Goal: Task Accomplishment & Management: Complete application form

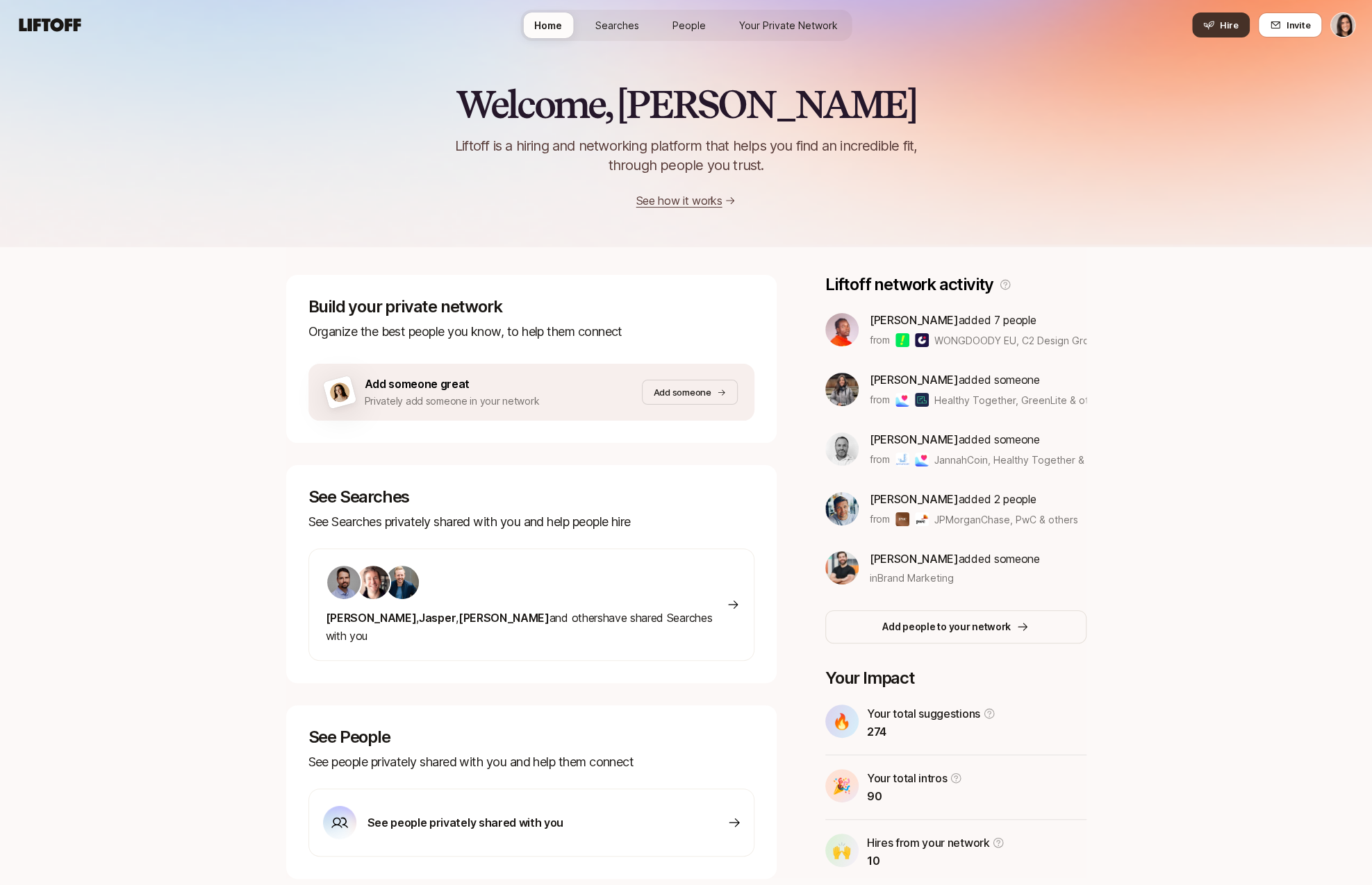
click at [1223, 26] on span "Hire" at bounding box center [1229, 25] width 19 height 14
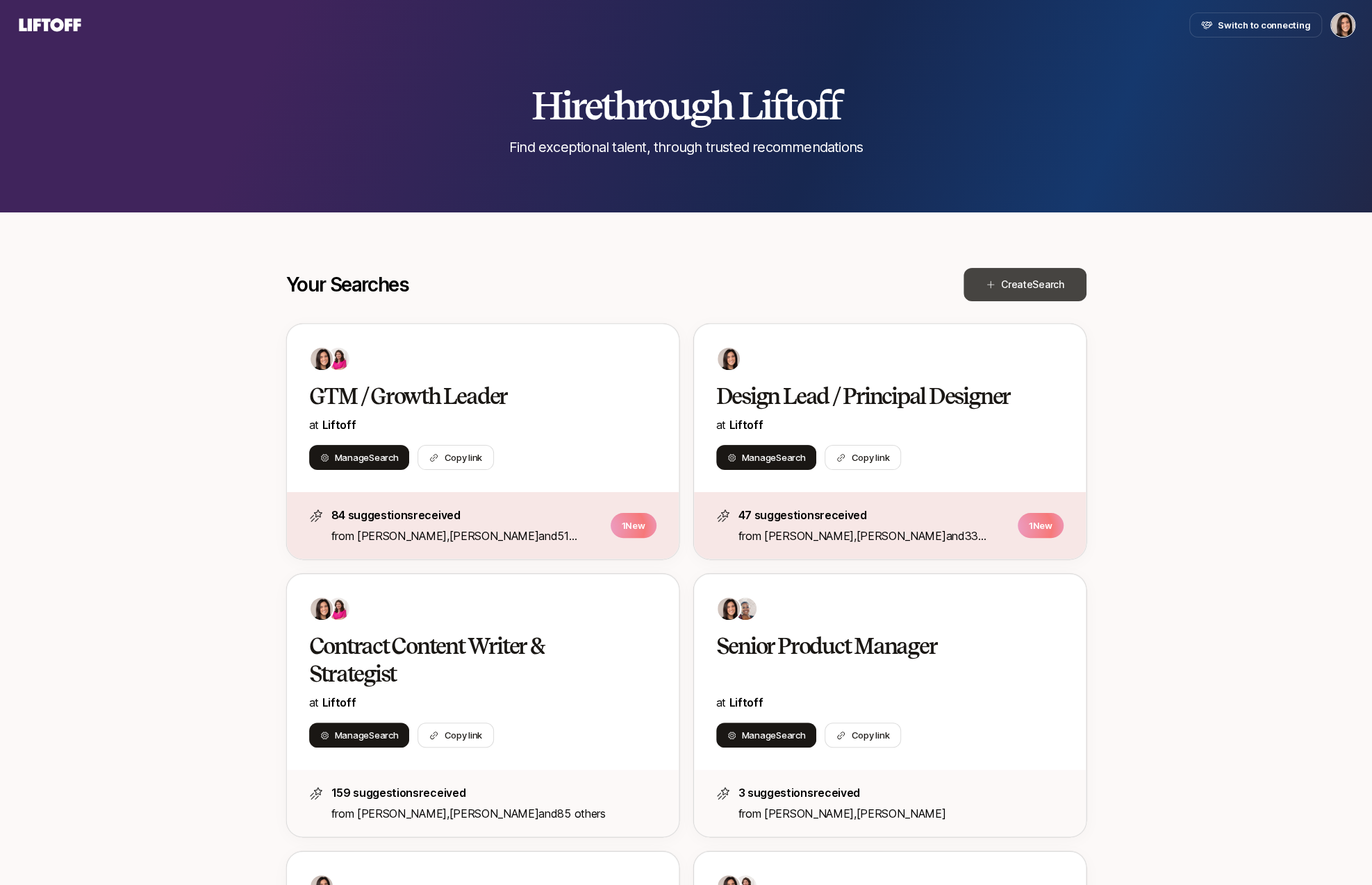
click at [982, 289] on button "Create Search" at bounding box center [1024, 284] width 123 height 33
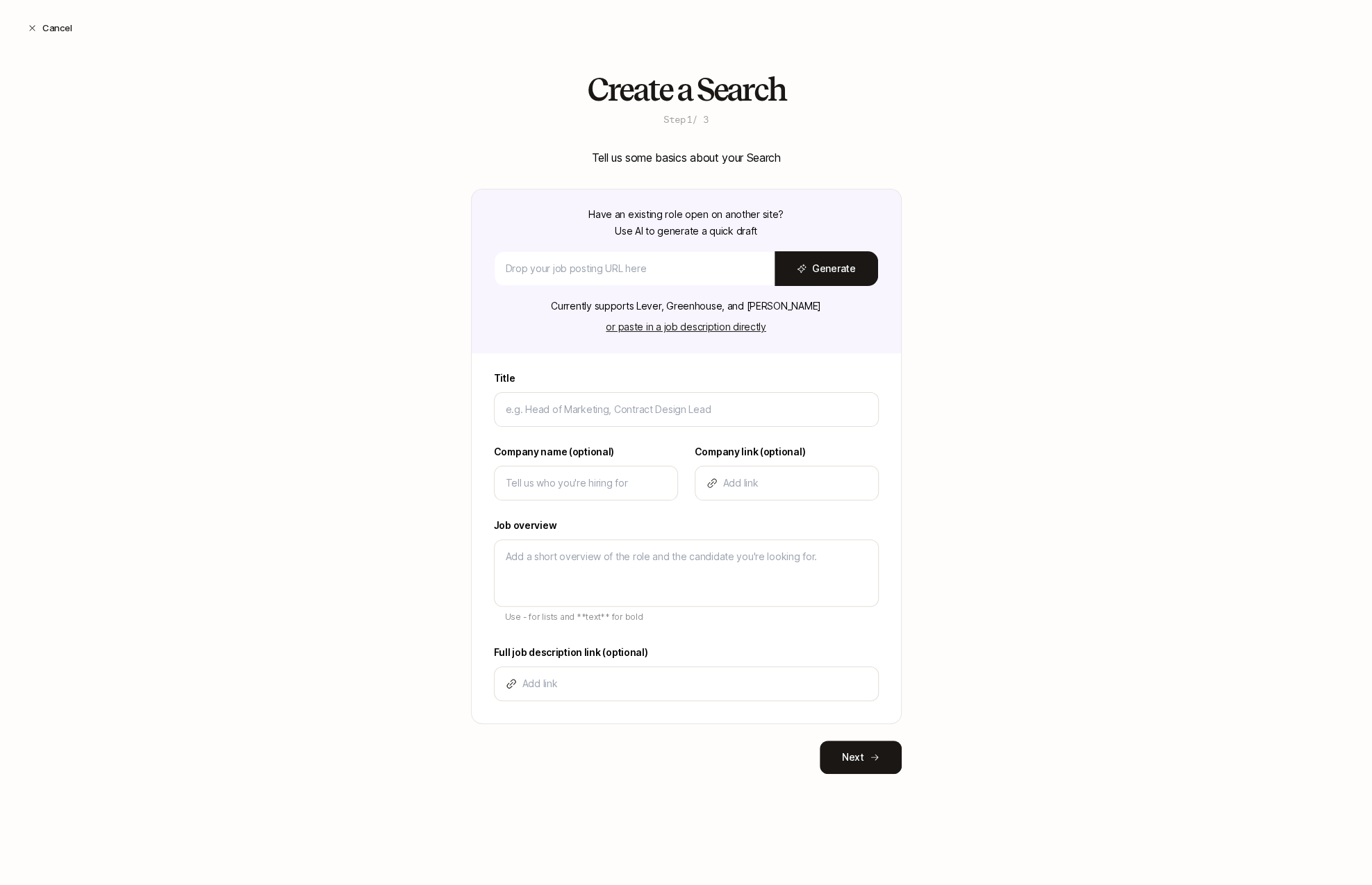
type textarea "x"
type input "F"
type textarea "x"
type input "Fo"
type textarea "x"
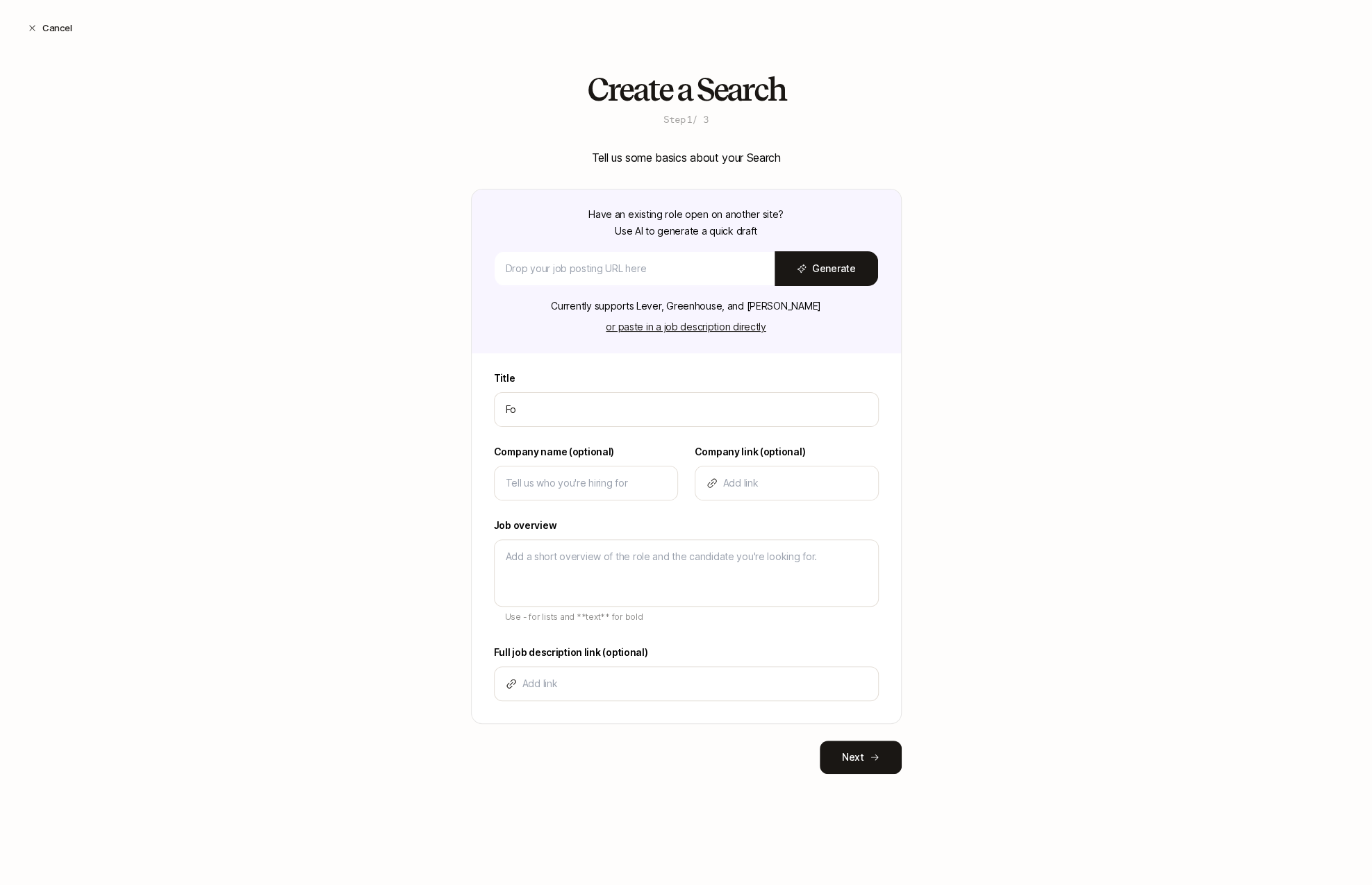
type input "Fou"
type textarea "x"
type input "Foun"
type textarea "x"
type input "Found"
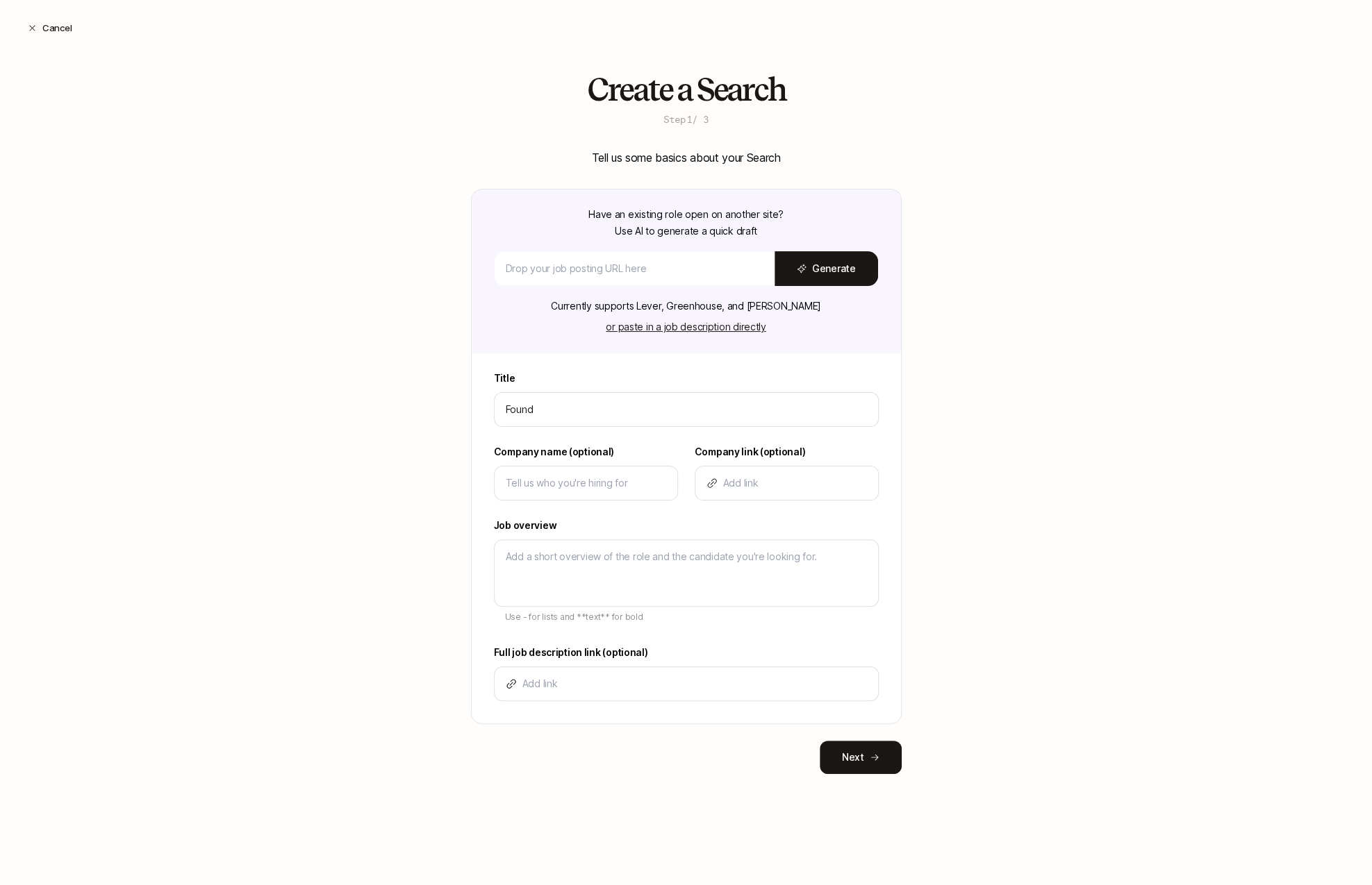
type textarea "x"
type input "Foundi"
type textarea "x"
type input "Foundin"
type textarea "x"
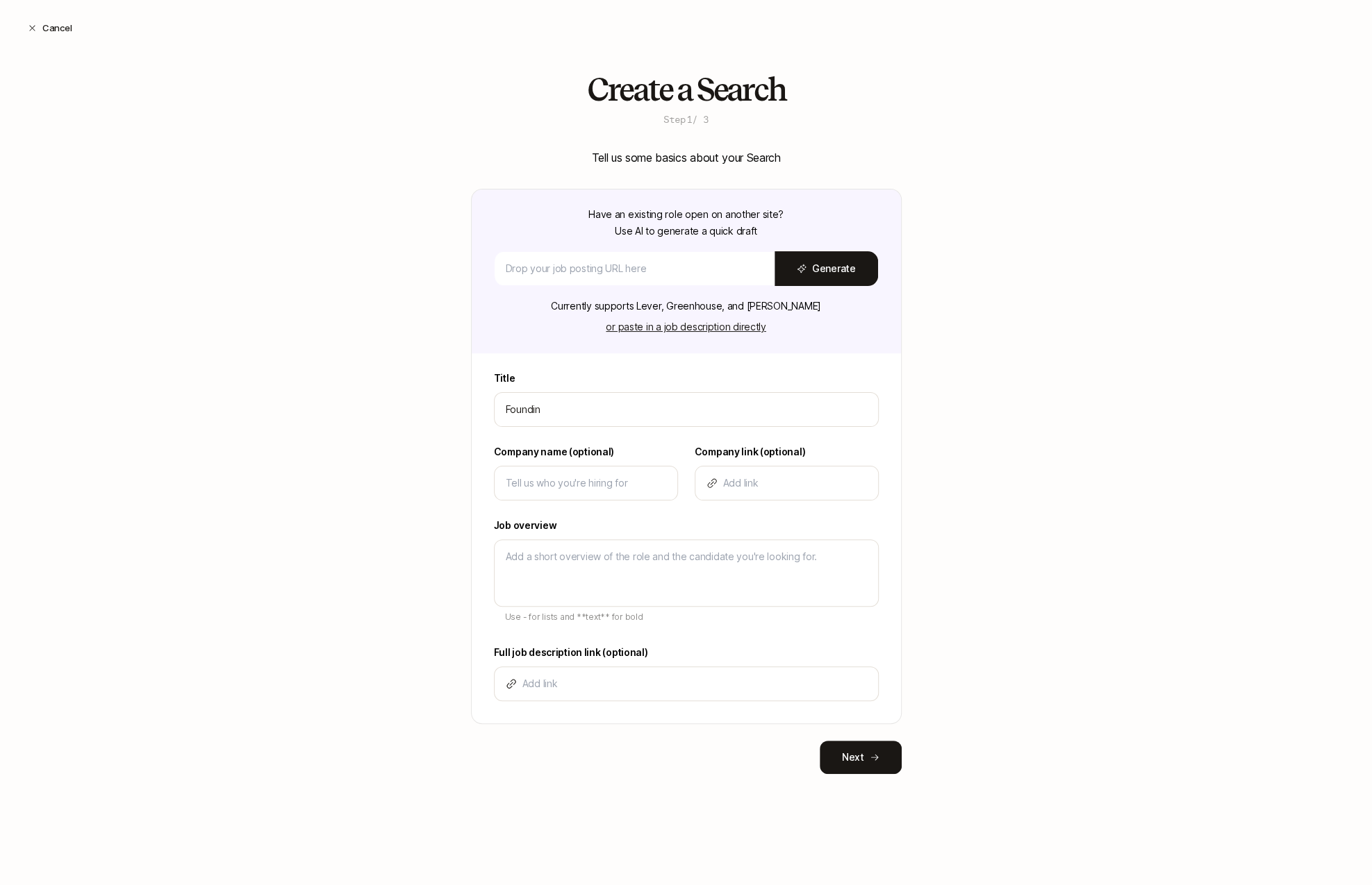
type input "Founding"
type textarea "x"
type input "Founding"
type textarea "x"
type input "Founding P"
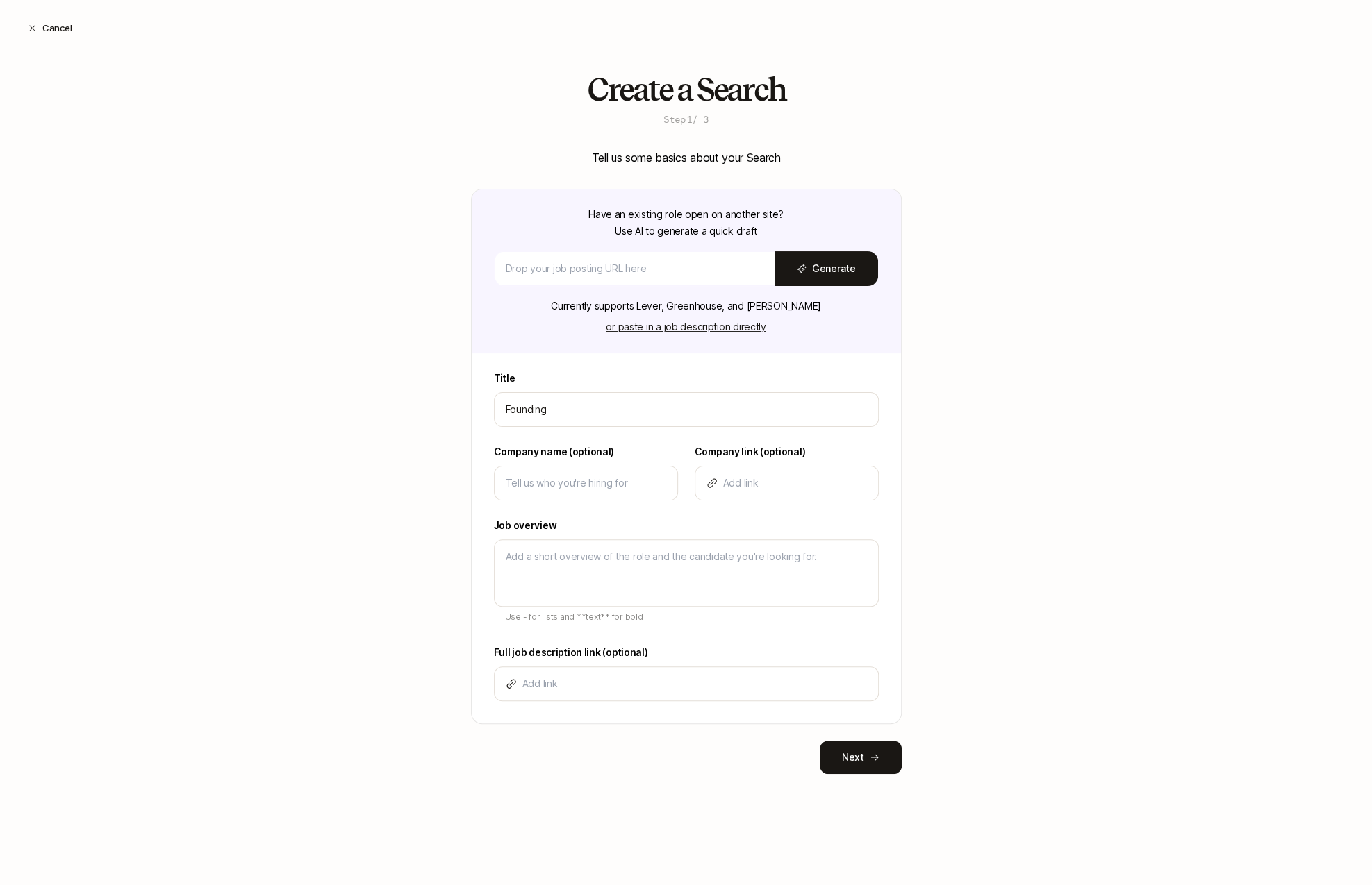
type textarea "x"
type input "Founding Pr"
type textarea "x"
type input "Founding Pro"
type textarea "x"
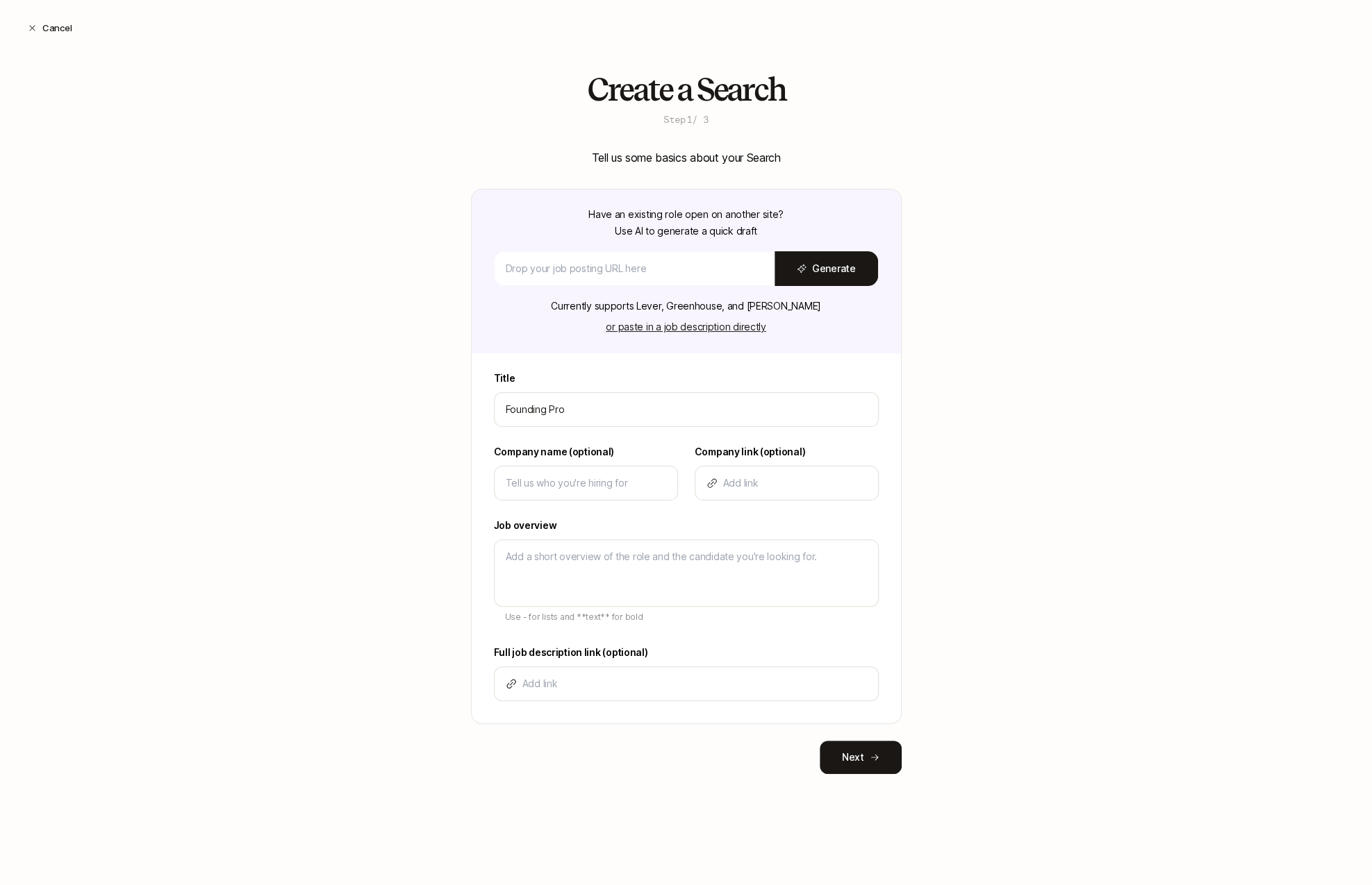
type input "Founding Prod"
type textarea "x"
type input "Founding Produ"
type textarea "x"
type input "Founding Produc"
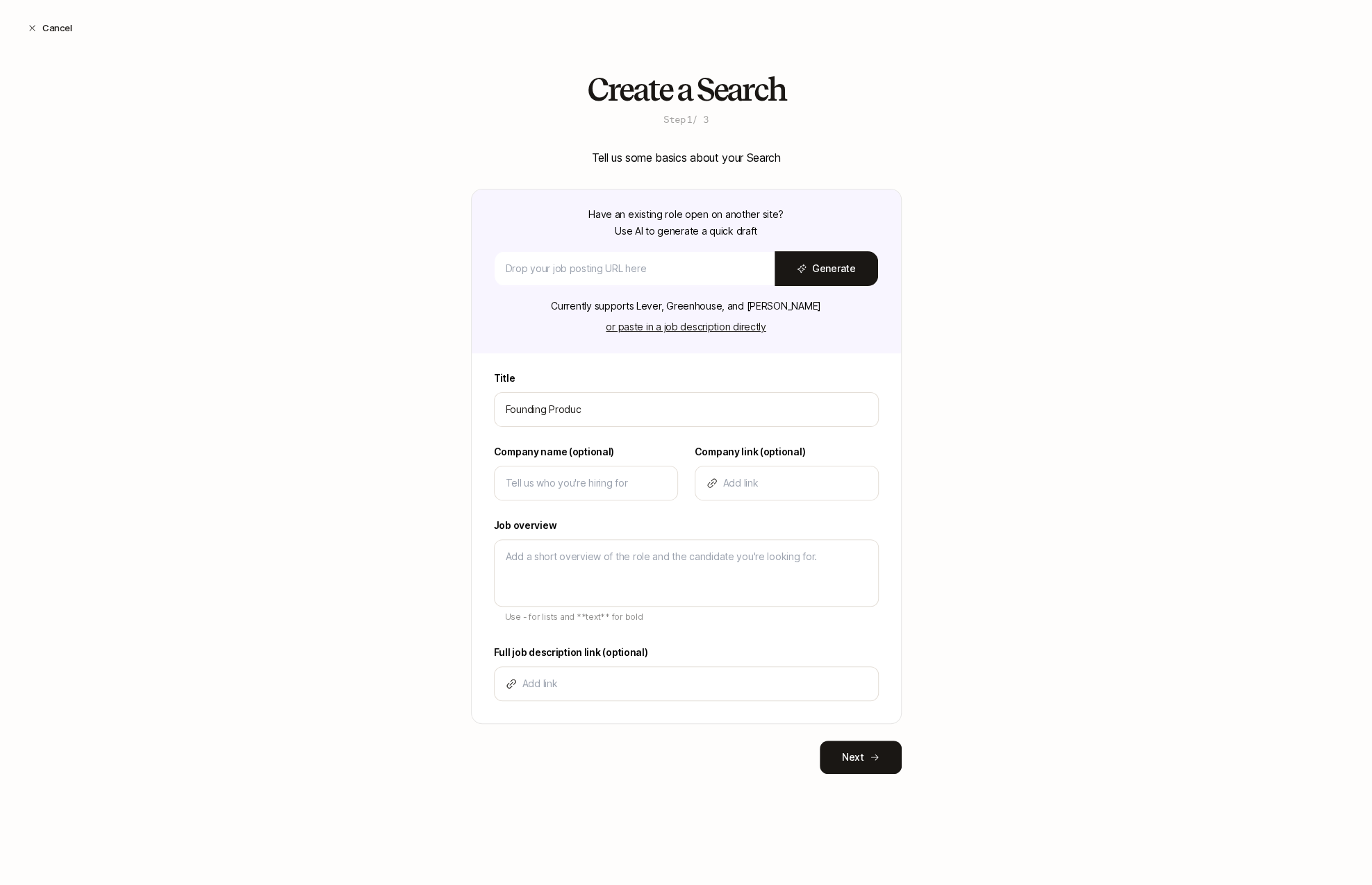
type textarea "x"
type input "Founding Product"
type textarea "x"
type input "Founding Product"
type textarea "x"
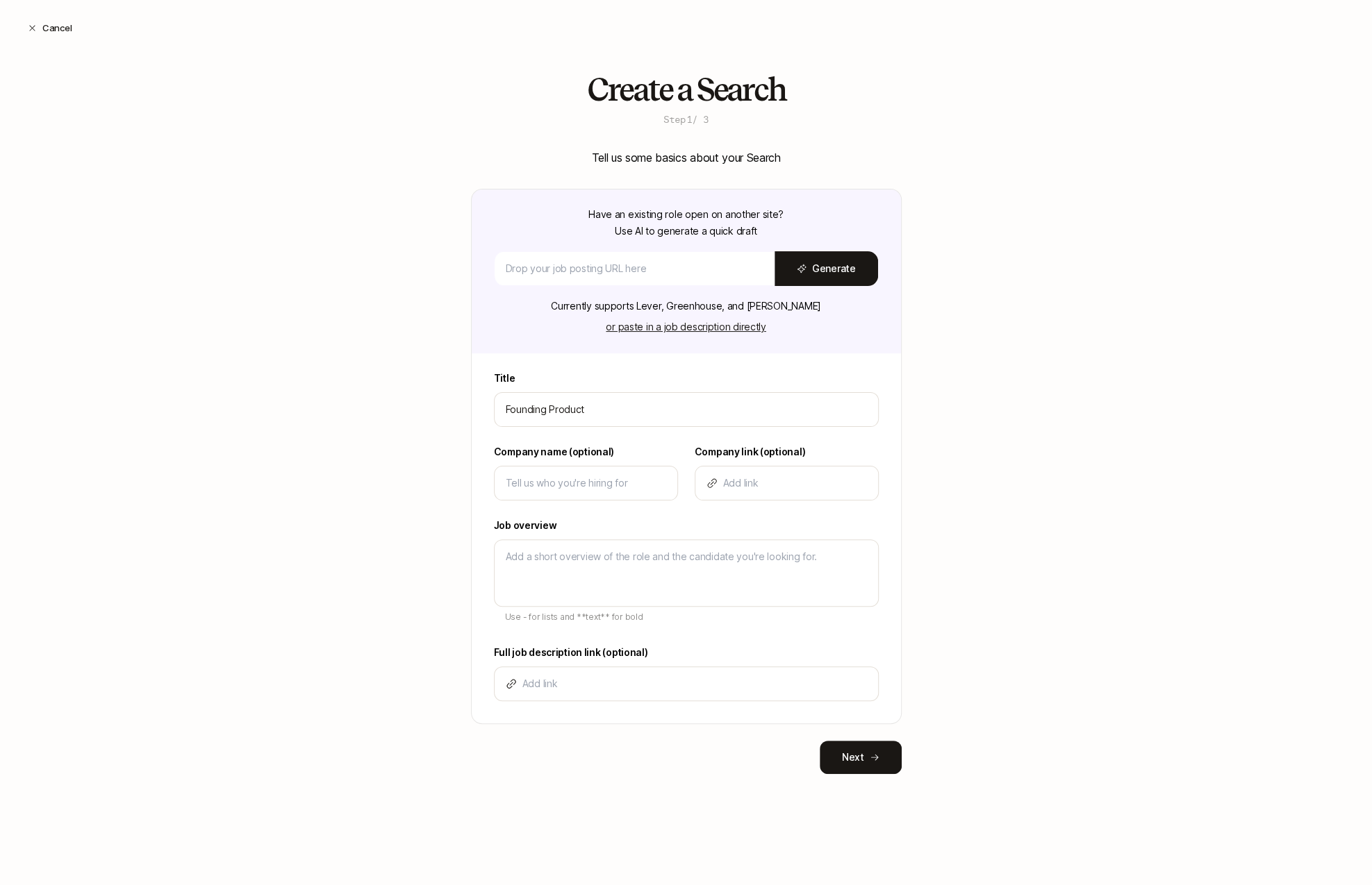
type input "Founding Product D"
type textarea "x"
type input "Founding Product De"
type textarea "x"
type input "Founding Product Des"
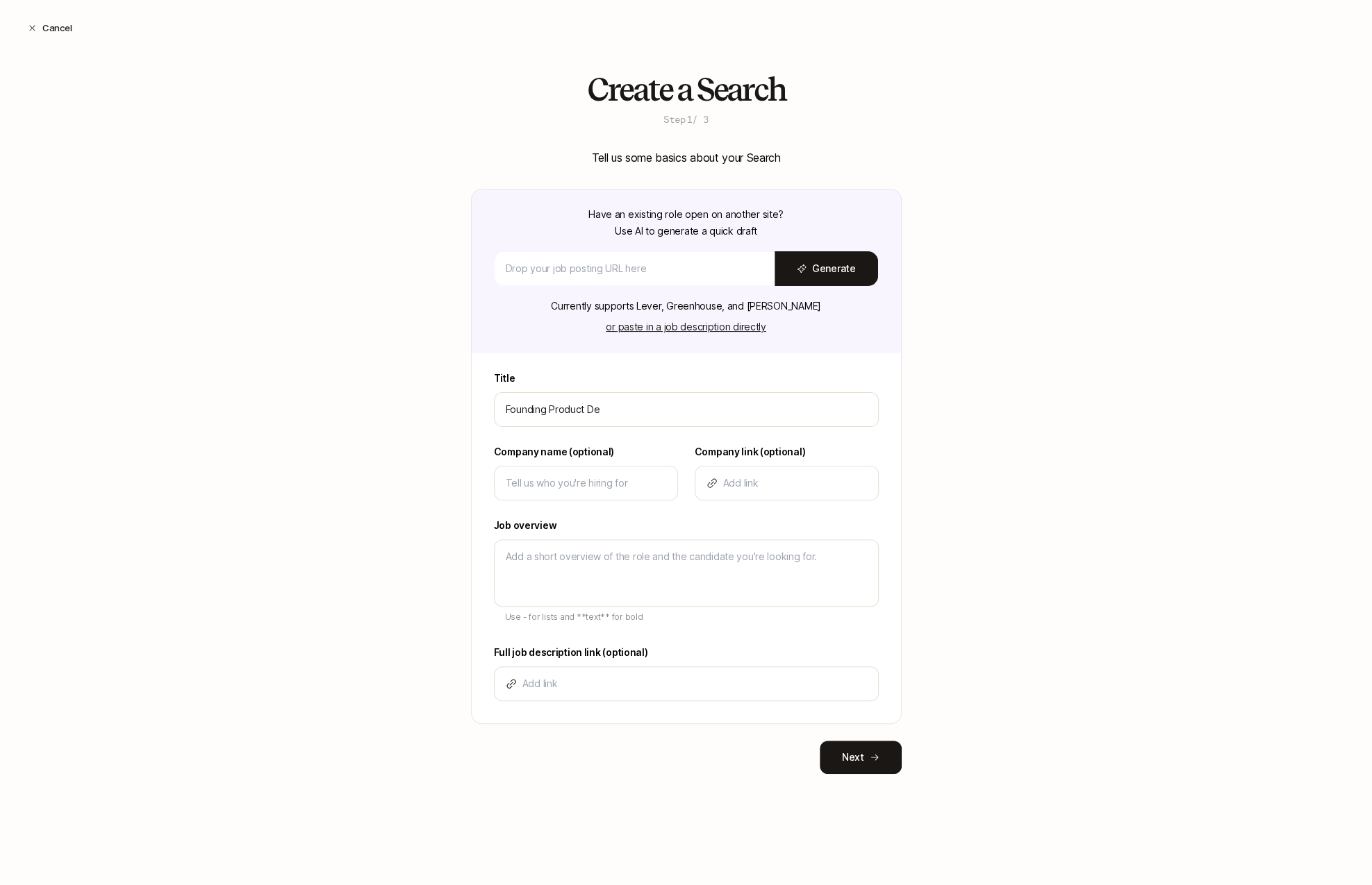
type textarea "x"
type input "Founding Product Desi"
type textarea "x"
type input "Founding Product Desig"
type textarea "x"
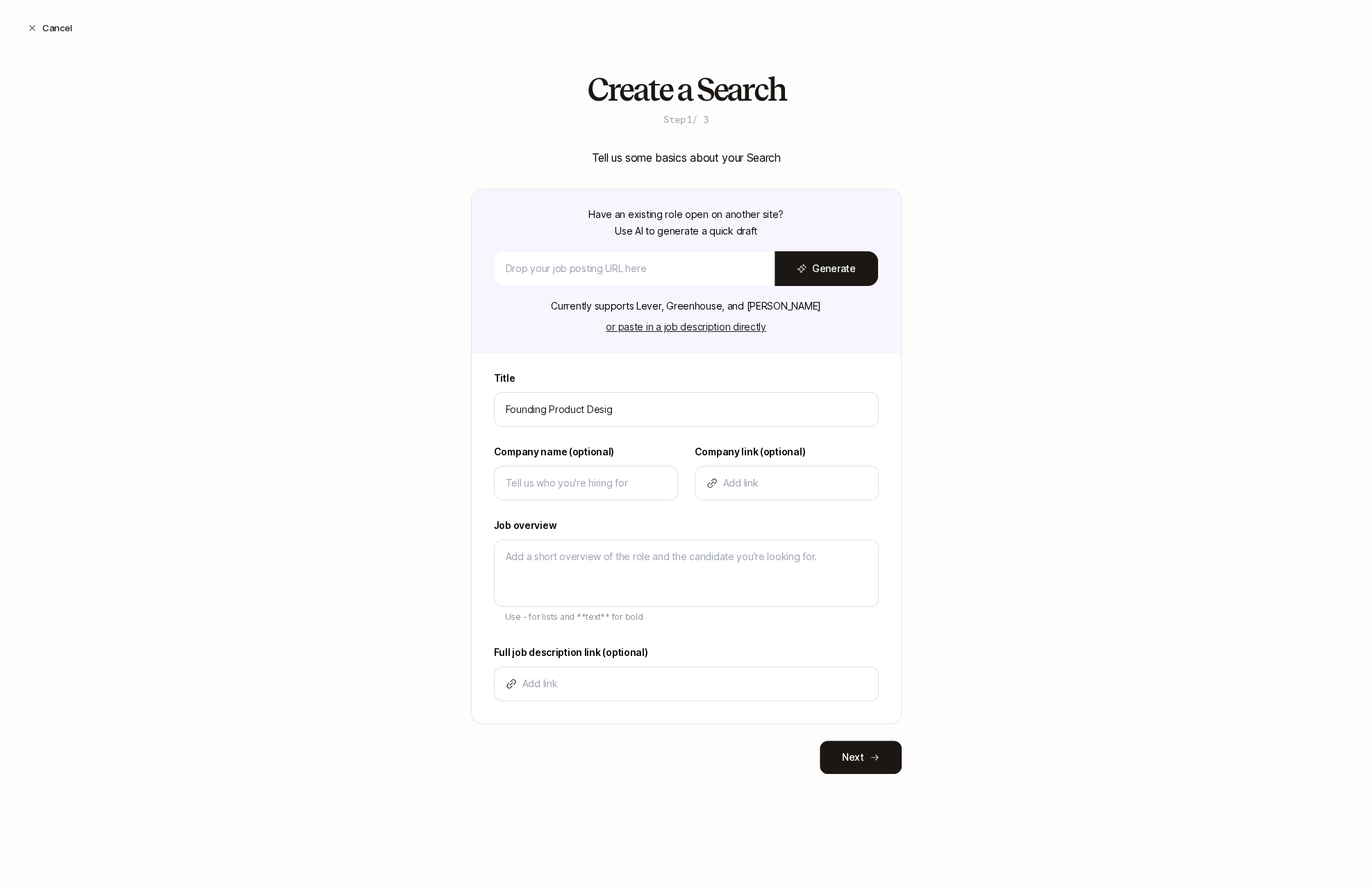
type input "Founding Product Design"
type textarea "x"
type input "Founding Product Designe"
type textarea "x"
type input "Founding Product Designer"
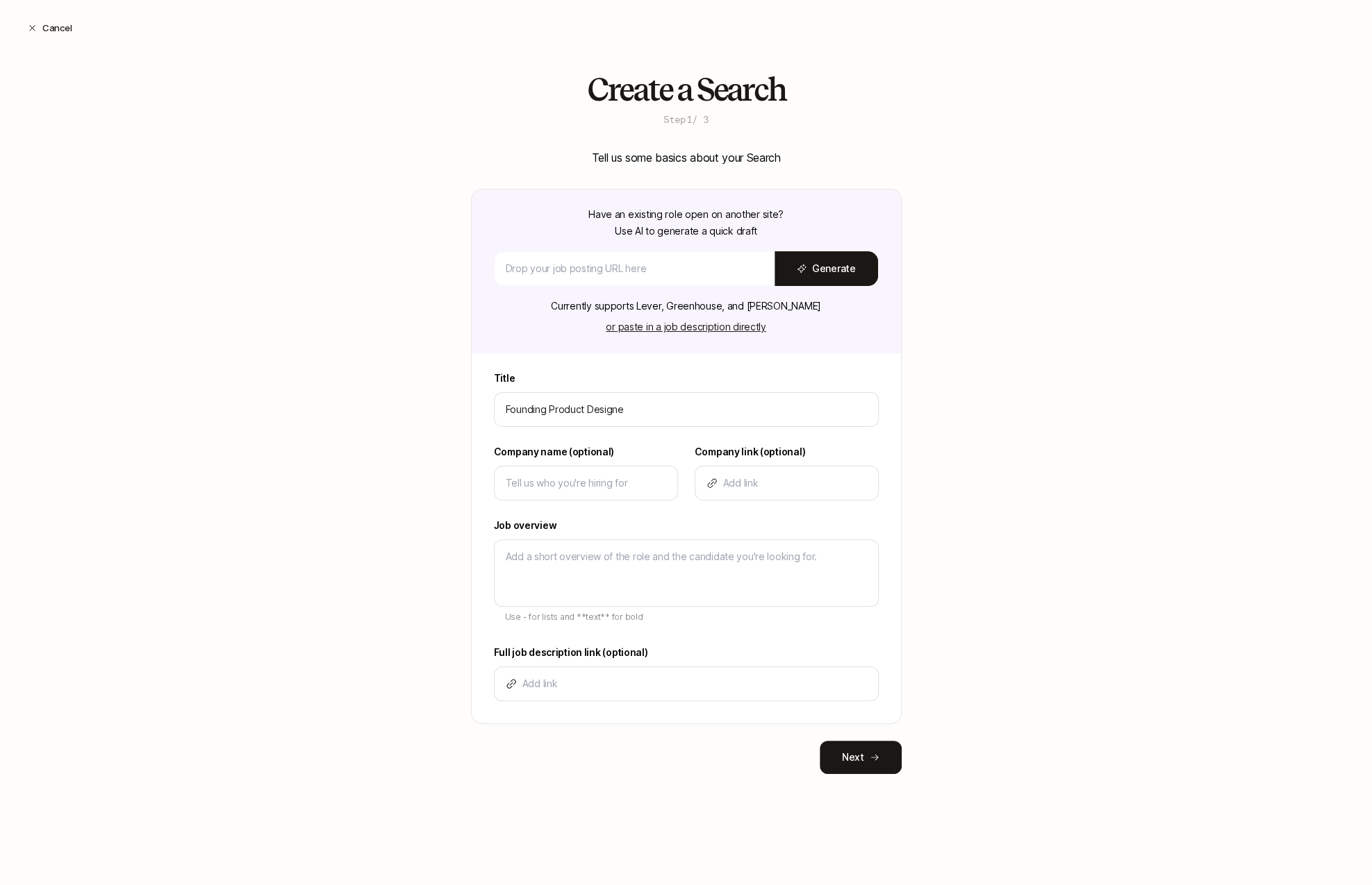
type textarea "x"
type input "Founding Product Designer"
click at [546, 479] on input at bounding box center [585, 483] width 160 height 17
type input "L"
type textarea "x"
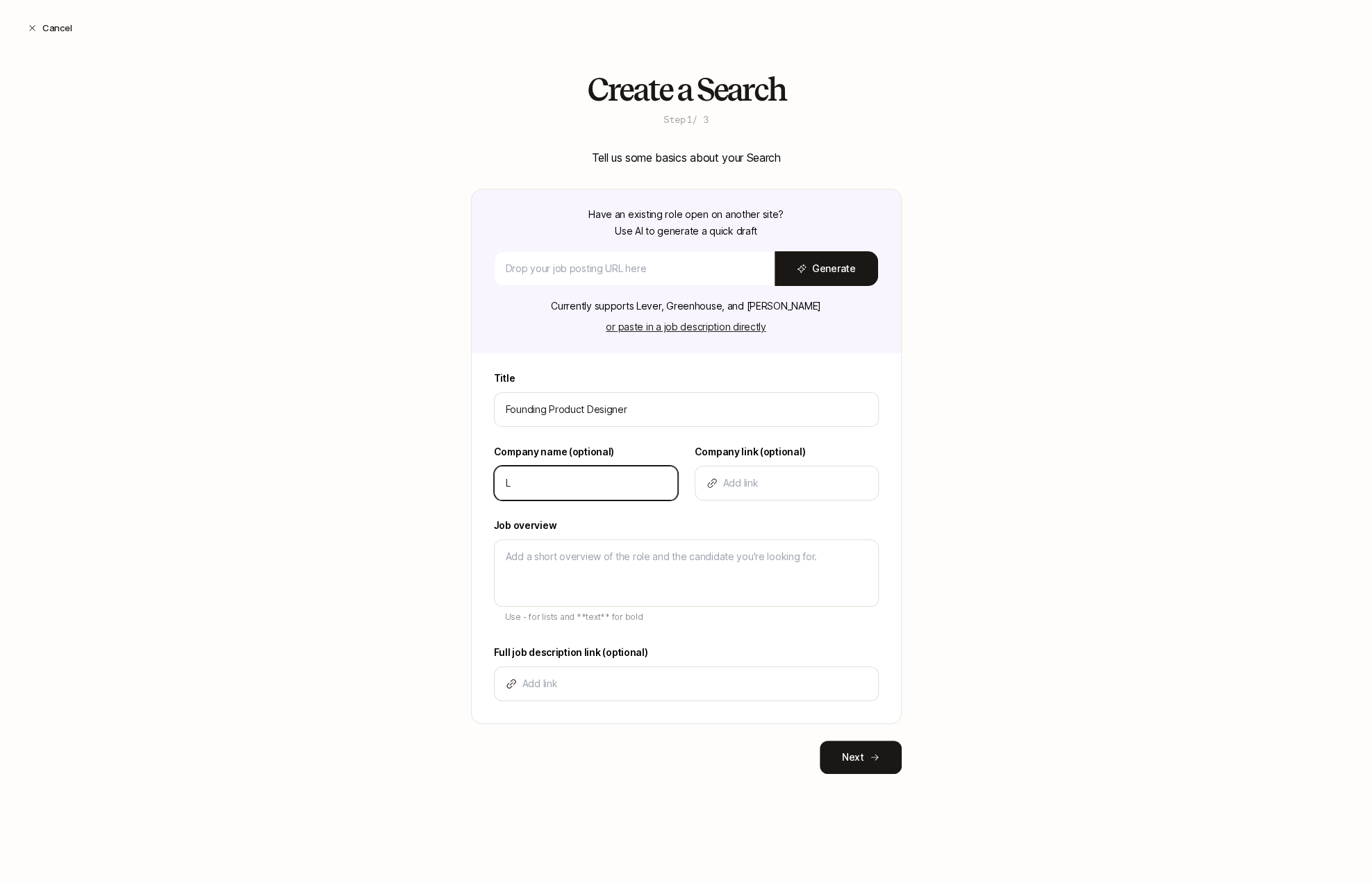
type input "Li"
type textarea "x"
type input "Lif"
type textarea "x"
type input "Lift"
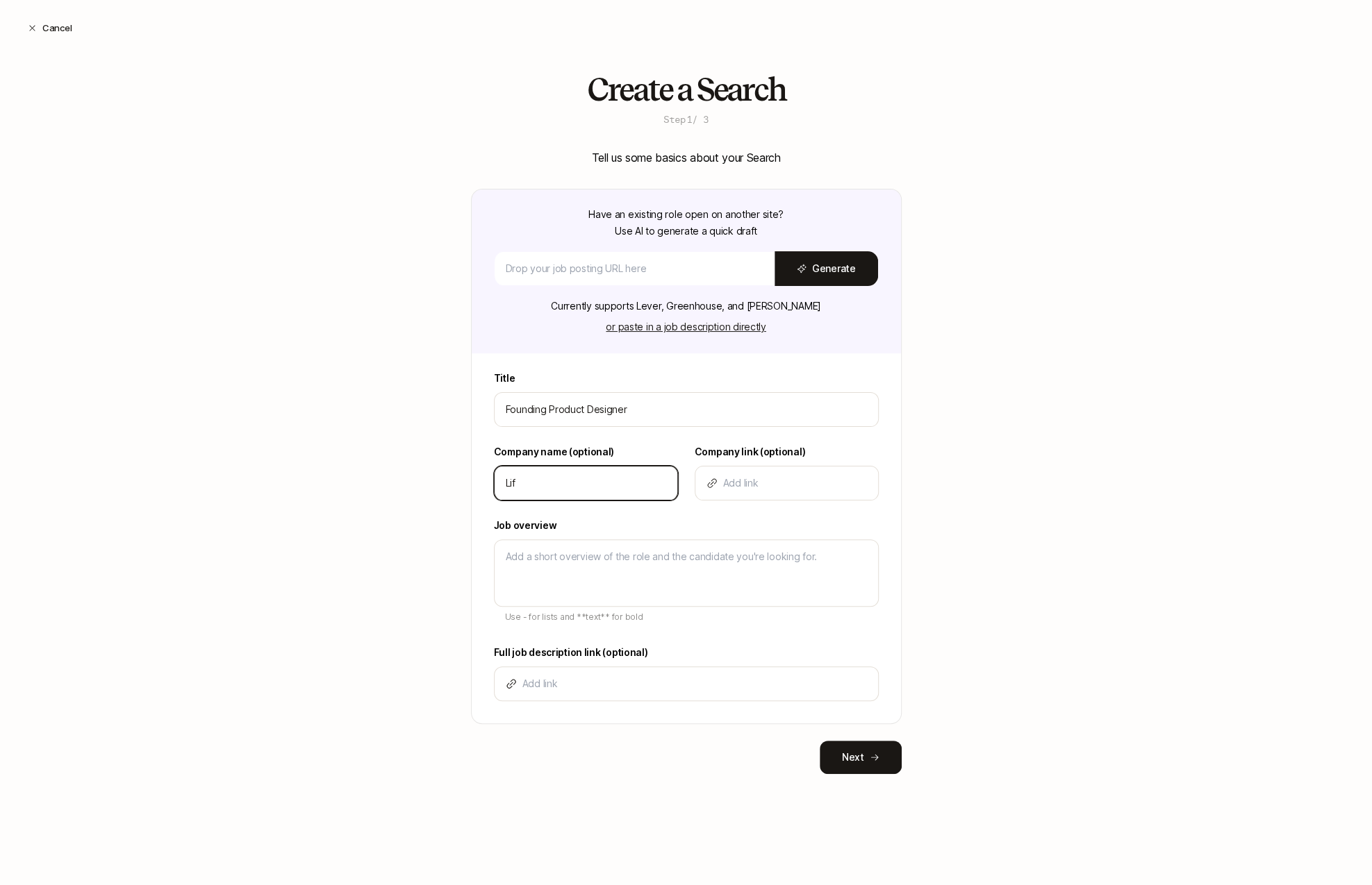
type textarea "x"
type input "Lifto"
type textarea "x"
type input "Liftof"
type textarea "x"
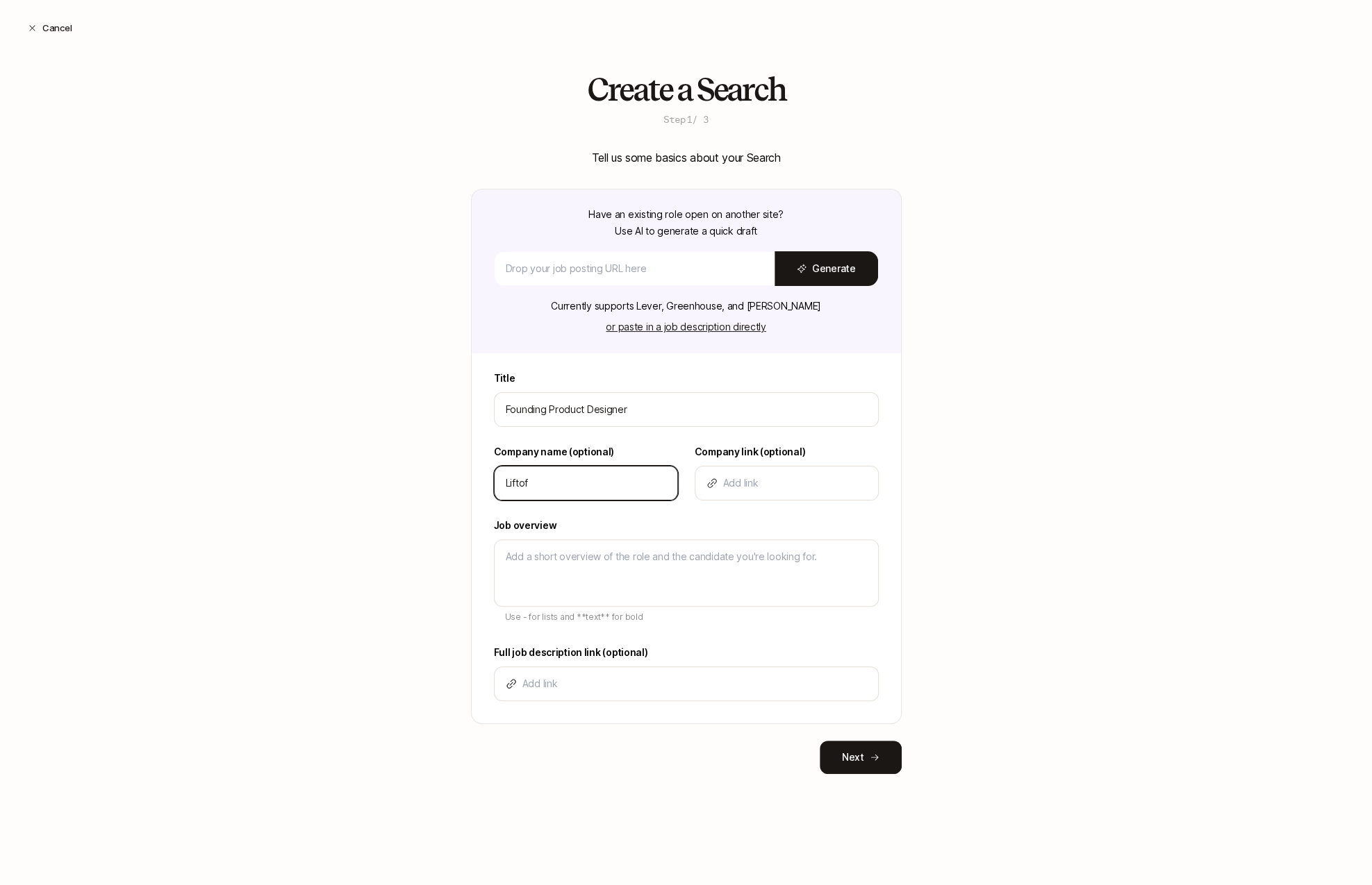
type input "Liftoff"
type textarea "x"
type input "Liftoff"
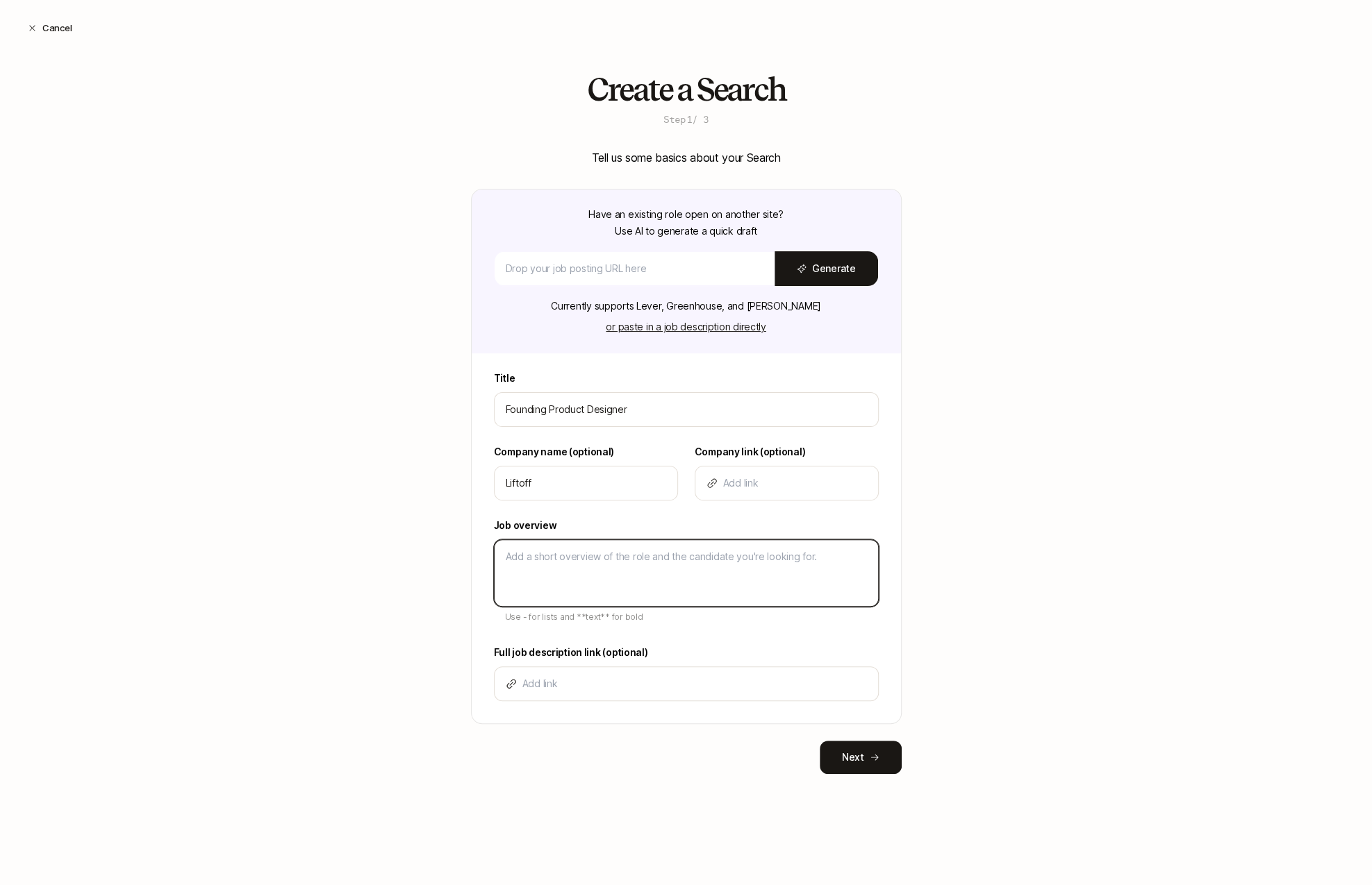
click at [532, 560] on textarea at bounding box center [685, 572] width 384 height 67
type textarea "D"
type textarea "x"
type textarea "De"
type textarea "x"
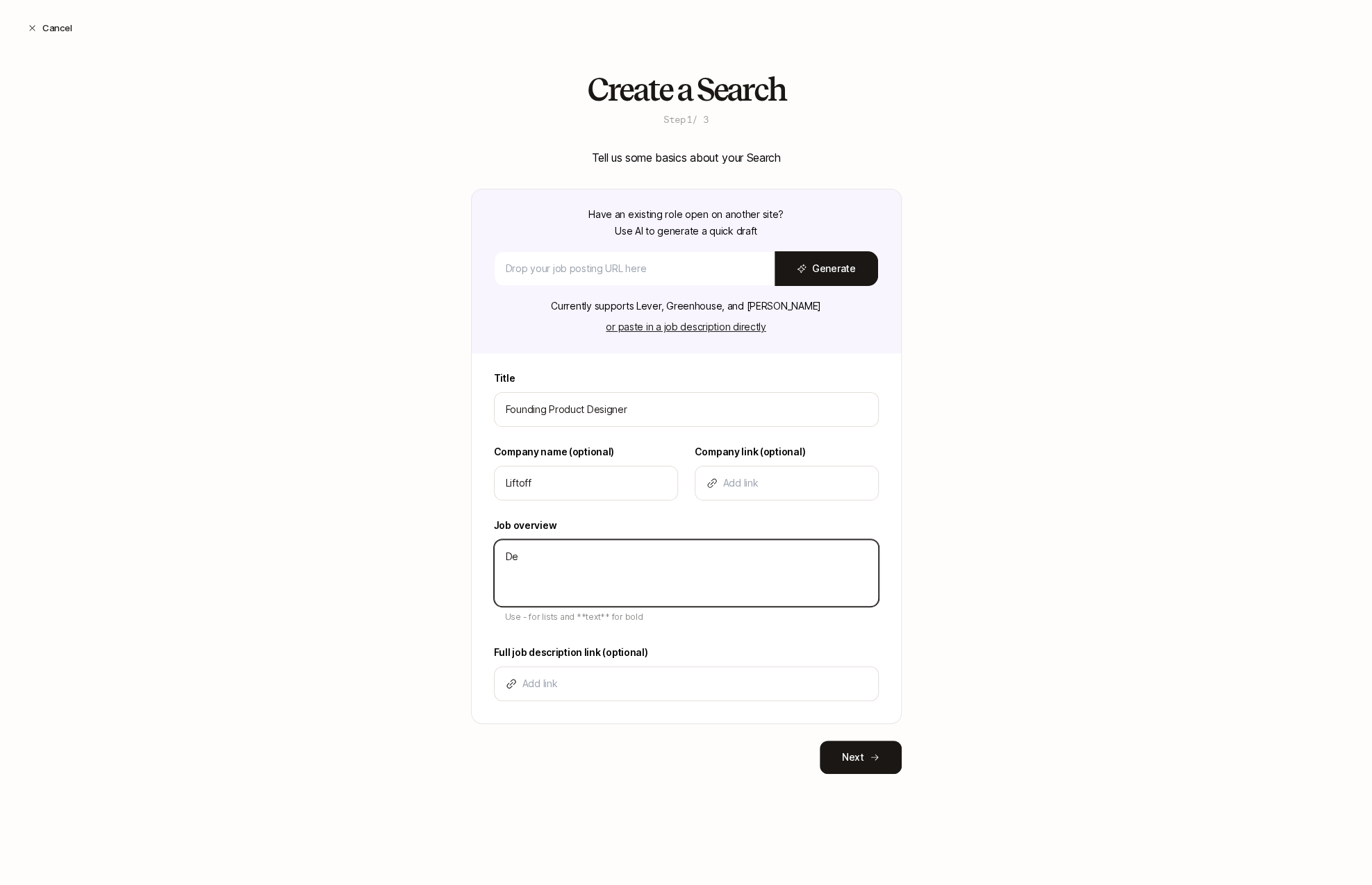
type textarea "Des"
type textarea "x"
type textarea "Desc"
type textarea "x"
type textarea "Descr"
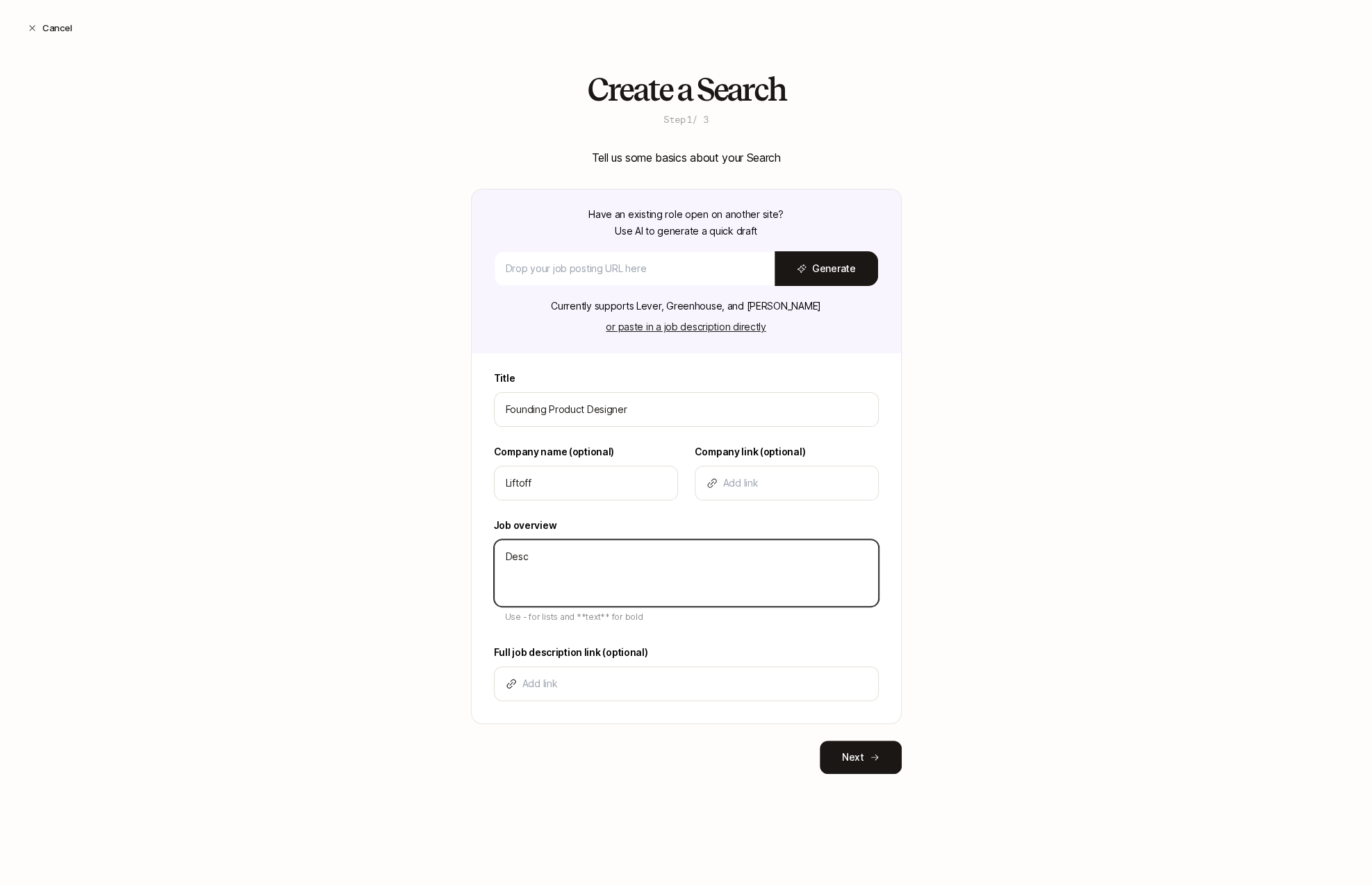
type textarea "x"
type textarea "Descri"
type textarea "x"
type textarea "Descrip"
type textarea "x"
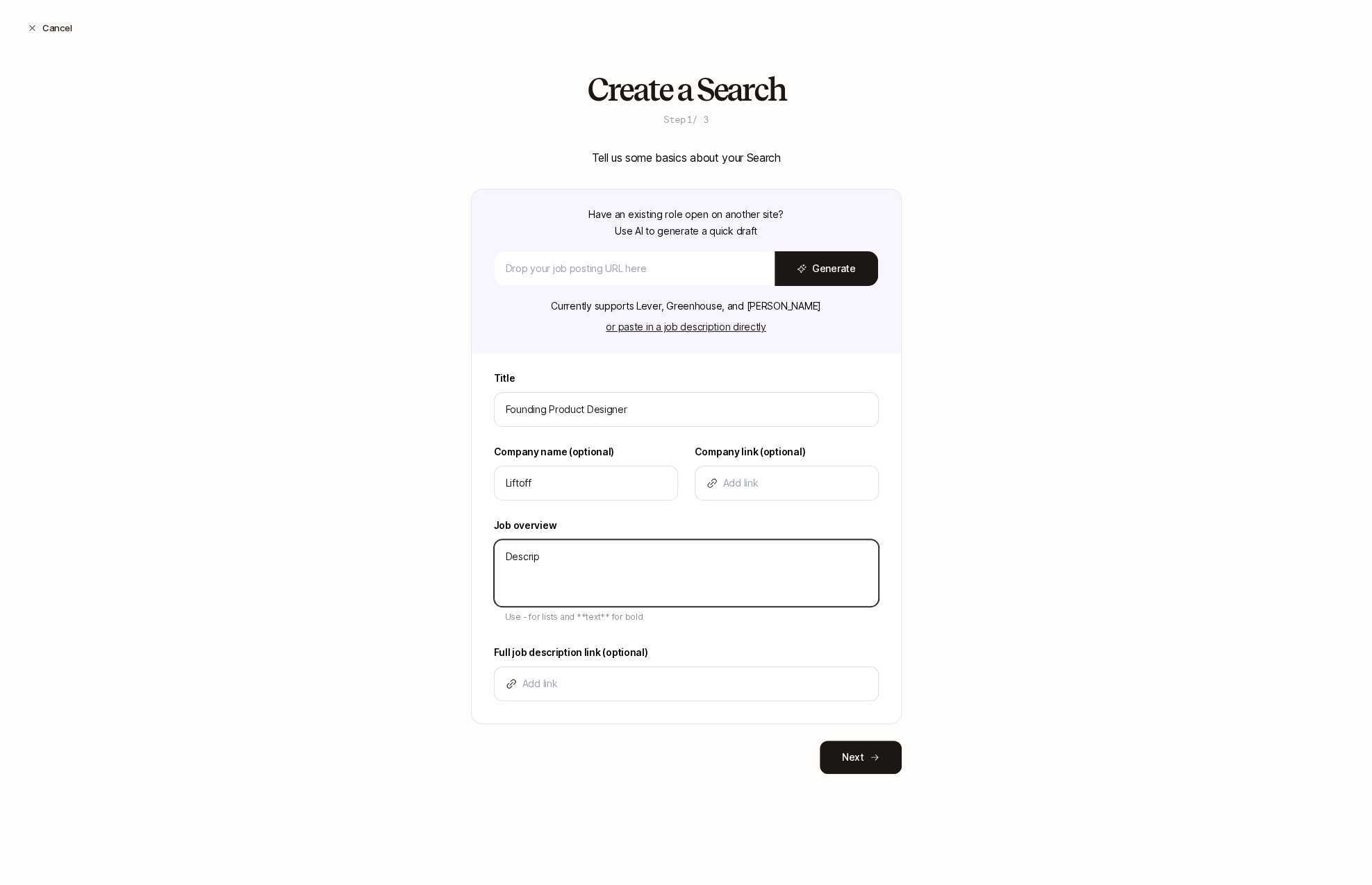
type textarea "Descript"
type textarea "x"
type textarea "Descripti"
type textarea "x"
type textarea "Descriptio"
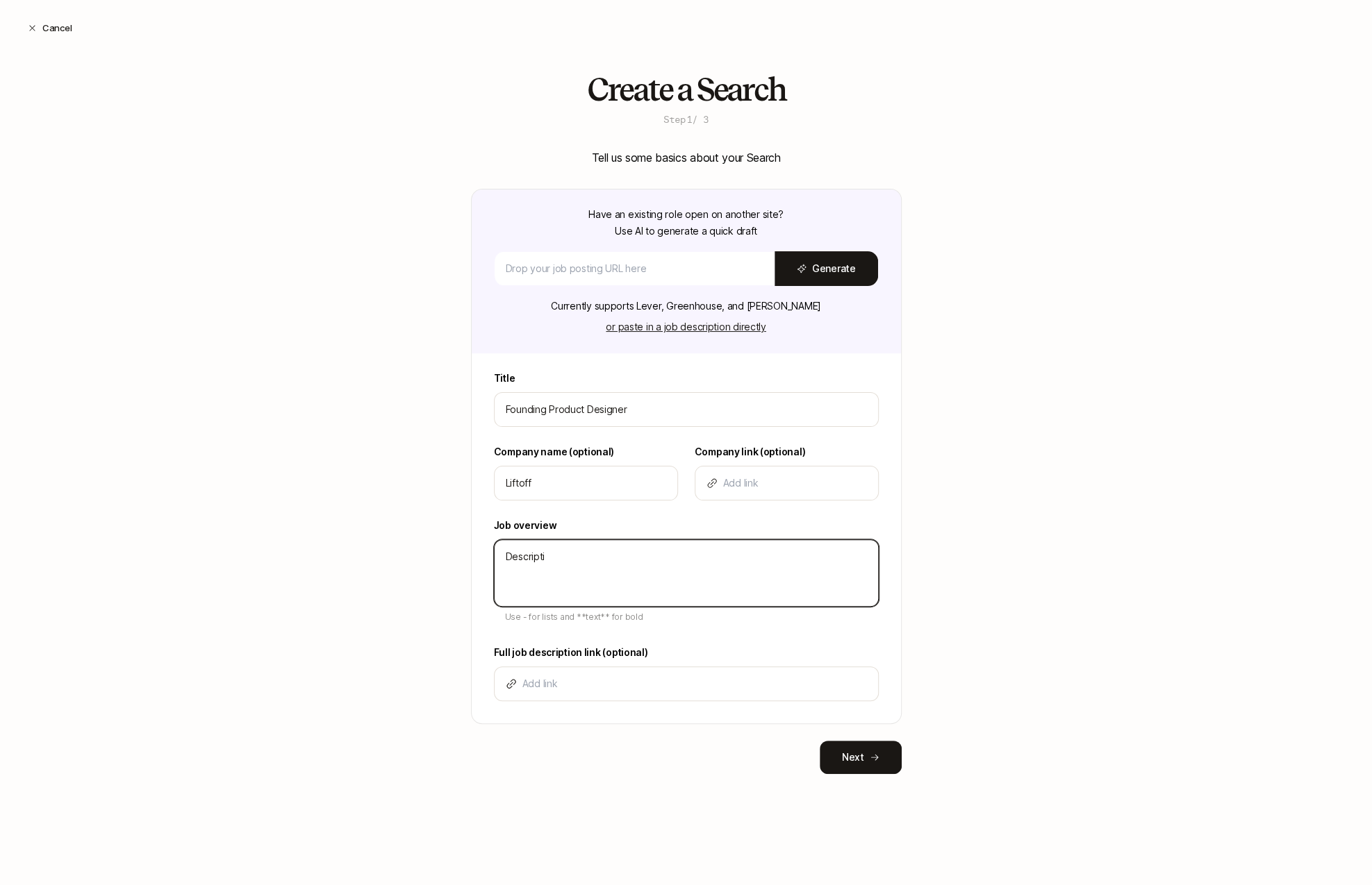
type textarea "x"
type textarea "Description"
type textarea "x"
type textarea "Description"
type textarea "x"
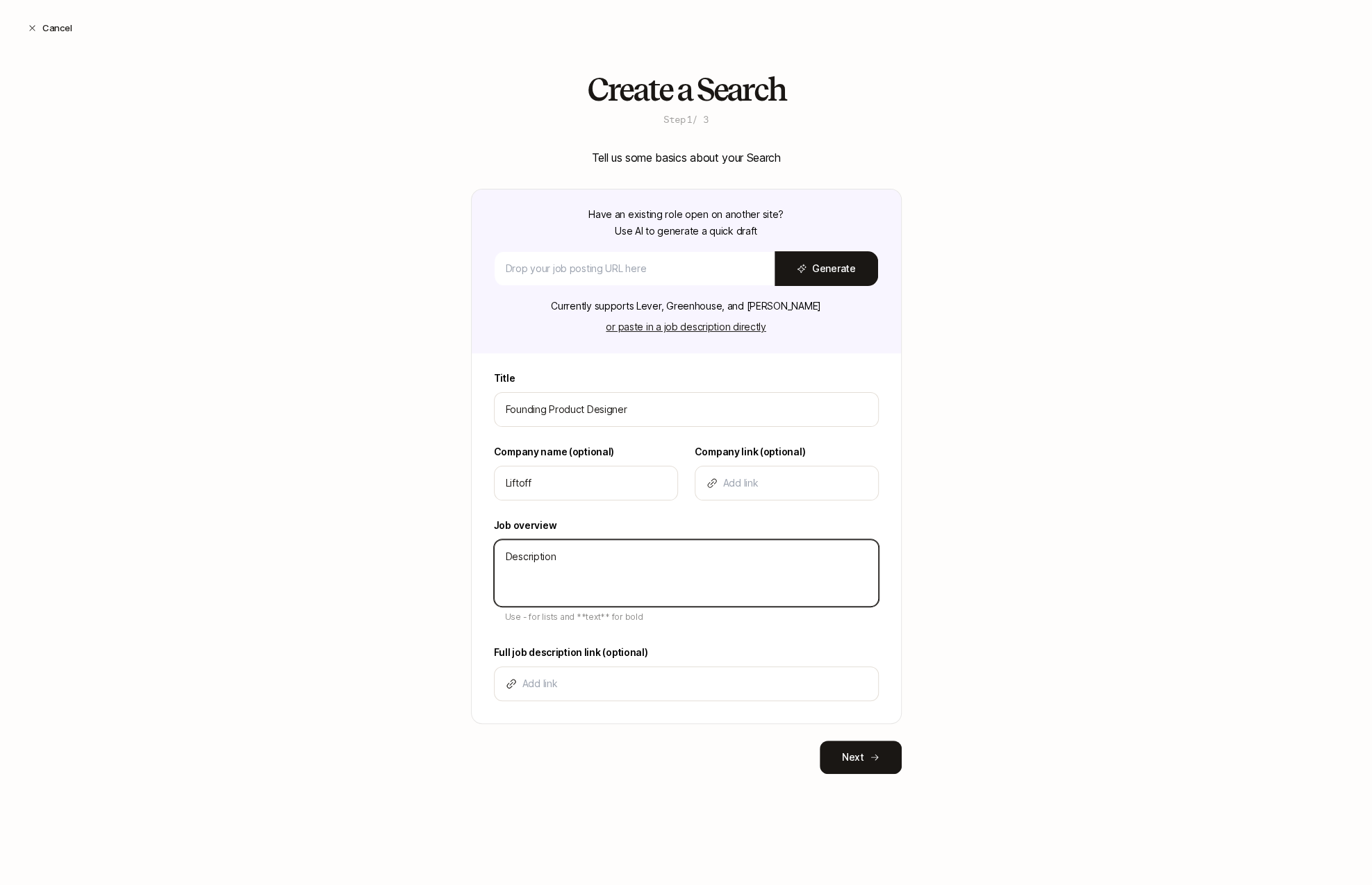
type textarea "Description -"
type textarea "x"
type textarea "Description -"
type textarea "x"
type textarea "Description - B"
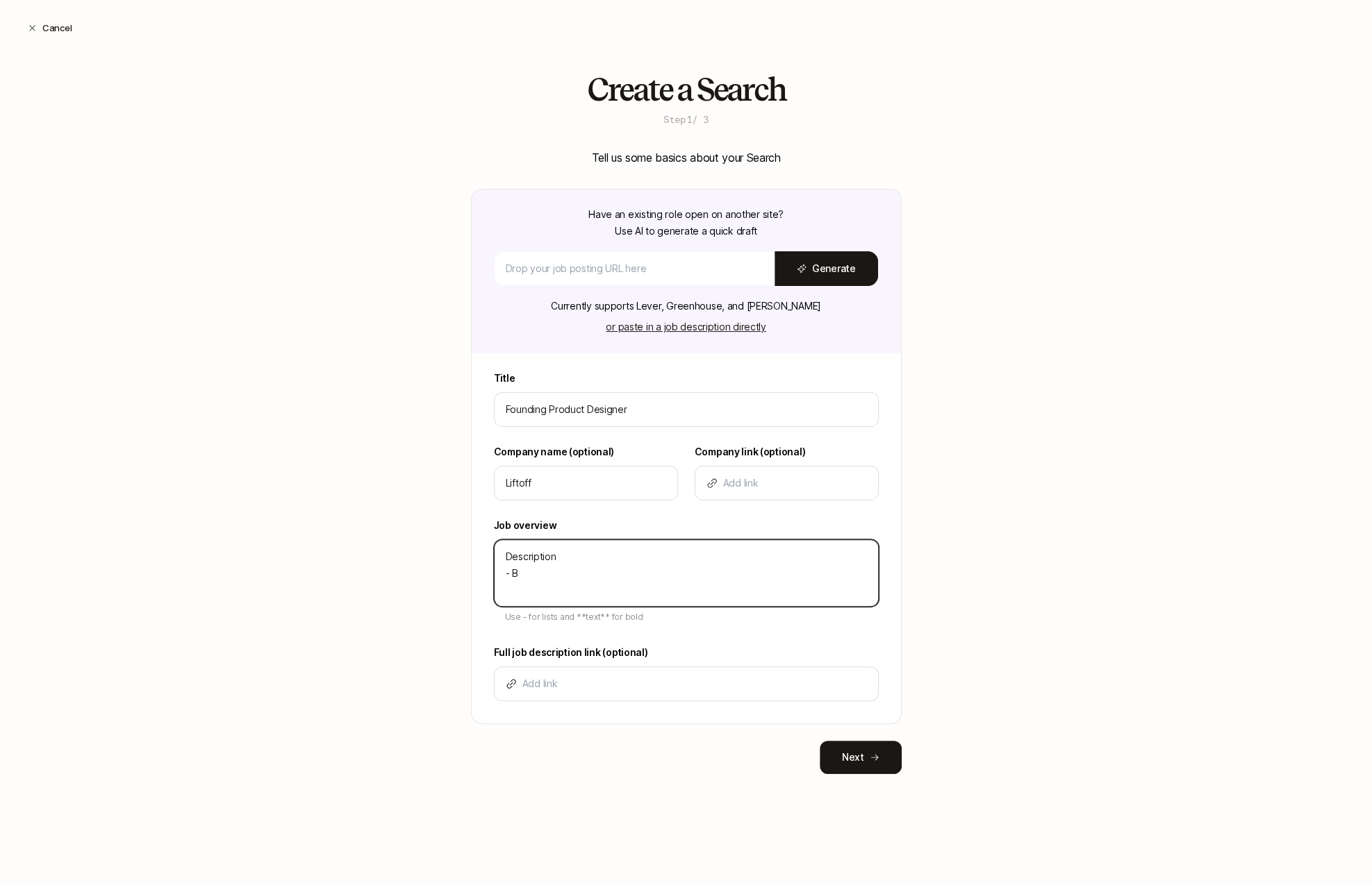
type textarea "x"
type textarea "Description - Bu"
type textarea "x"
type textarea "Description - Bul"
type textarea "x"
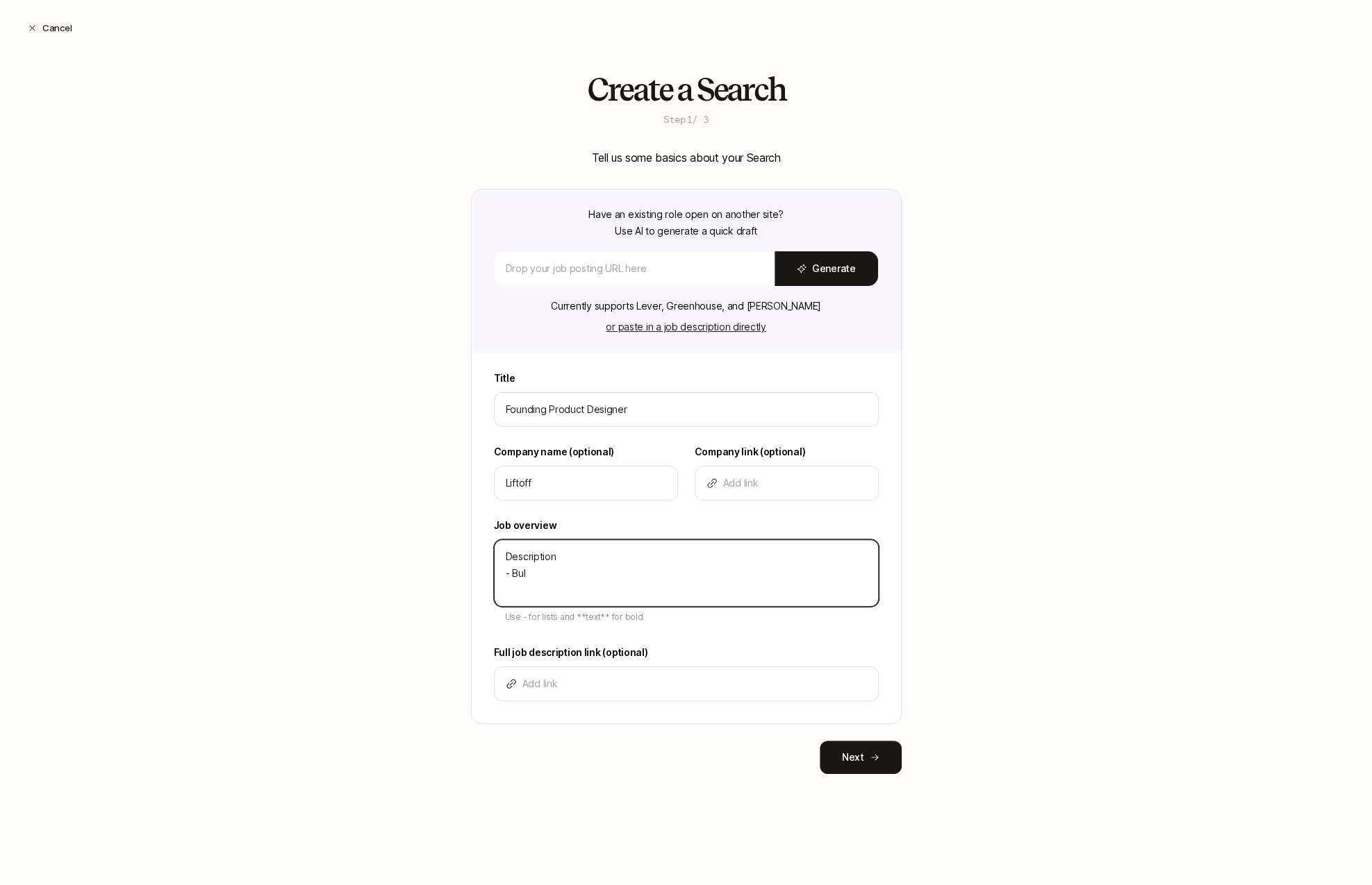
type textarea "Description - Bull"
type textarea "x"
type textarea "Description - Bulle"
type textarea "x"
type textarea "Description - Bullet"
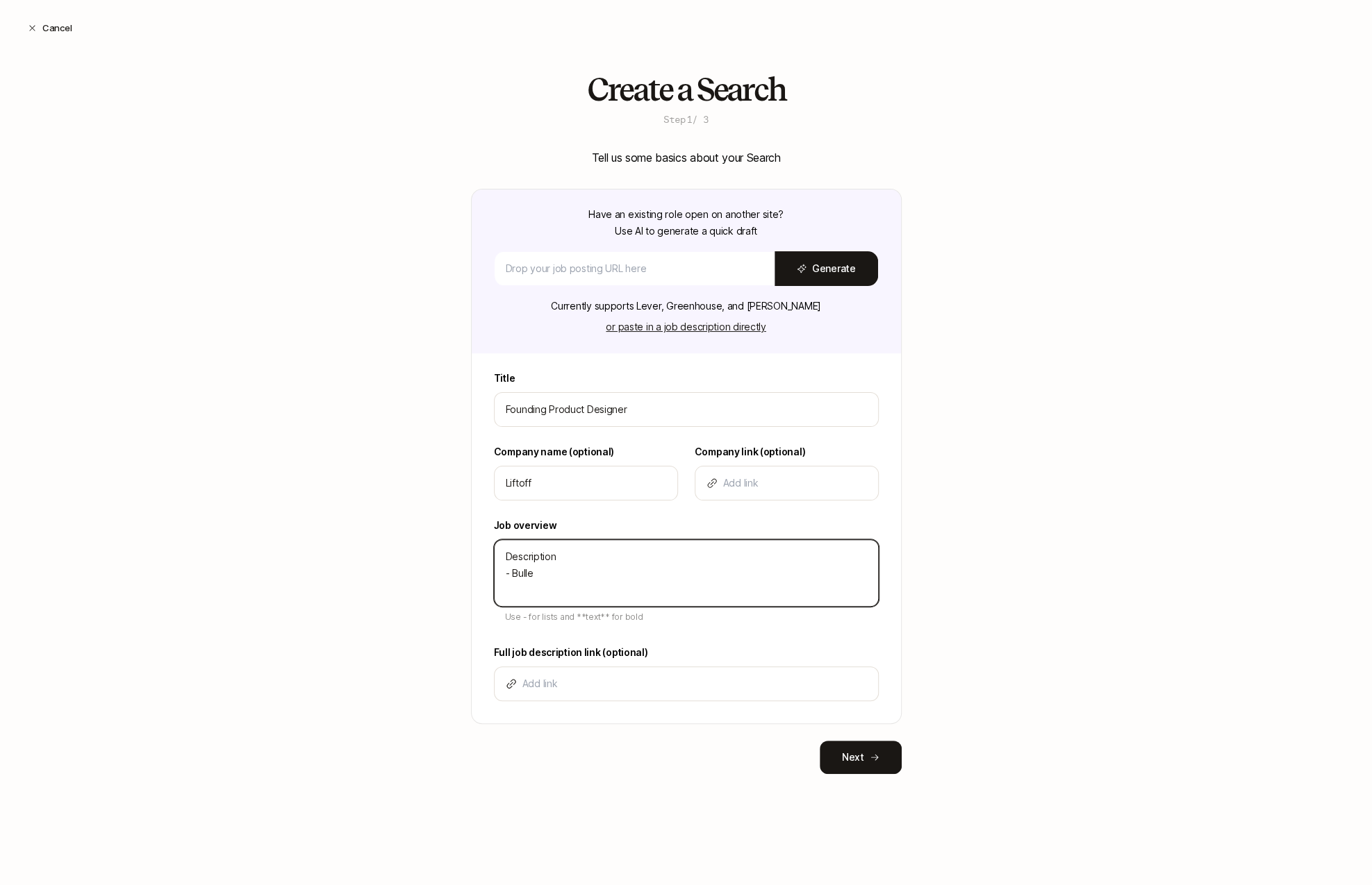
type textarea "x"
type textarea "Description - Bullet"
type textarea "x"
type textarea "Description - Bullet -"
type textarea "x"
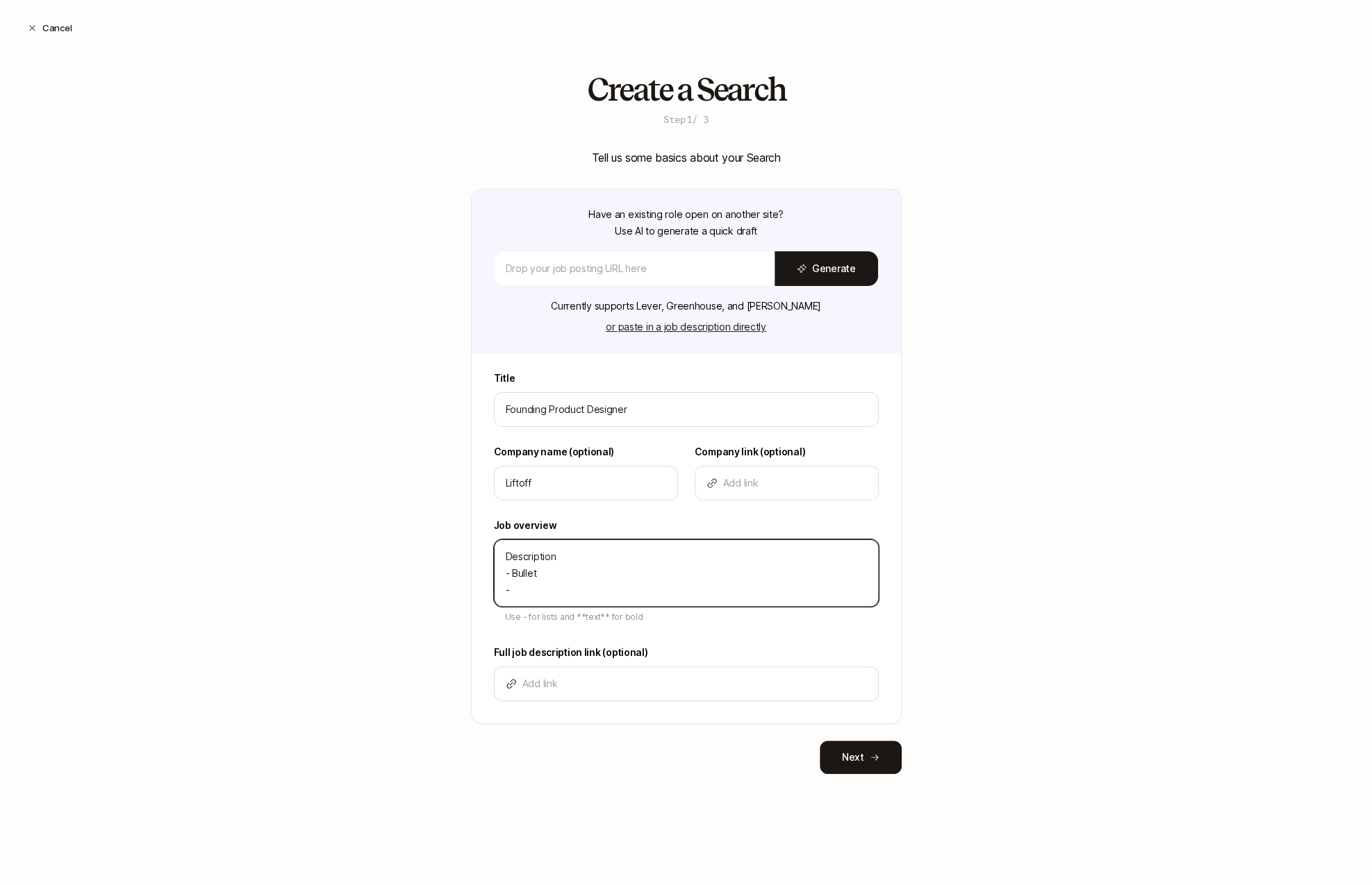
type textarea "Description - Bullet -"
type textarea "x"
type textarea "Description - Bullet - b"
type textarea "x"
type textarea "Description - Bullet - bu"
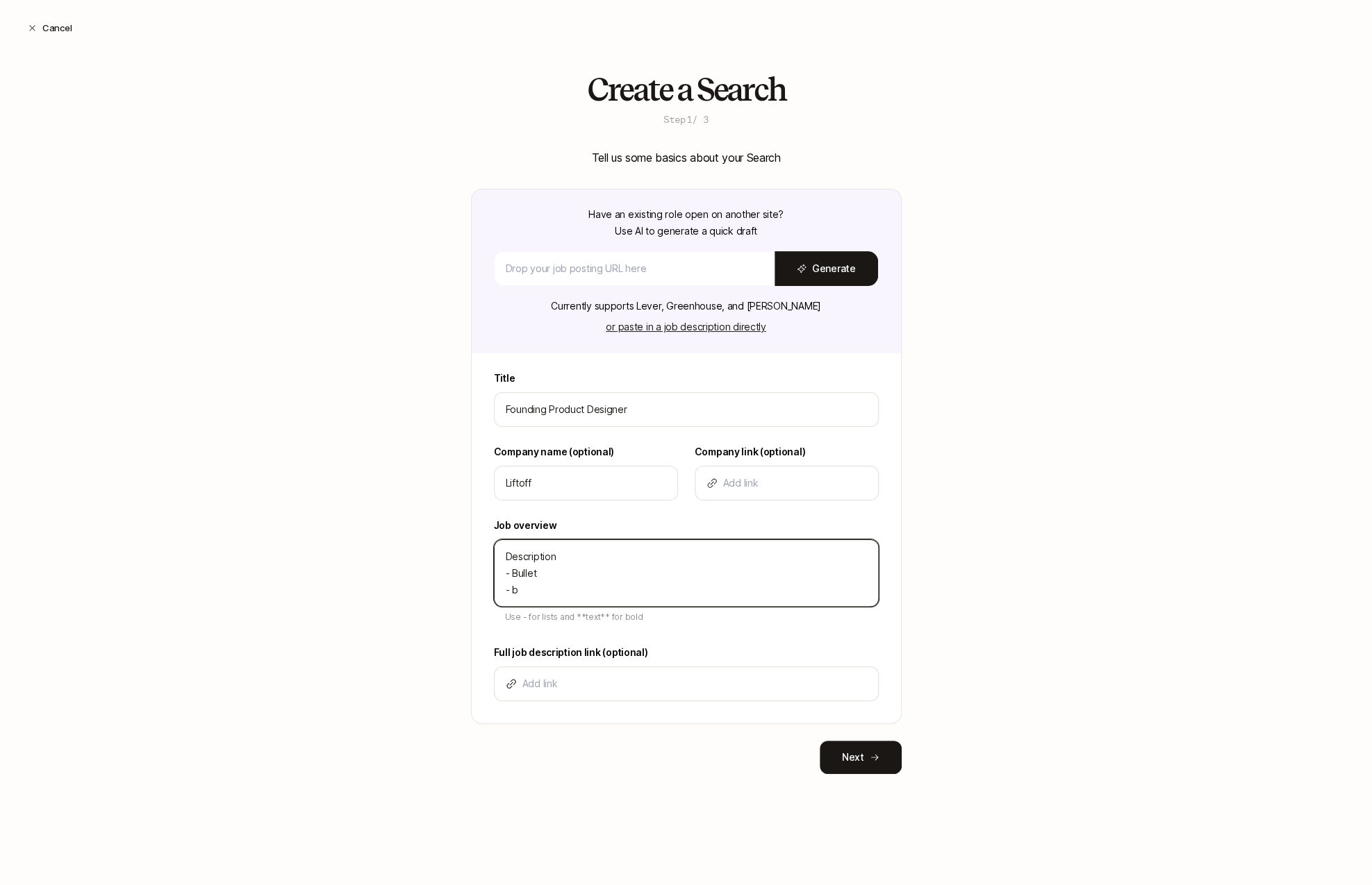
type textarea "x"
type textarea "Description - Bullet - bul"
type textarea "x"
type textarea "Description - Bullet - bull"
type textarea "x"
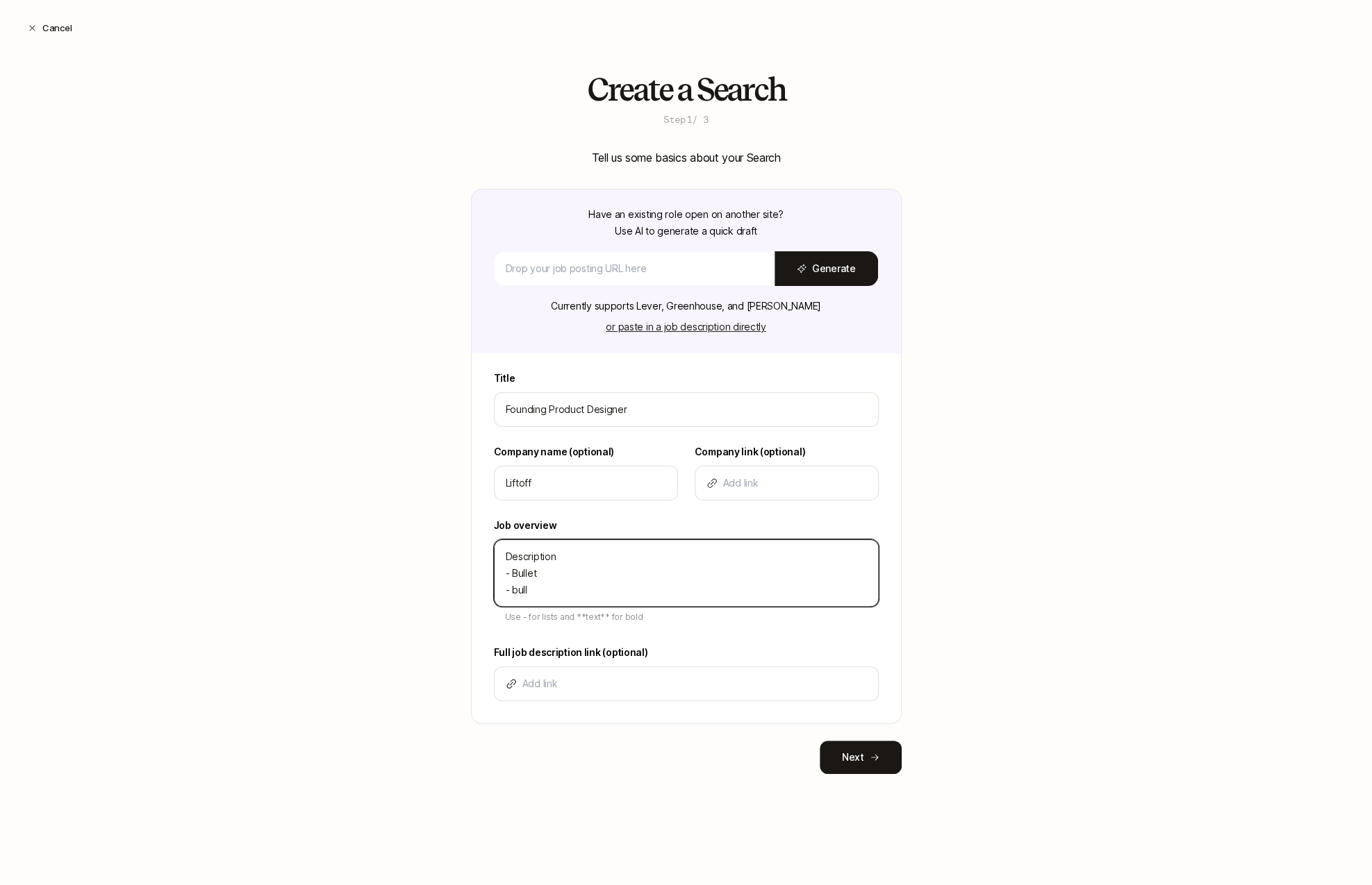
type textarea "Description - Bullet - bulle"
type textarea "x"
type textarea "Description - Bullet - bullet"
type textarea "x"
type textarea "Description - Bullet - bullet"
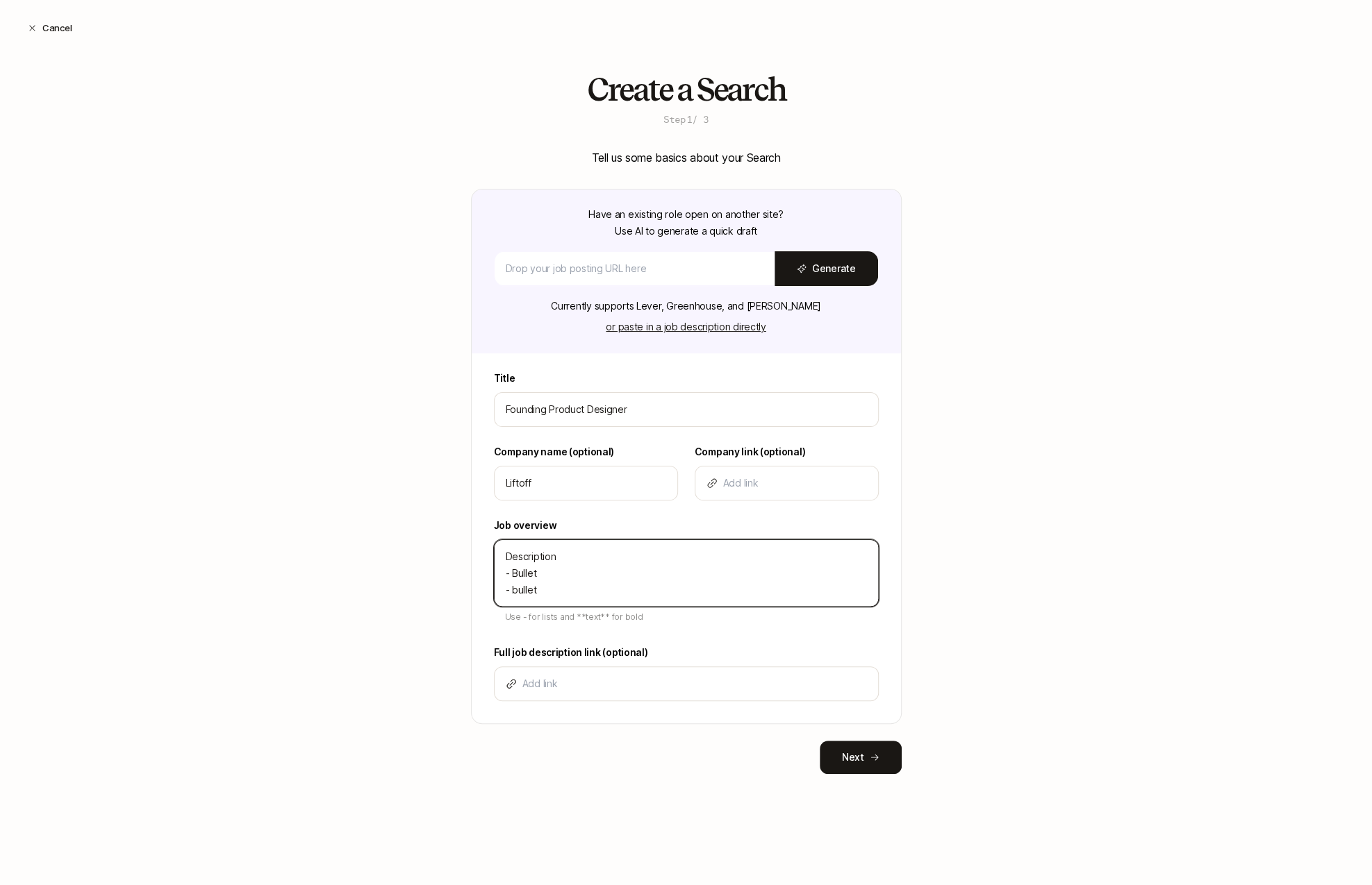
type textarea "x"
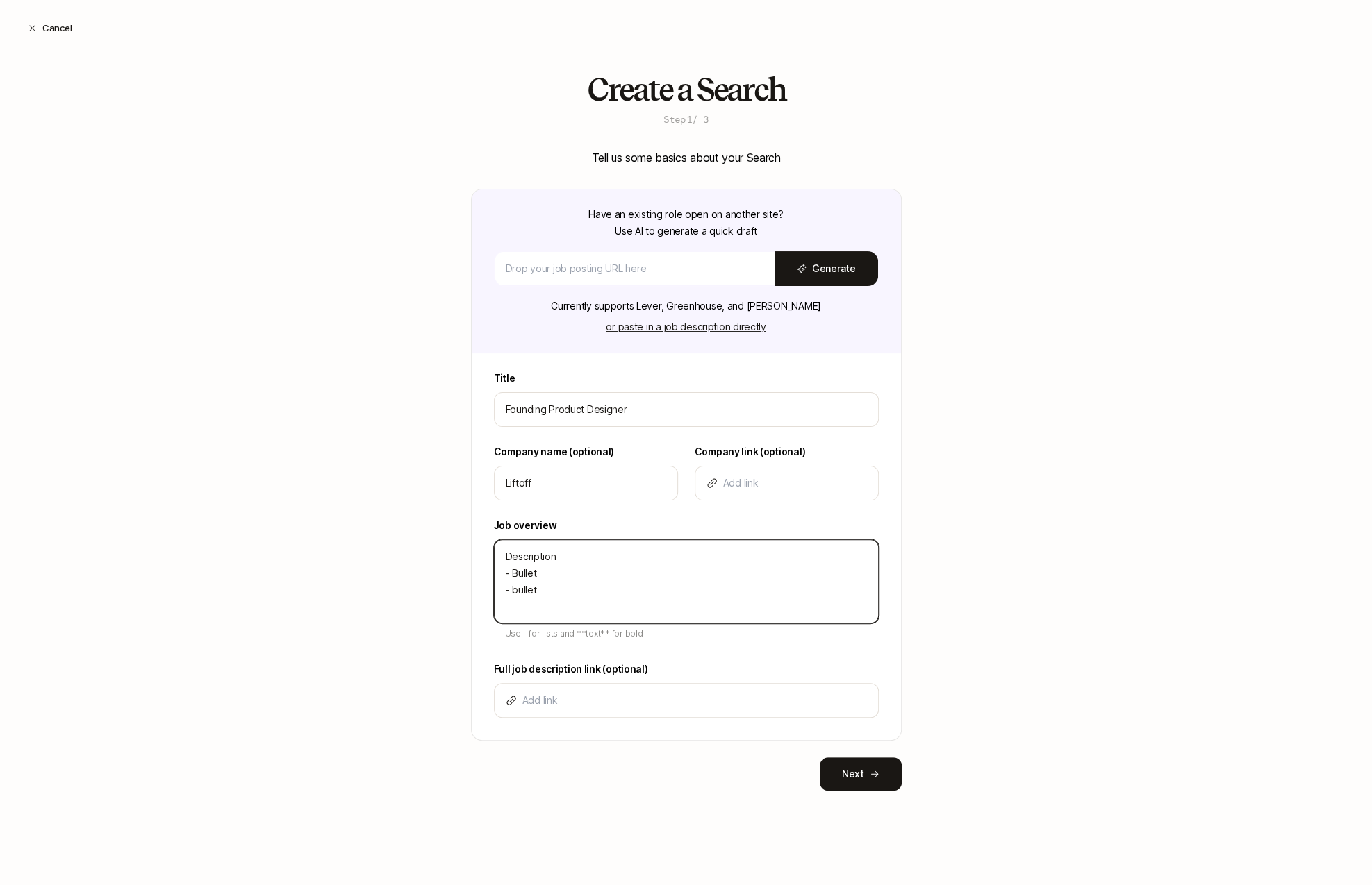
type textarea "Description - Bullet - bullet -"
type textarea "x"
type textarea "Description - Bullet - bullet -"
type textarea "x"
type textarea "Description - Bullet - bullet - B"
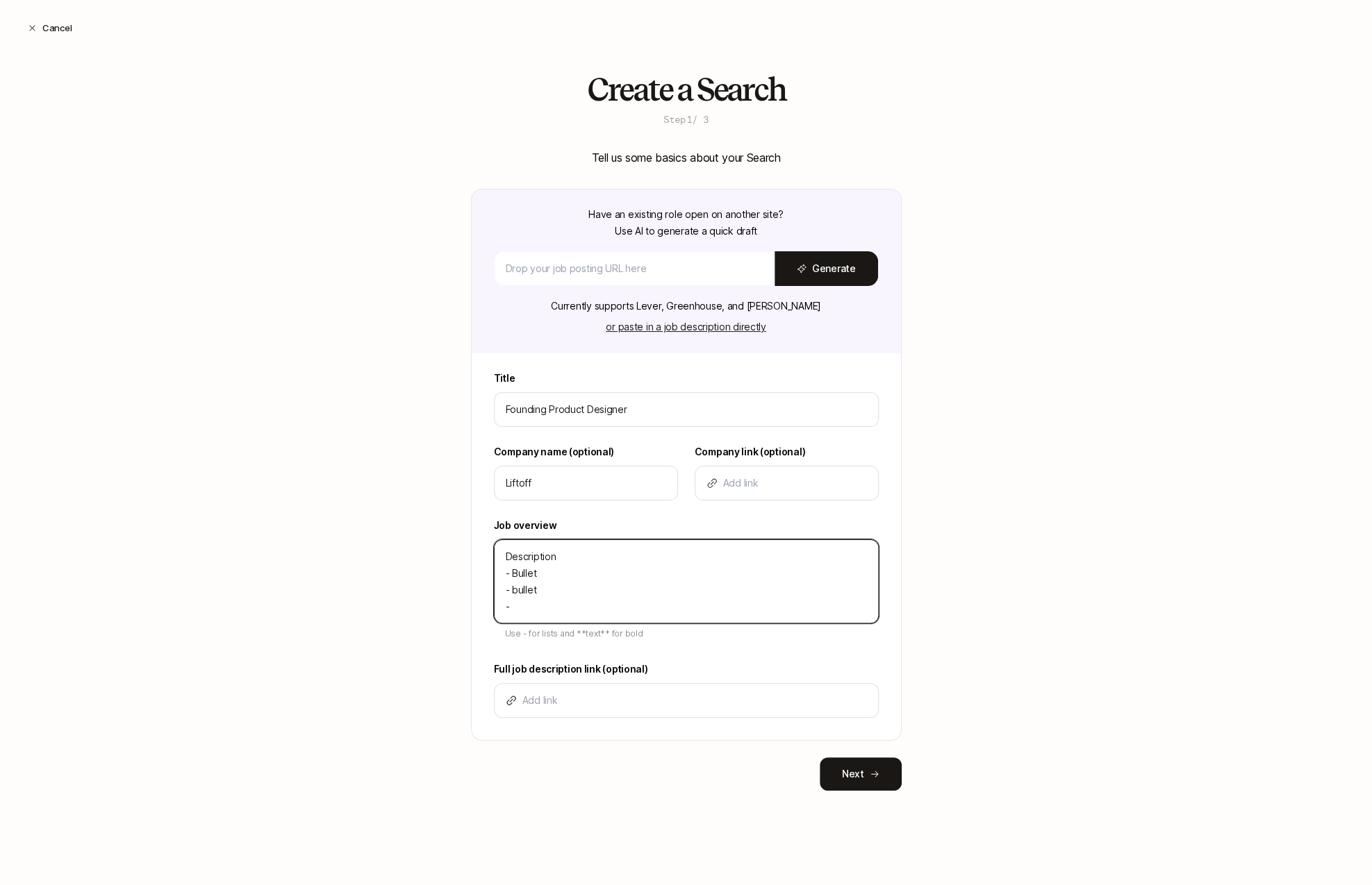
type textarea "x"
type textarea "Description - Bullet - bullet - Bu"
type textarea "x"
type textarea "Description - Bullet - bullet - Bul"
type textarea "x"
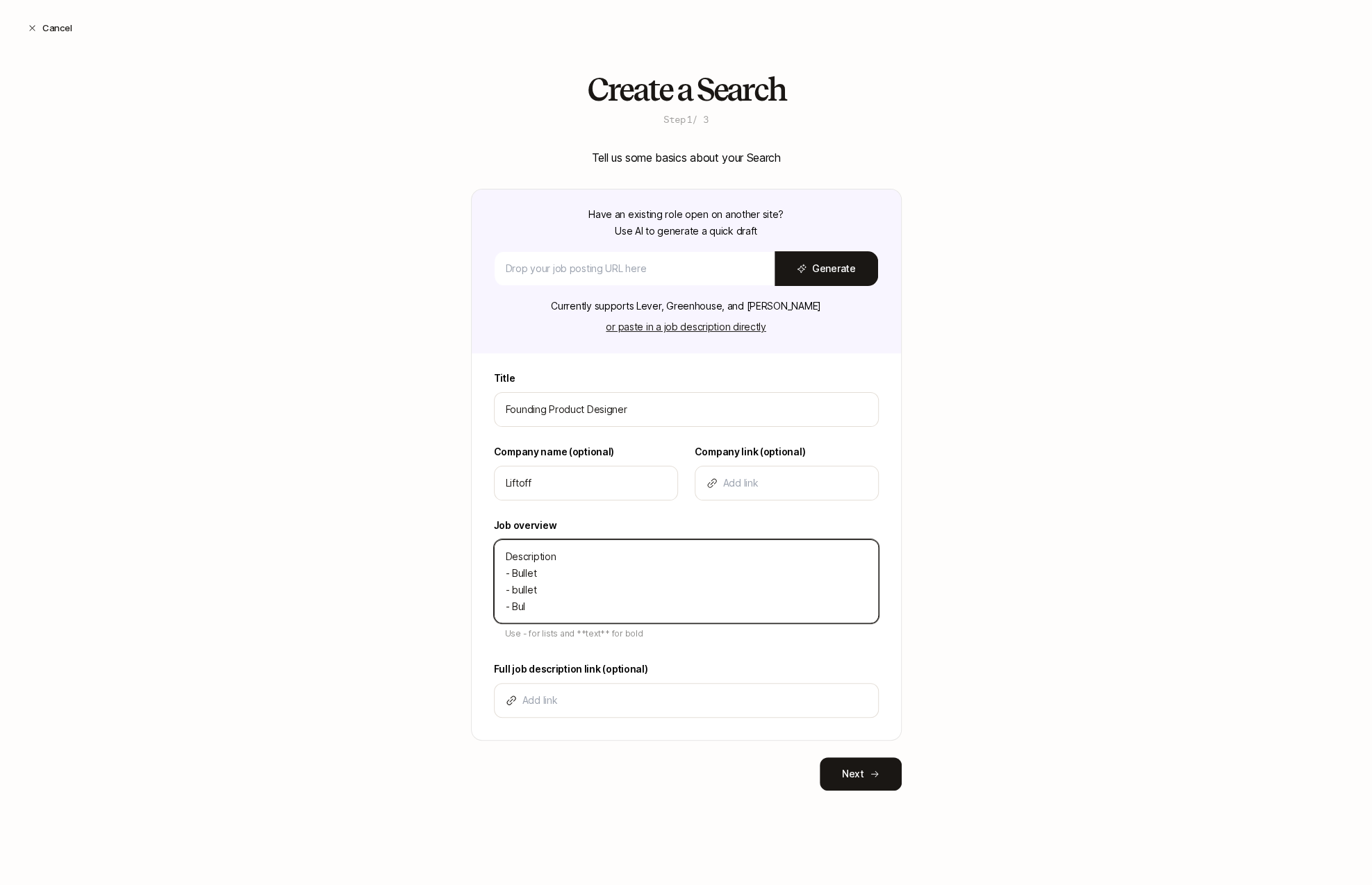
type textarea "Description - Bullet - bullet - Bull"
type textarea "x"
type textarea "Description - Bullet - bullet - Bulle"
type textarea "x"
type textarea "Description - Bullet - bullet - Bullet"
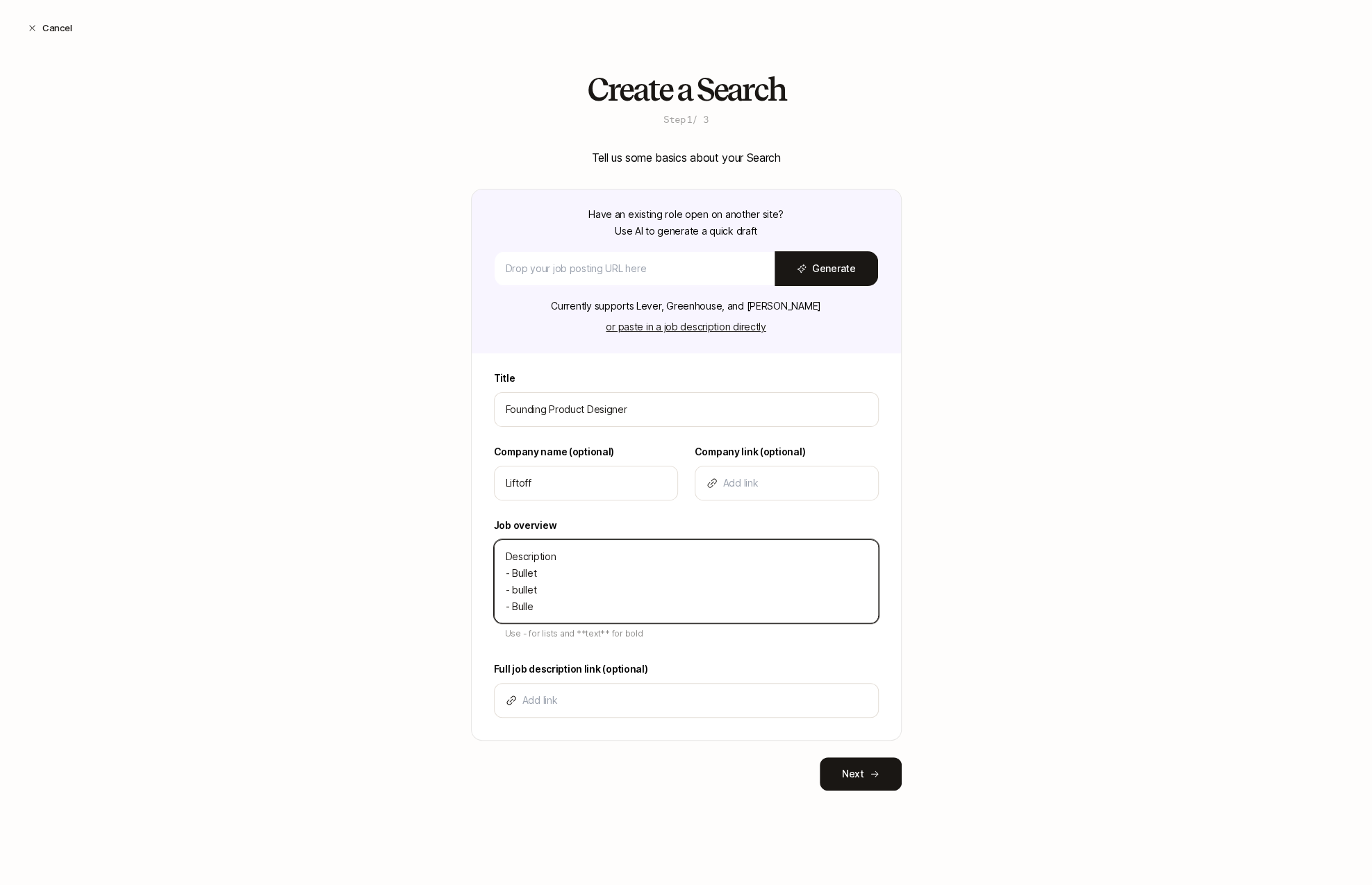
type textarea "x"
type textarea "Description - Bullet - ullet - Bullet"
type textarea "x"
type textarea "Description - Bullet - Bullet - Bullet"
type textarea "x"
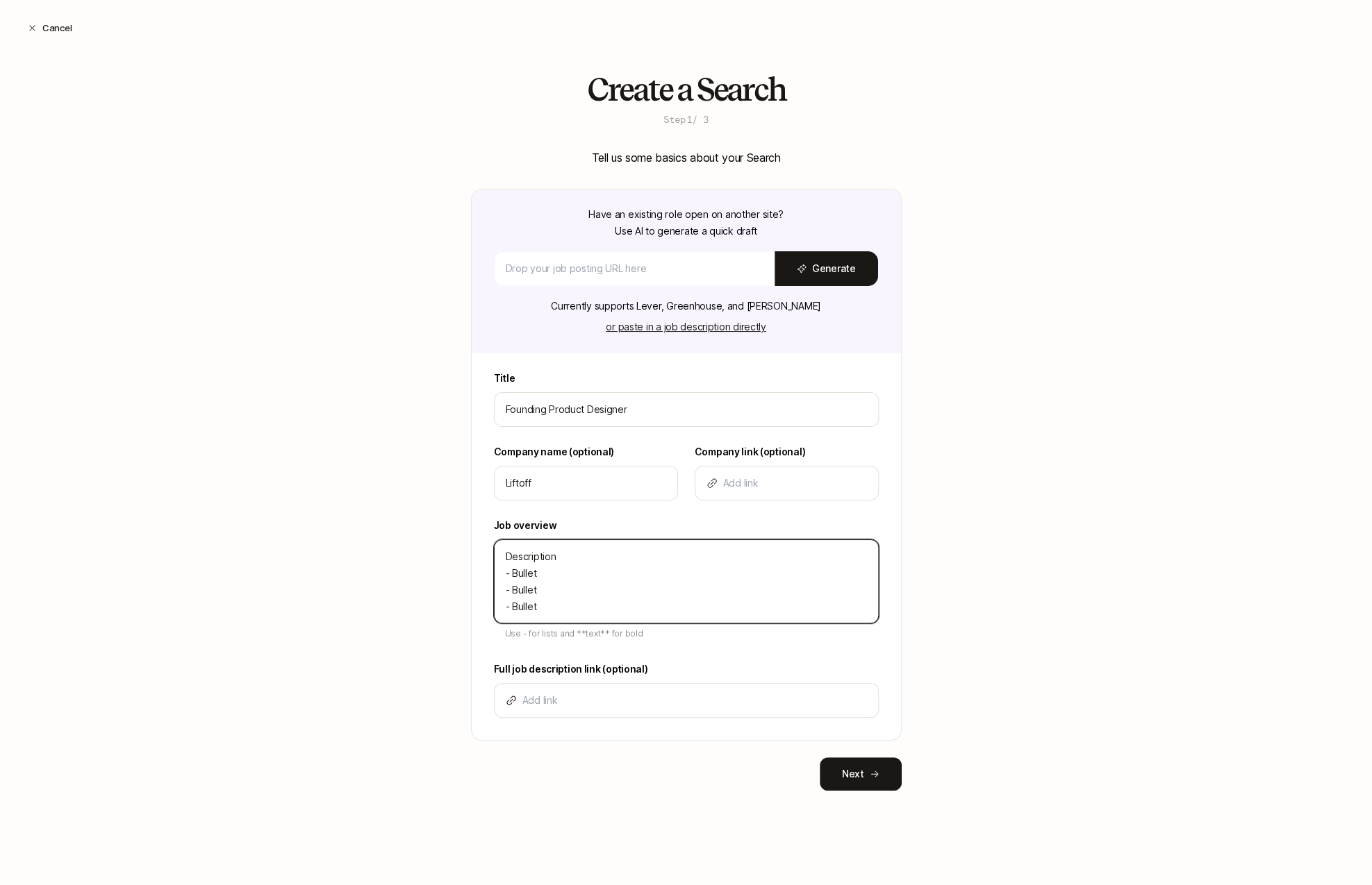
type textarea "Description - Bullet - Bullet - Bullet"
click at [306, 561] on div "Create a Search Step 1 / 3 Tell us some basics about your Search Have an existi…" at bounding box center [686, 454] width 1372 height 763
click at [873, 779] on button "Next" at bounding box center [861, 773] width 82 height 33
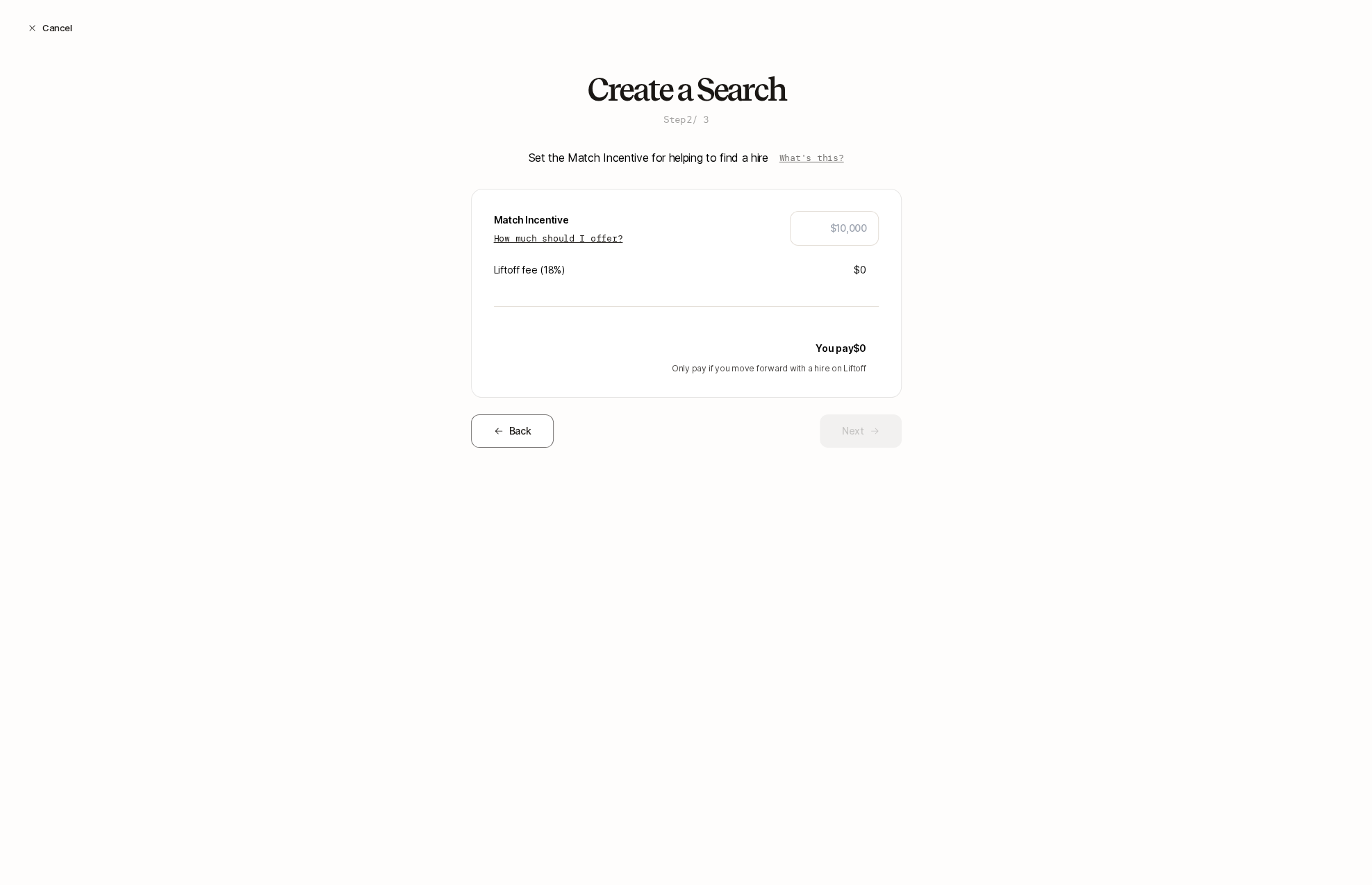
click at [598, 234] on p "How much should I offer?" at bounding box center [558, 238] width 130 height 14
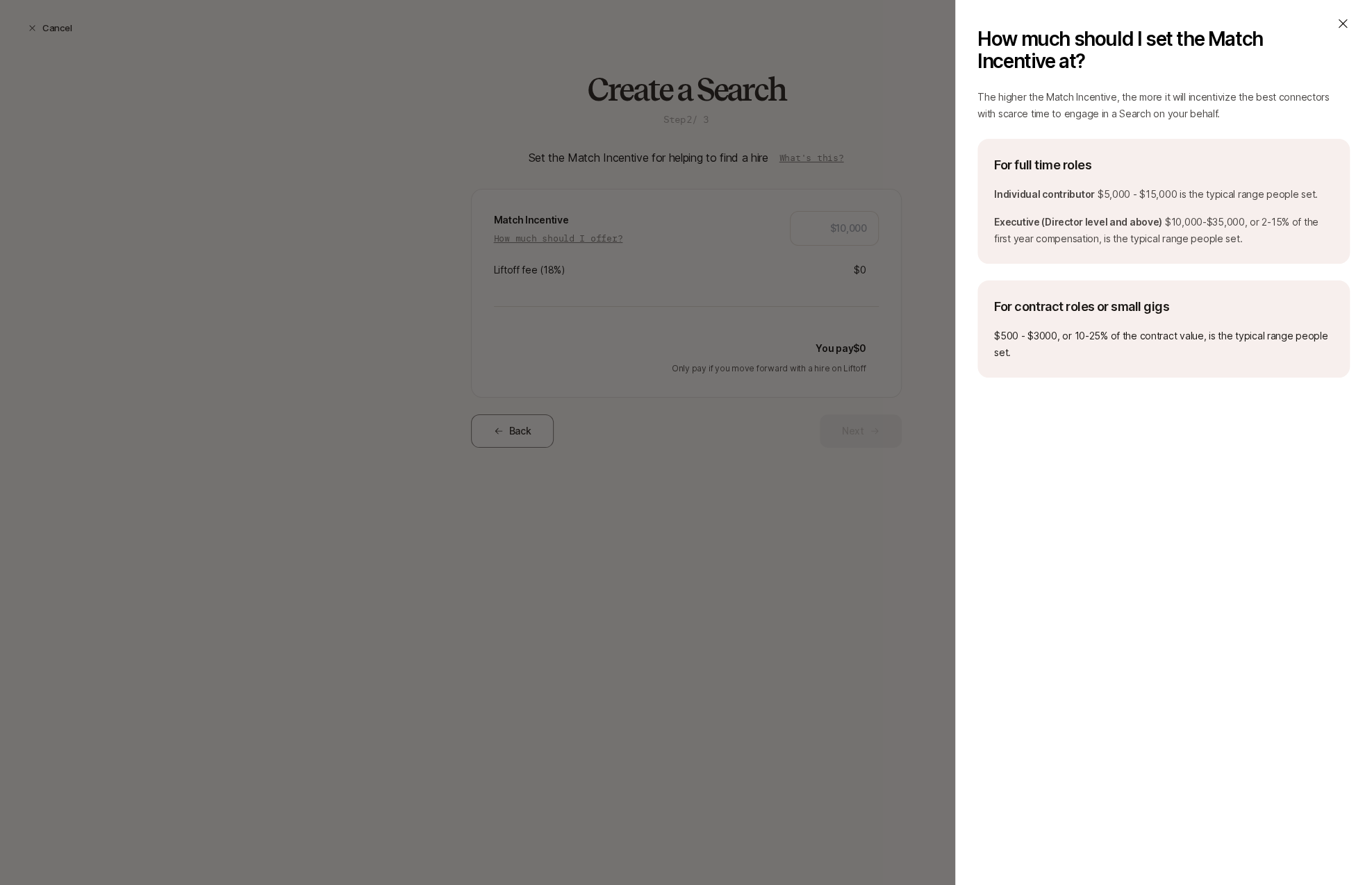
click at [1343, 28] on icon at bounding box center [1342, 24] width 14 height 14
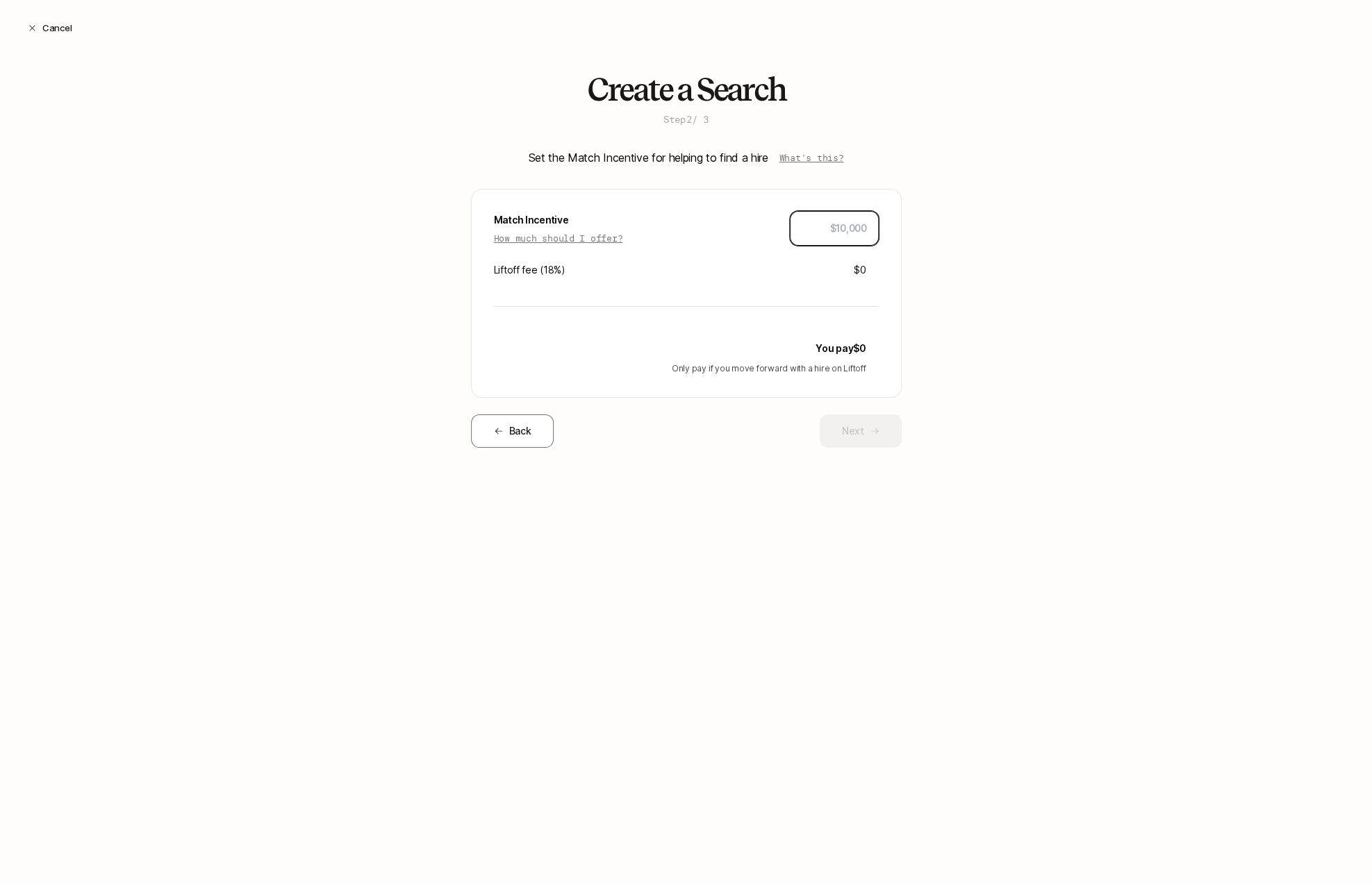
click at [842, 227] on input "text" at bounding box center [833, 228] width 66 height 17
type input "$5,000"
click at [939, 238] on div "Create a Search Step 2 / 3 Set the Match Incentive for helping to find a hire W…" at bounding box center [686, 282] width 1372 height 420
click at [838, 440] on button "Next" at bounding box center [861, 431] width 82 height 33
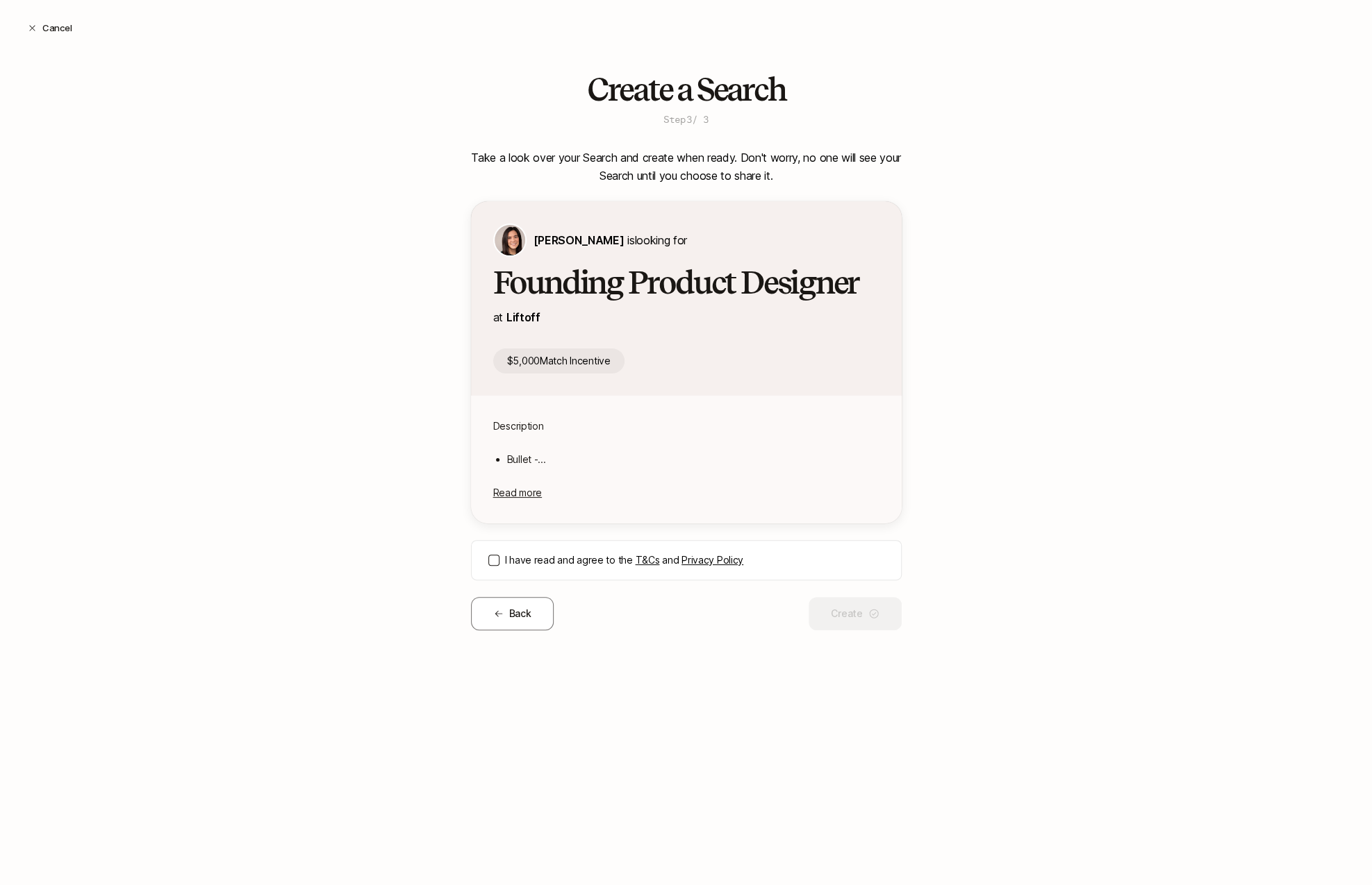
click at [486, 557] on div "I have read and agree to the T&Cs and Privacy Policy" at bounding box center [686, 560] width 430 height 40
click at [489, 562] on button "I have read and agree to the T&Cs and Privacy Policy" at bounding box center [493, 560] width 11 height 11
click at [857, 615] on button "Create" at bounding box center [855, 613] width 92 height 33
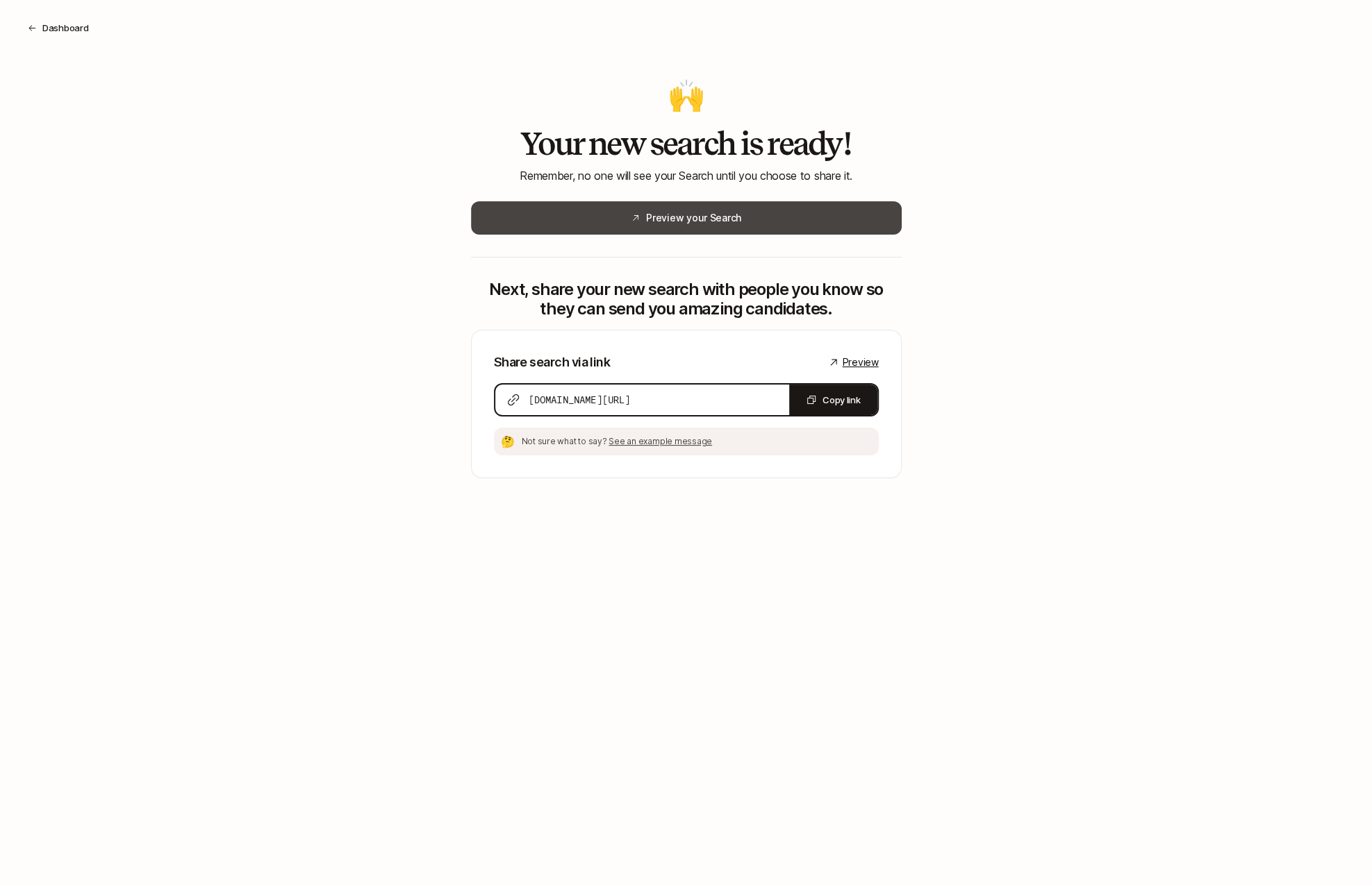
click at [596, 218] on button "Preview your Search" at bounding box center [686, 217] width 430 height 33
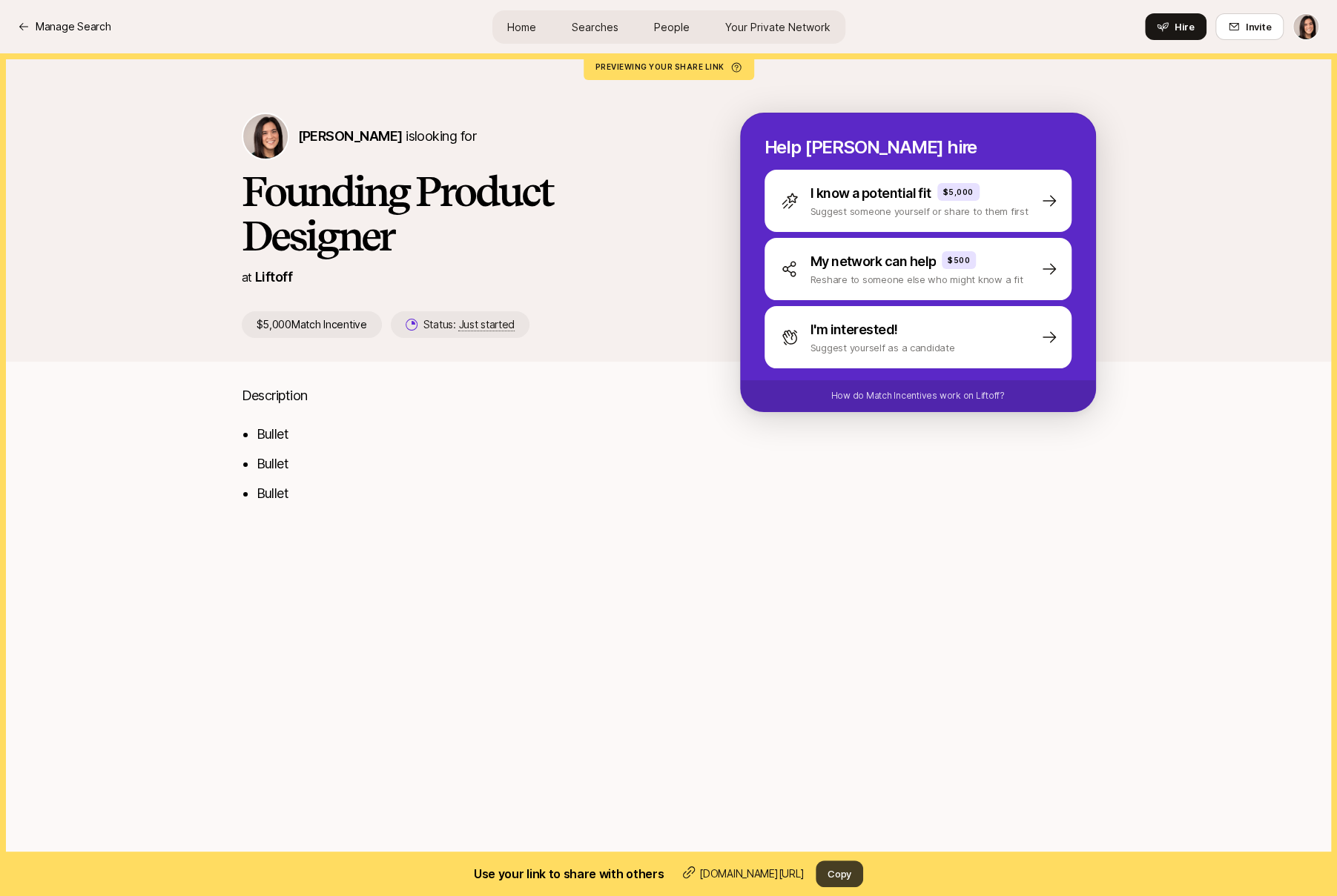
click at [840, 872] on button "Copy" at bounding box center [839, 873] width 47 height 26
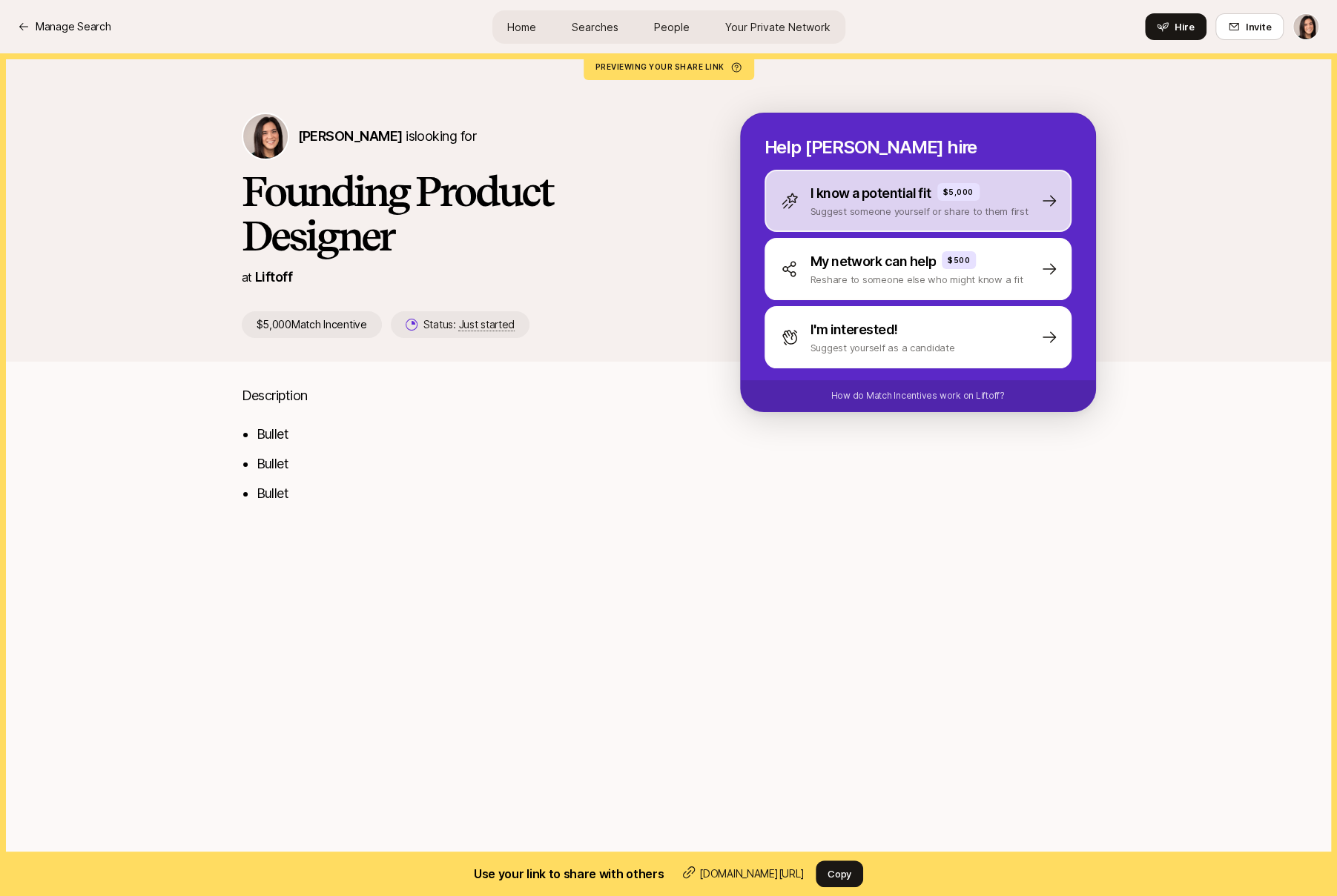
click at [798, 223] on div "I know a potential fit $5,000 Suggest someone yourself or share to them first" at bounding box center [917, 201] width 307 height 62
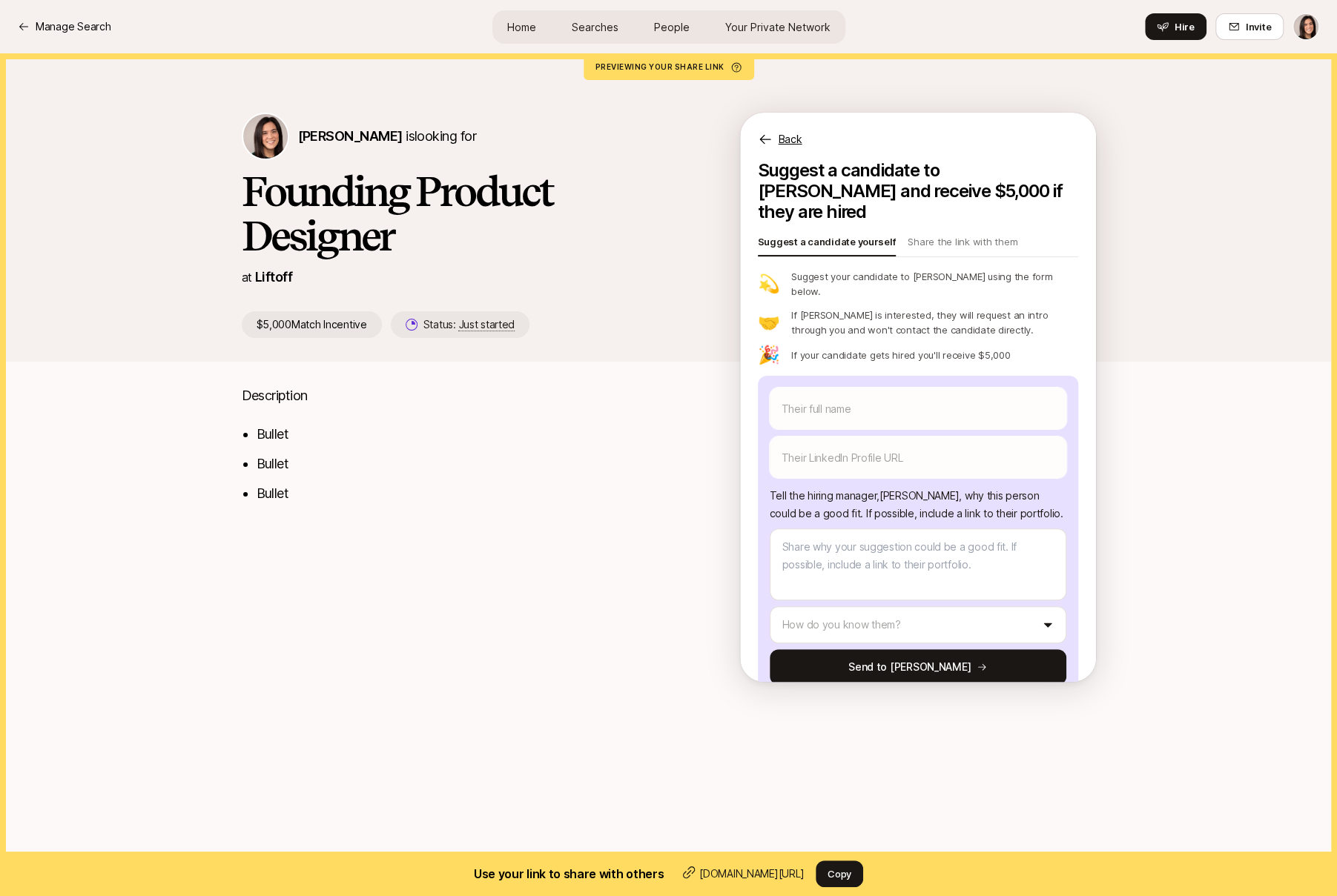
click at [795, 146] on p "Back" at bounding box center [791, 139] width 24 height 18
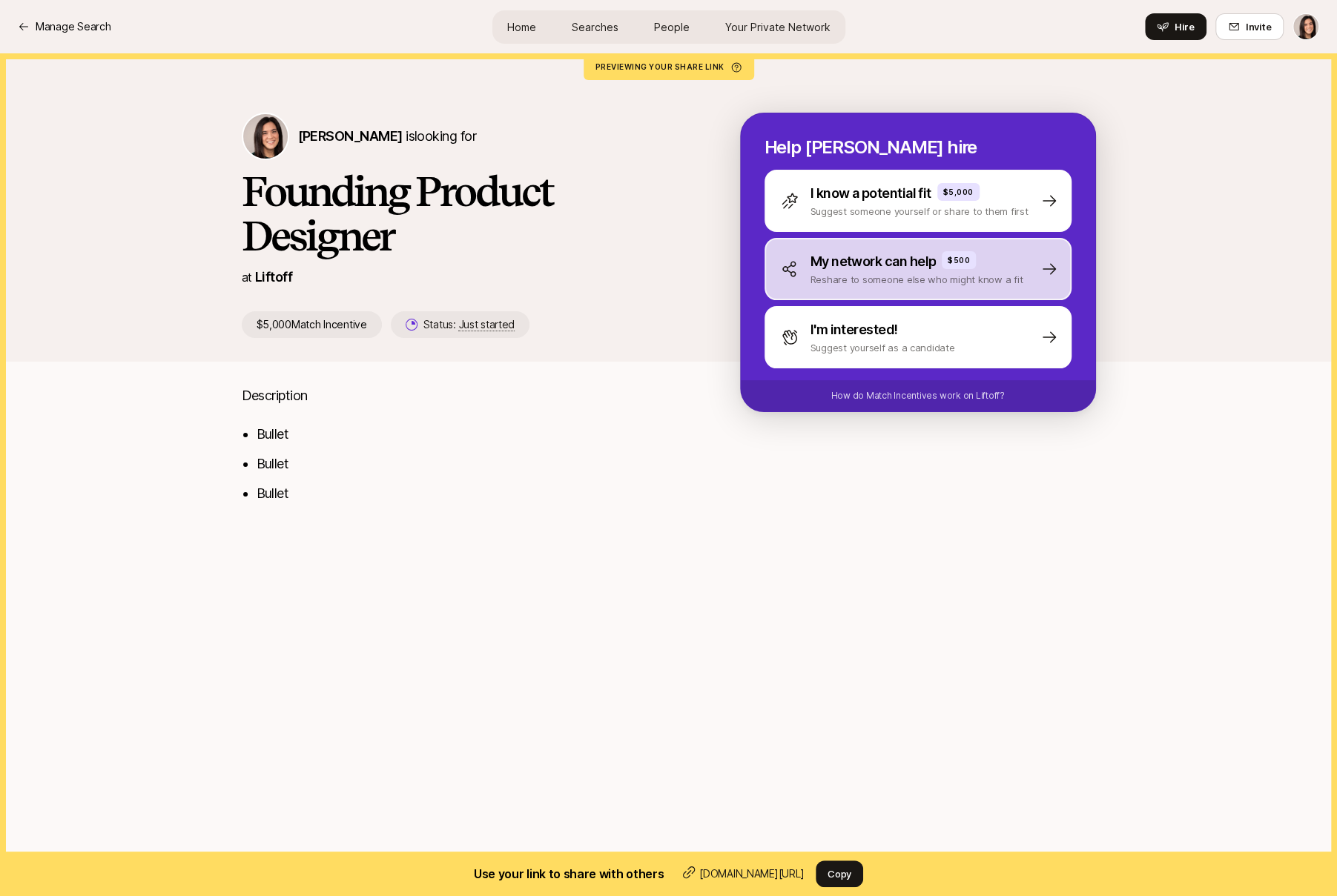
click at [1006, 283] on p "Reshare to someone else who might know a fit" at bounding box center [917, 279] width 213 height 15
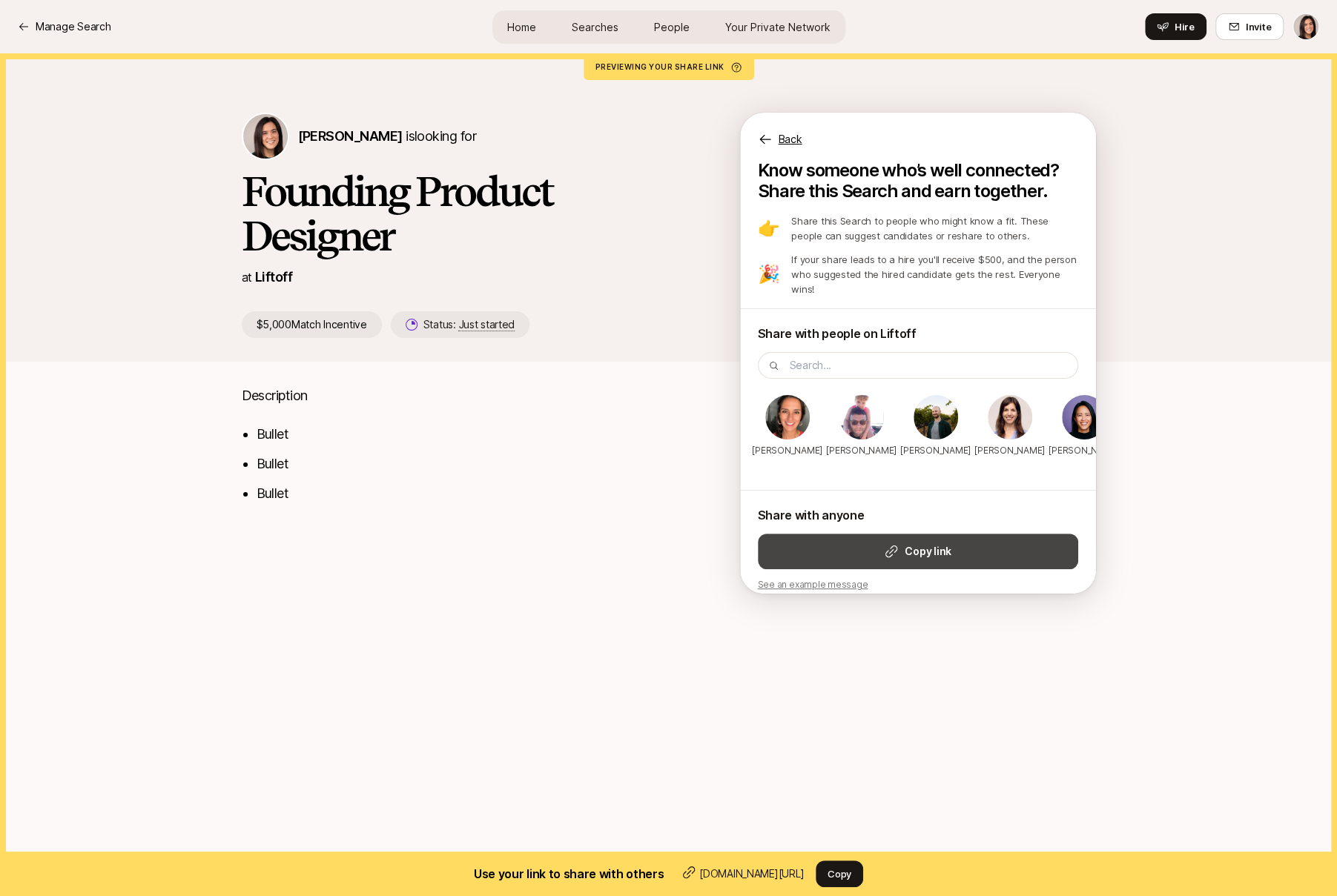
click at [835, 534] on button "Copy link" at bounding box center [918, 551] width 320 height 35
click at [792, 144] on p "Back" at bounding box center [791, 139] width 24 height 18
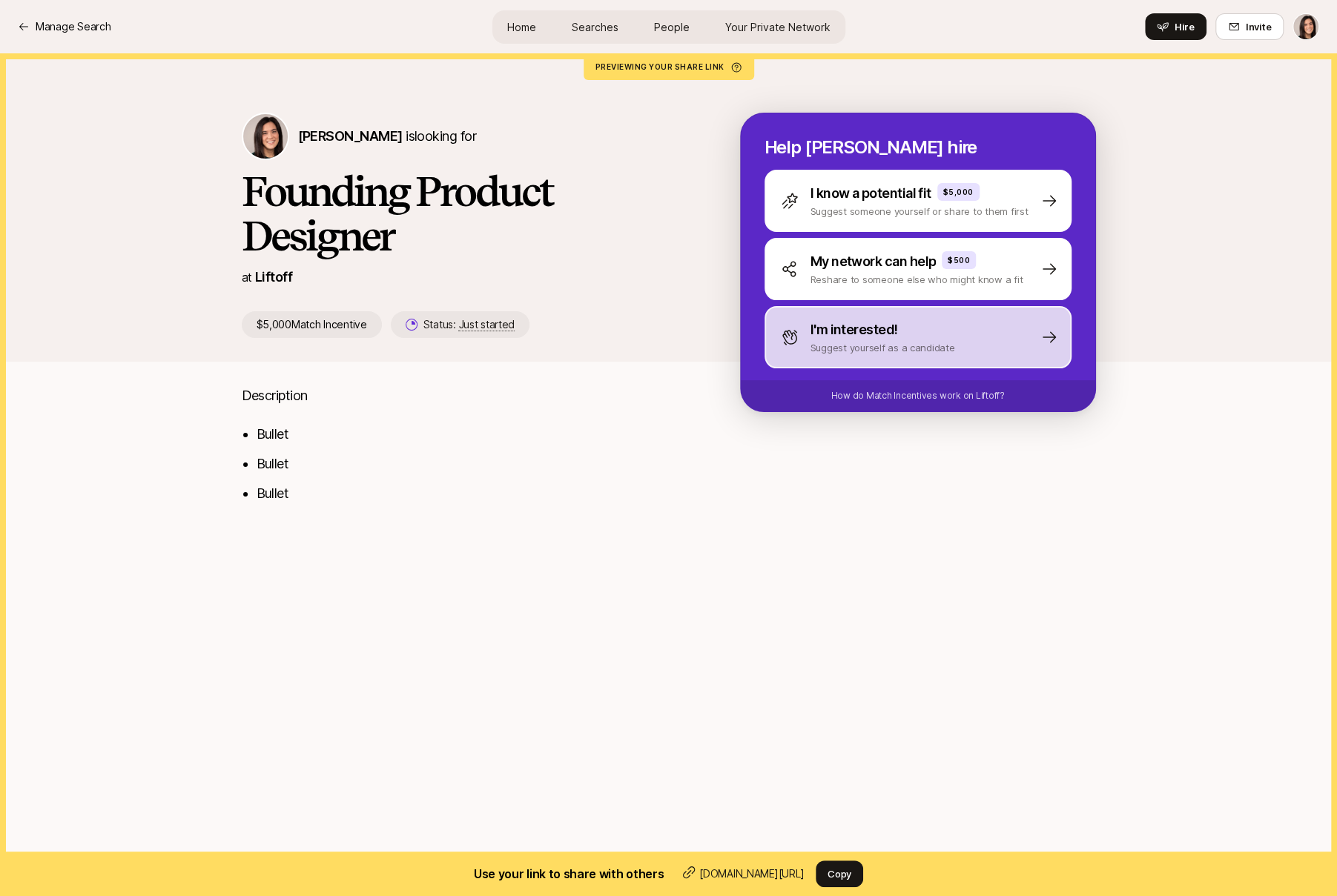
click at [821, 364] on div "I'm interested! Suggest yourself as a candidate" at bounding box center [917, 337] width 307 height 62
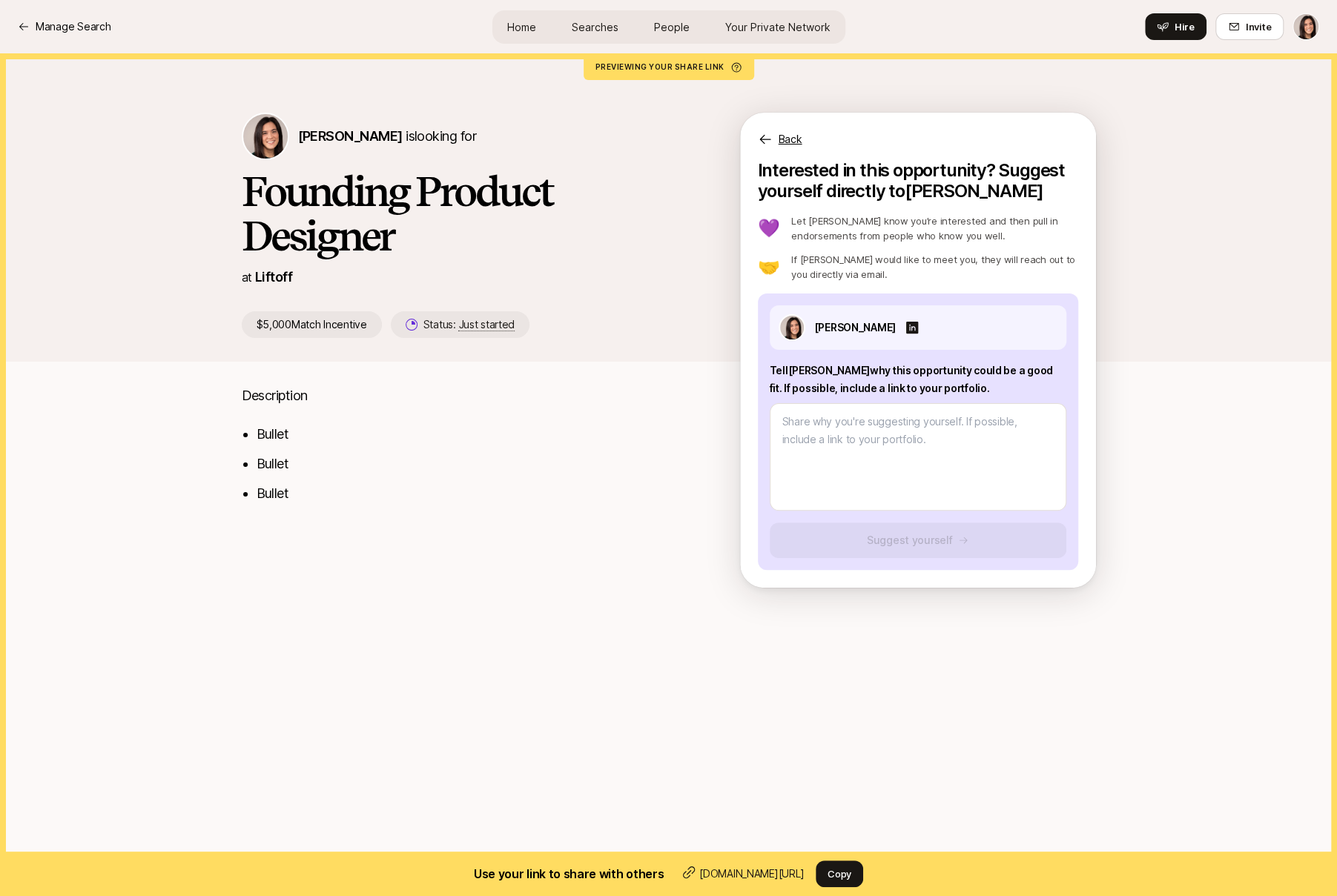
click at [793, 146] on p "Back" at bounding box center [791, 139] width 24 height 18
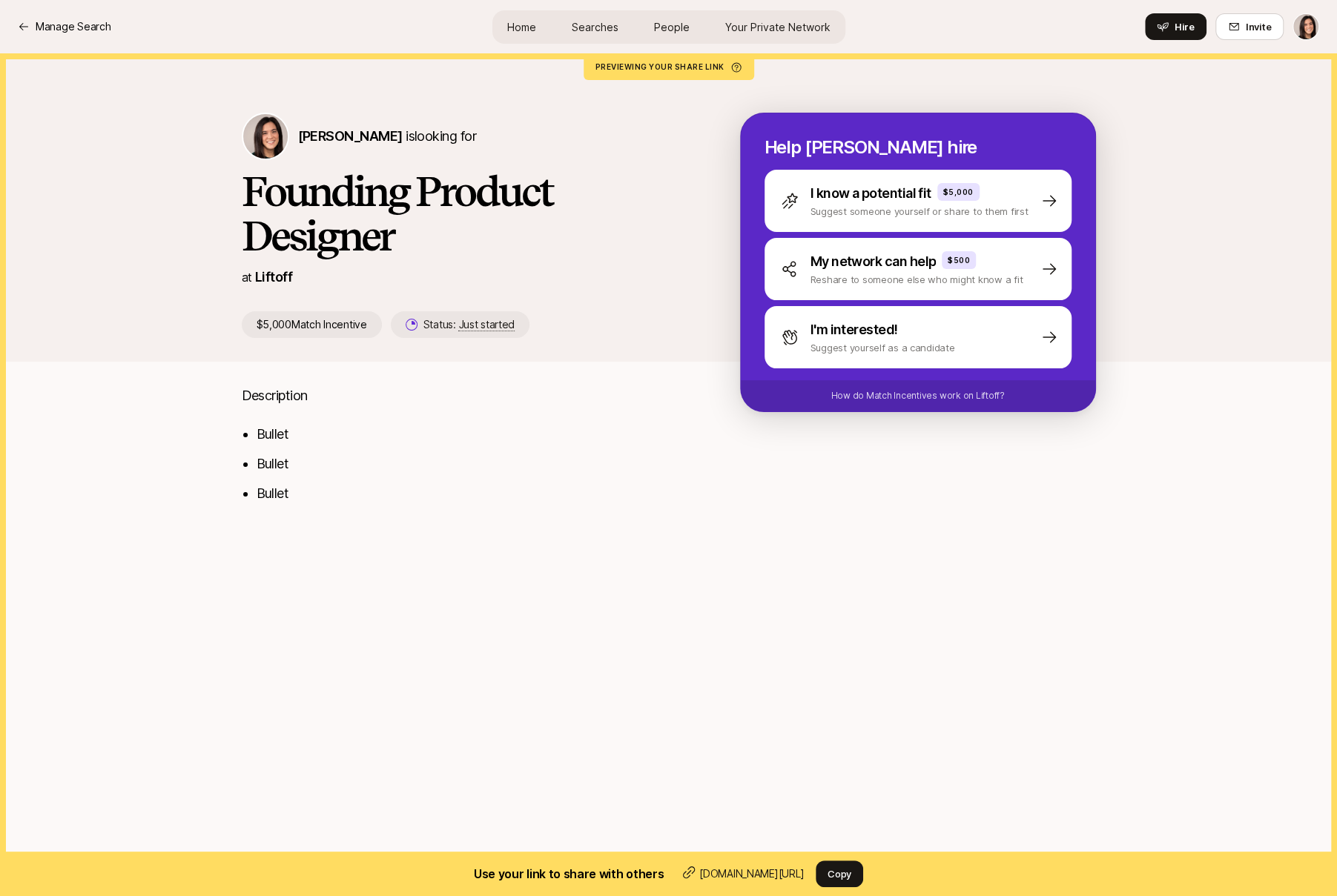
click at [1167, 86] on div "[PERSON_NAME] is looking for Founding Product Designer at Liftoff $5,000 Match …" at bounding box center [668, 207] width 1337 height 308
click at [1169, 34] on button "Hire" at bounding box center [1176, 26] width 62 height 26
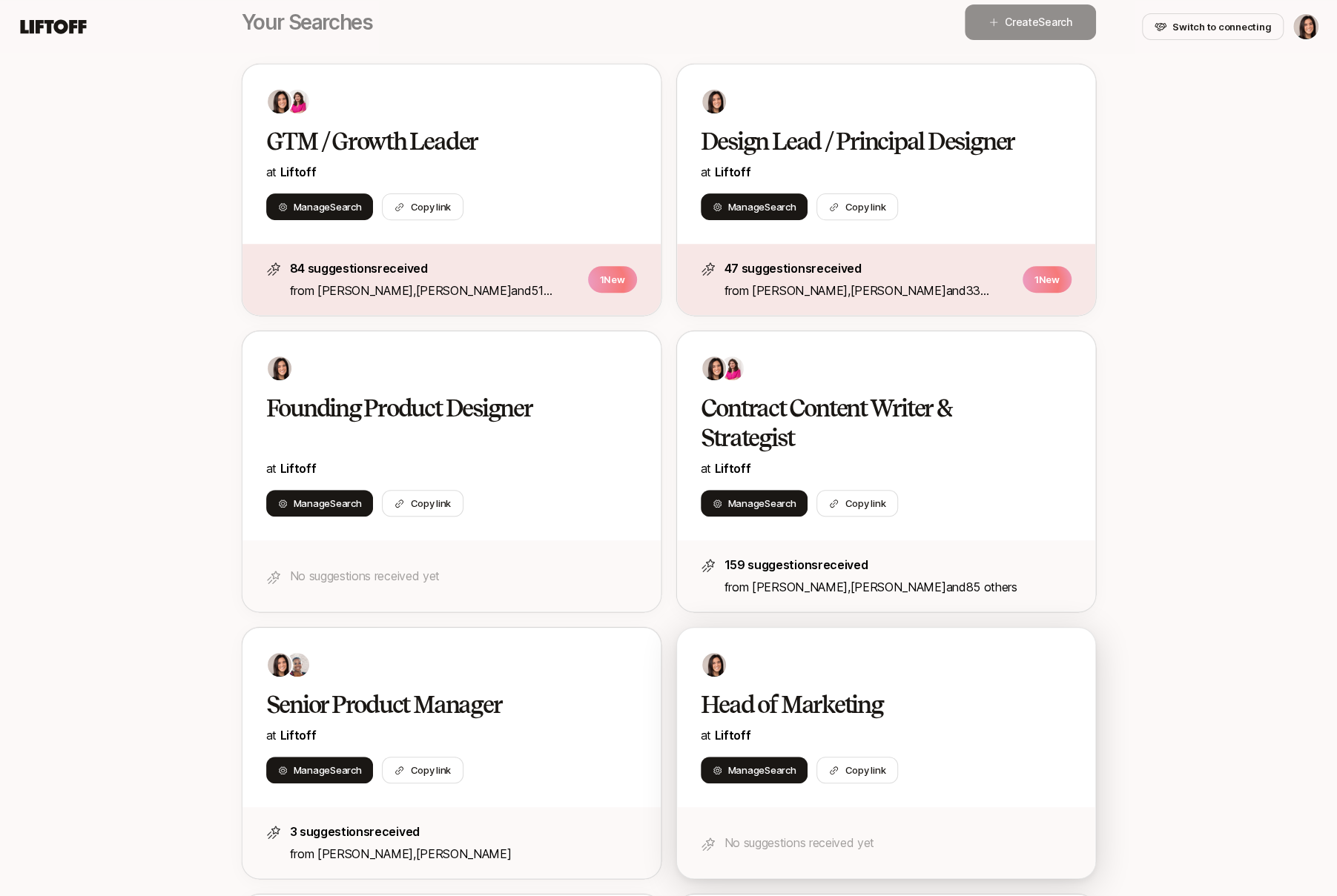
scroll to position [298, 0]
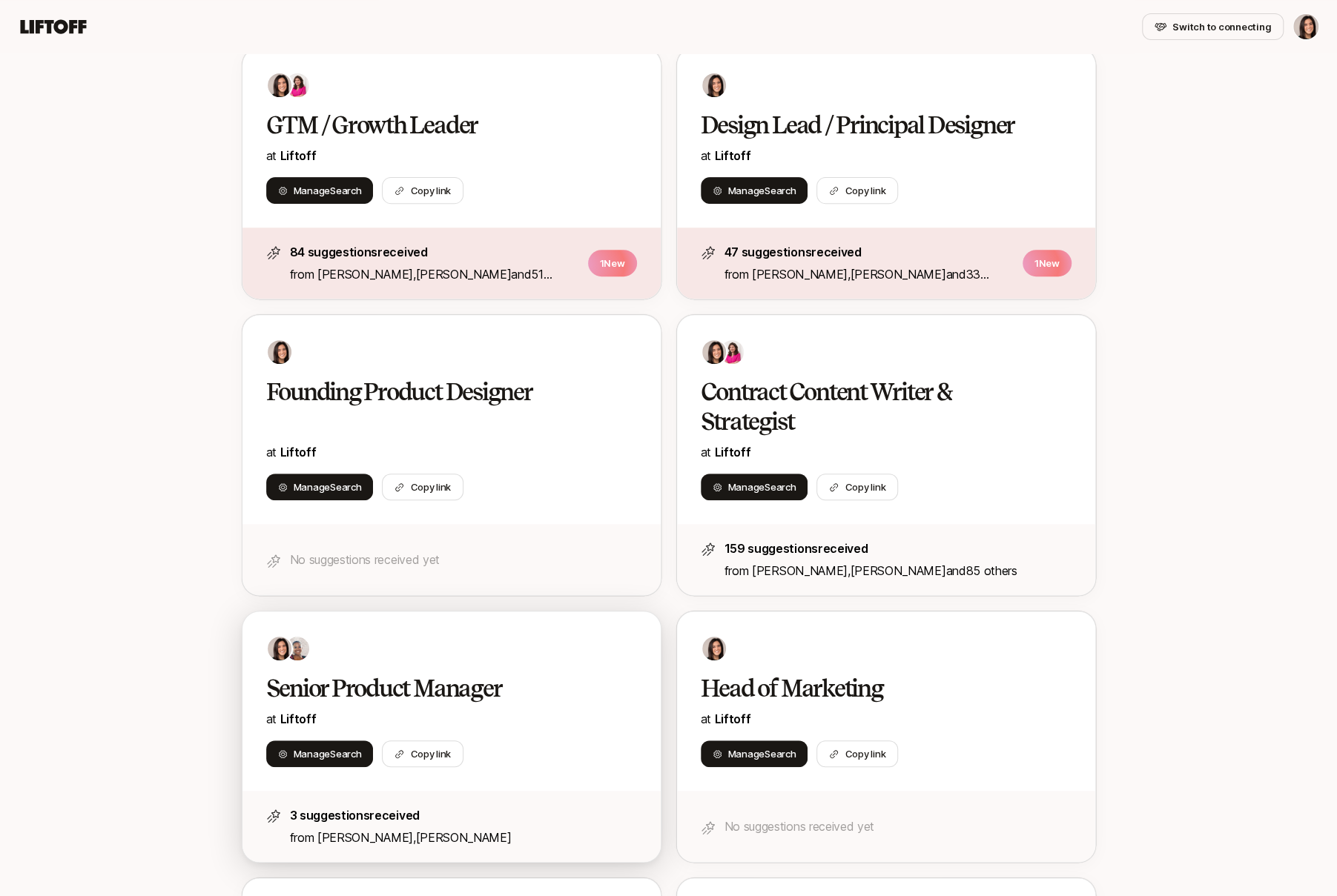
click at [571, 721] on p "at Liftoff" at bounding box center [451, 719] width 370 height 19
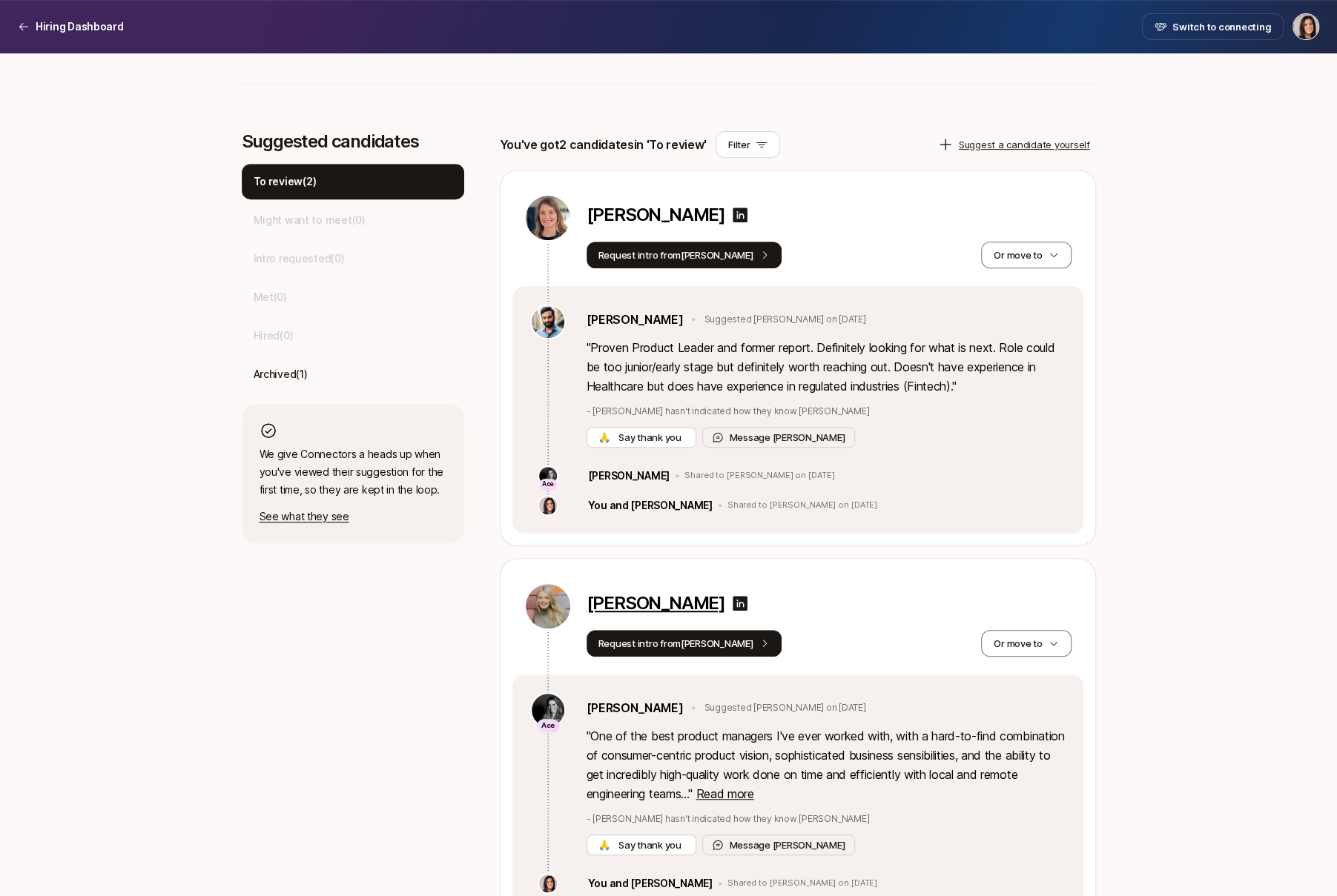
scroll to position [390, 0]
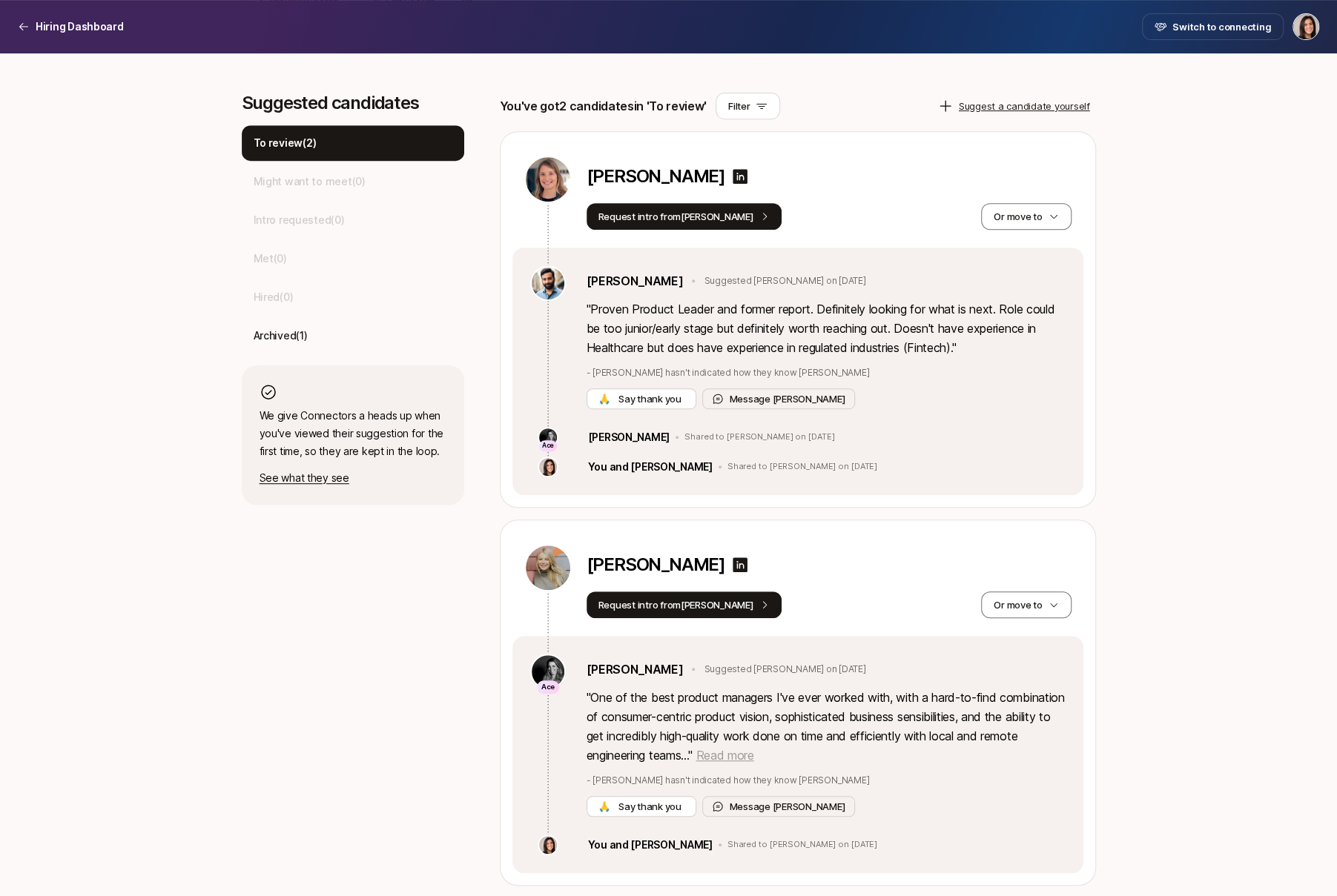
click at [754, 754] on span "Read more" at bounding box center [724, 755] width 58 height 15
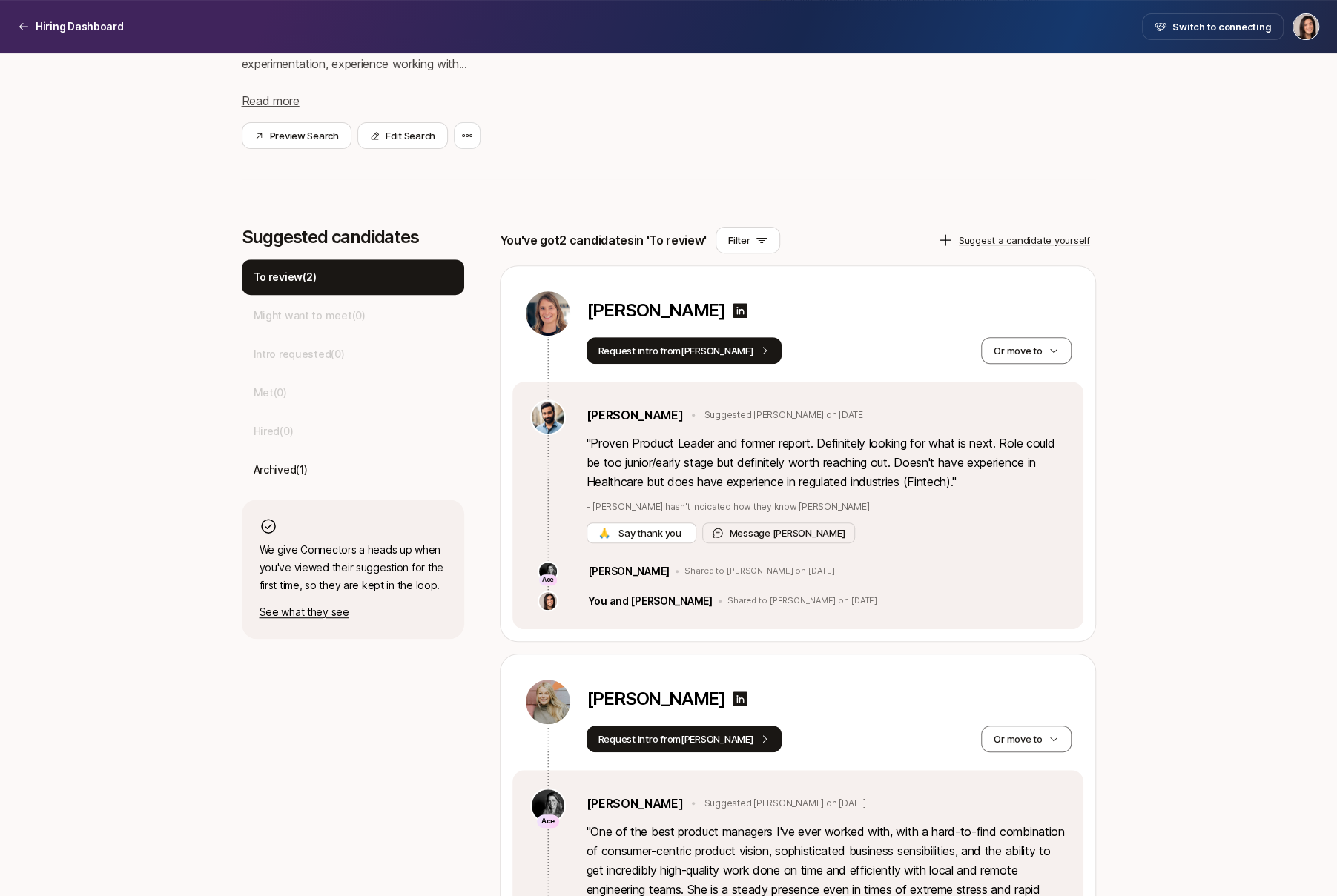
scroll to position [250, 0]
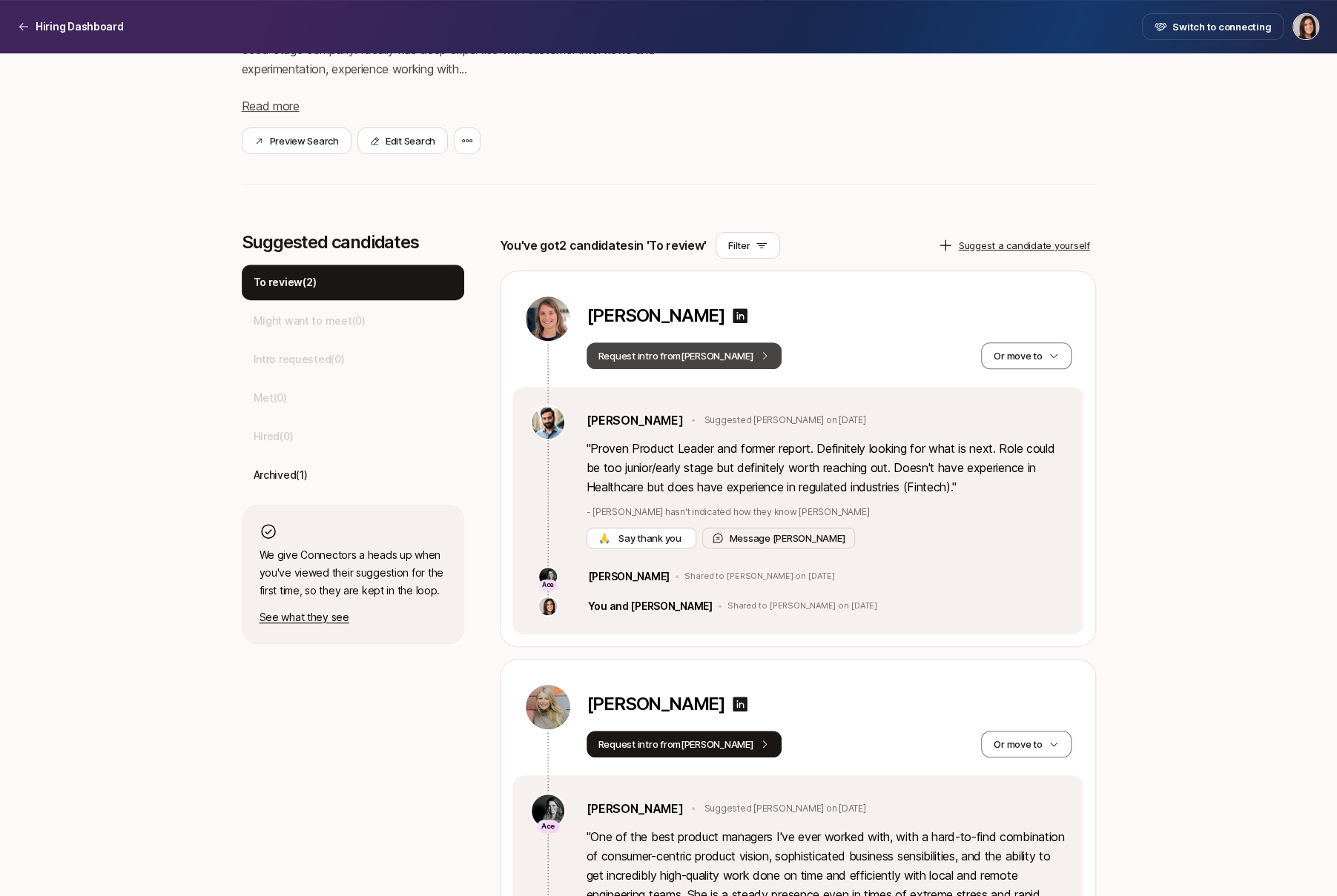
click at [712, 358] on button "Request intro from [PERSON_NAME]" at bounding box center [684, 356] width 196 height 26
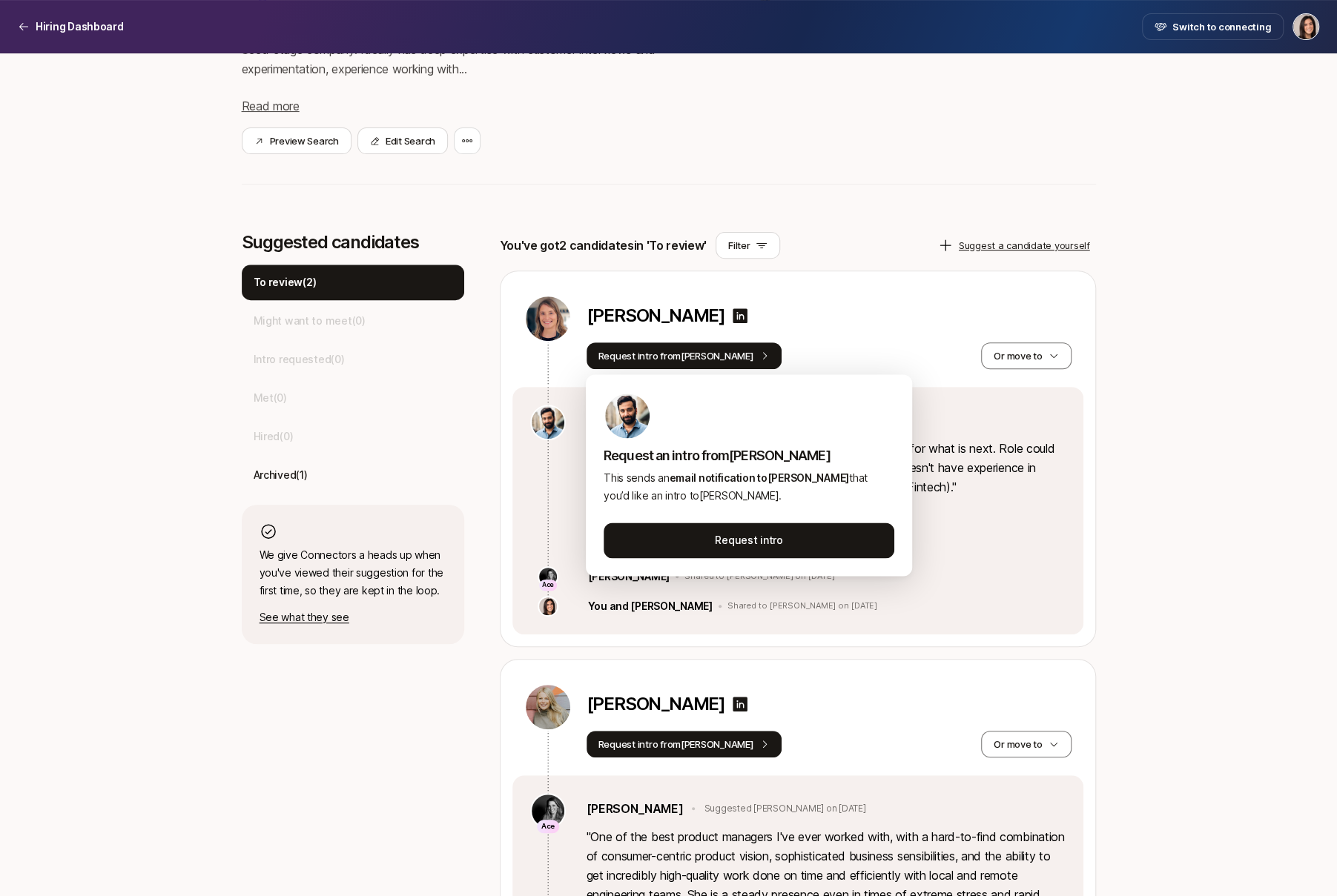
click at [837, 350] on div "Request intro from [PERSON_NAME] move to" at bounding box center [829, 356] width 485 height 26
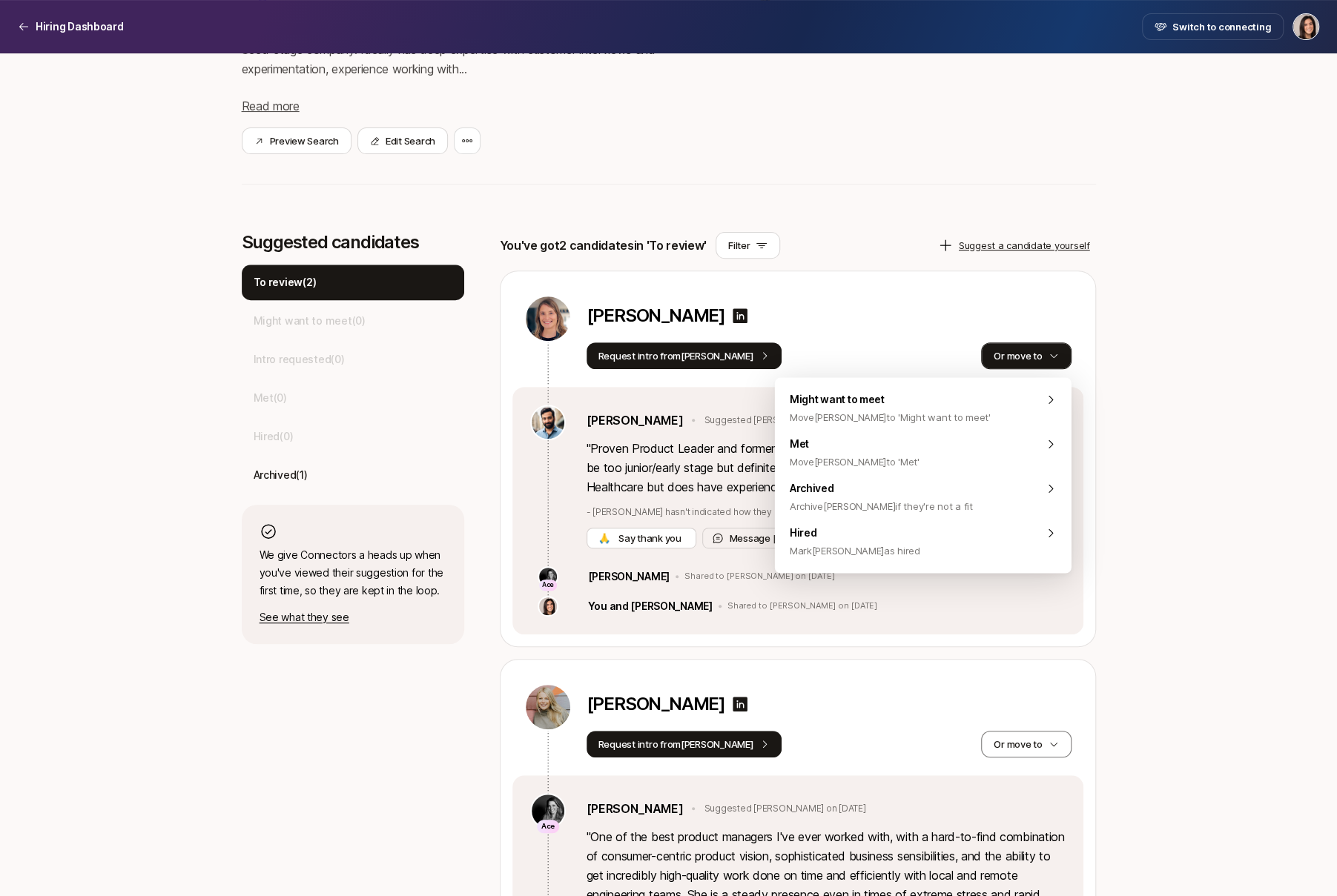
click at [1045, 349] on button "Or move to" at bounding box center [1026, 356] width 90 height 26
click at [955, 543] on div "Hired [PERSON_NAME] [PERSON_NAME] as hired" at bounding box center [924, 541] width 297 height 45
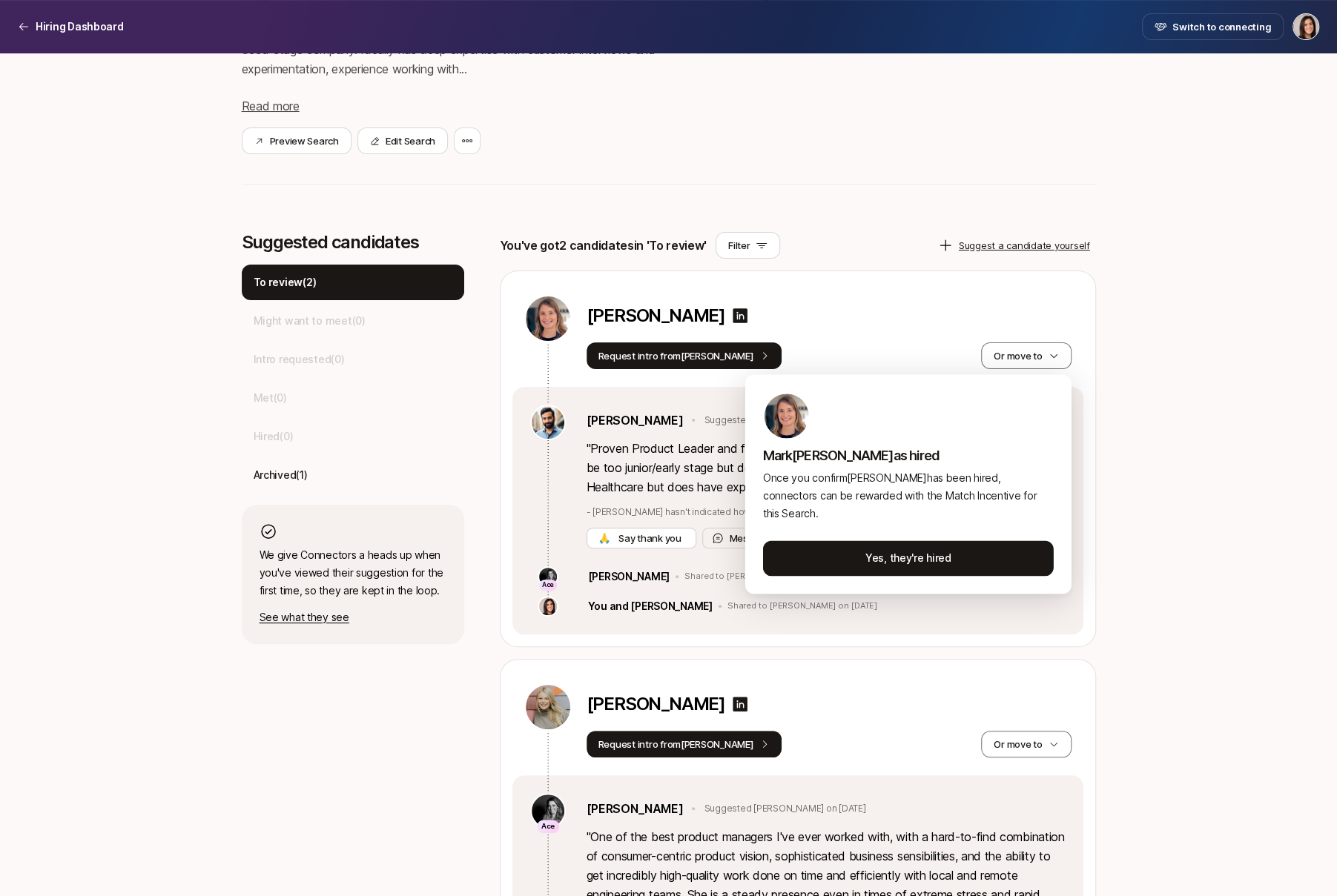
click at [1119, 517] on html "Hiring Dashboard Hiring Dashboard Switch to connecting Senior Product Manager a…" at bounding box center [668, 197] width 1337 height 896
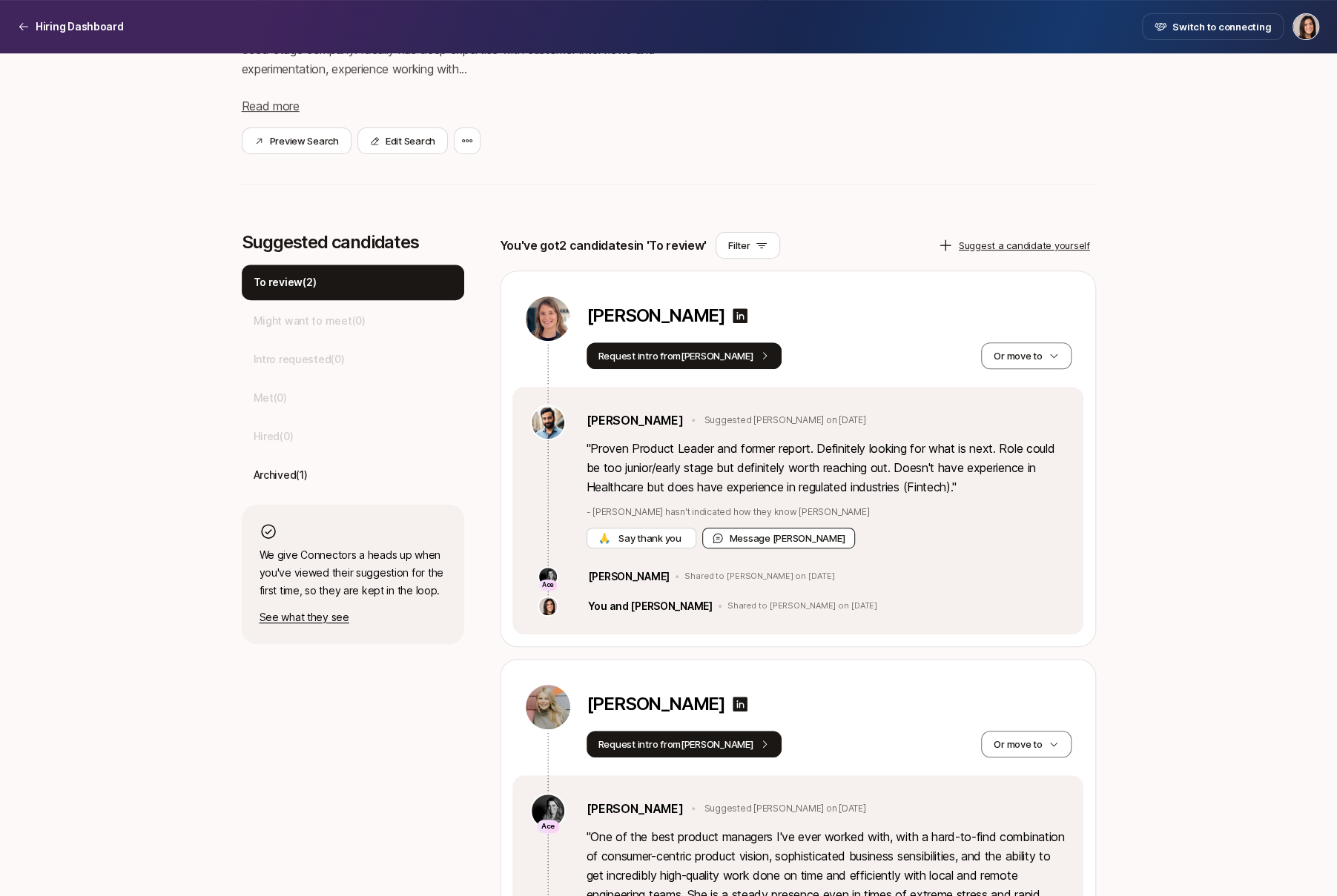
click at [725, 542] on button "Message [PERSON_NAME]" at bounding box center [779, 538] width 154 height 21
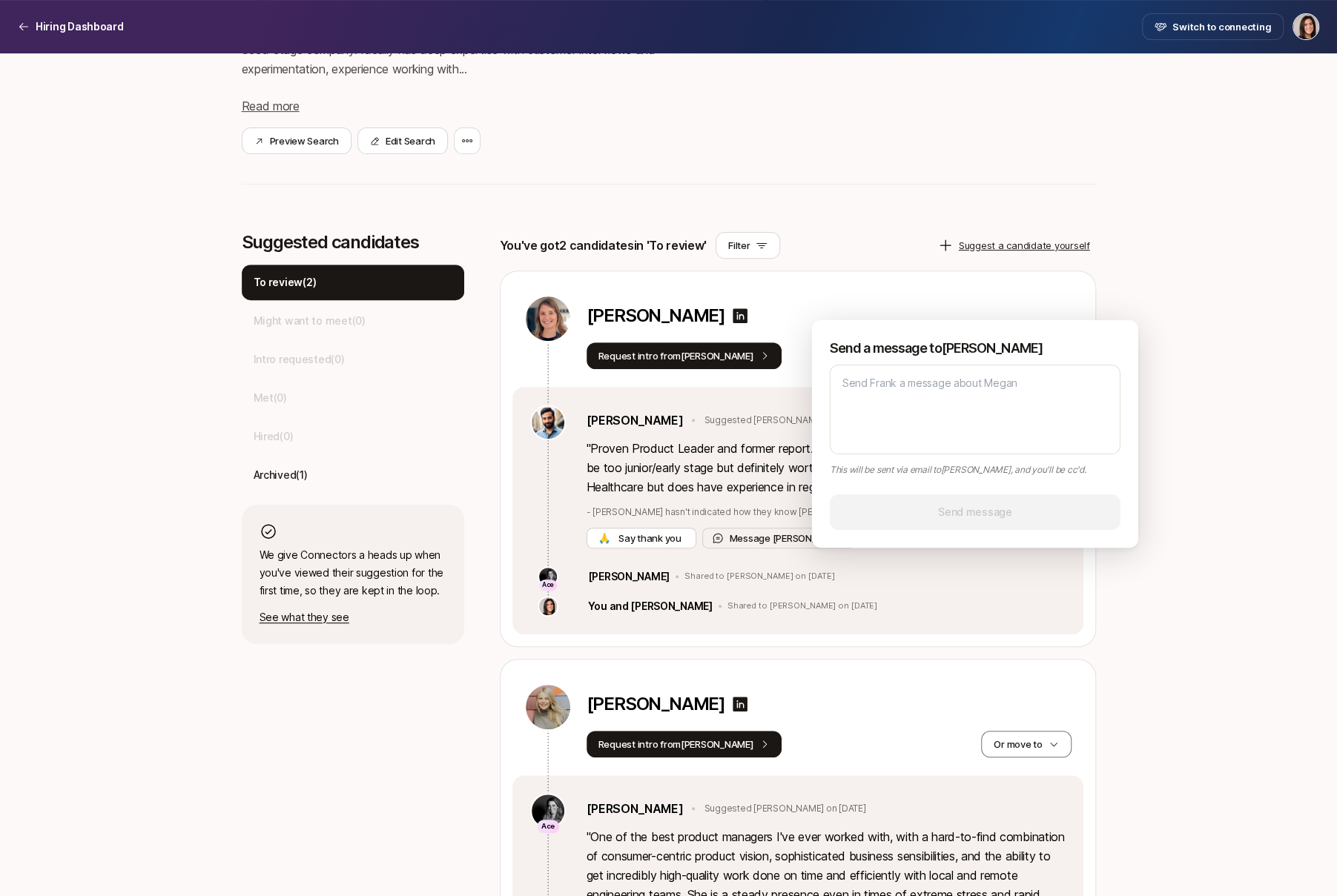
click at [883, 287] on div "[PERSON_NAME] Request intro from [PERSON_NAME] move to" at bounding box center [798, 328] width 572 height 116
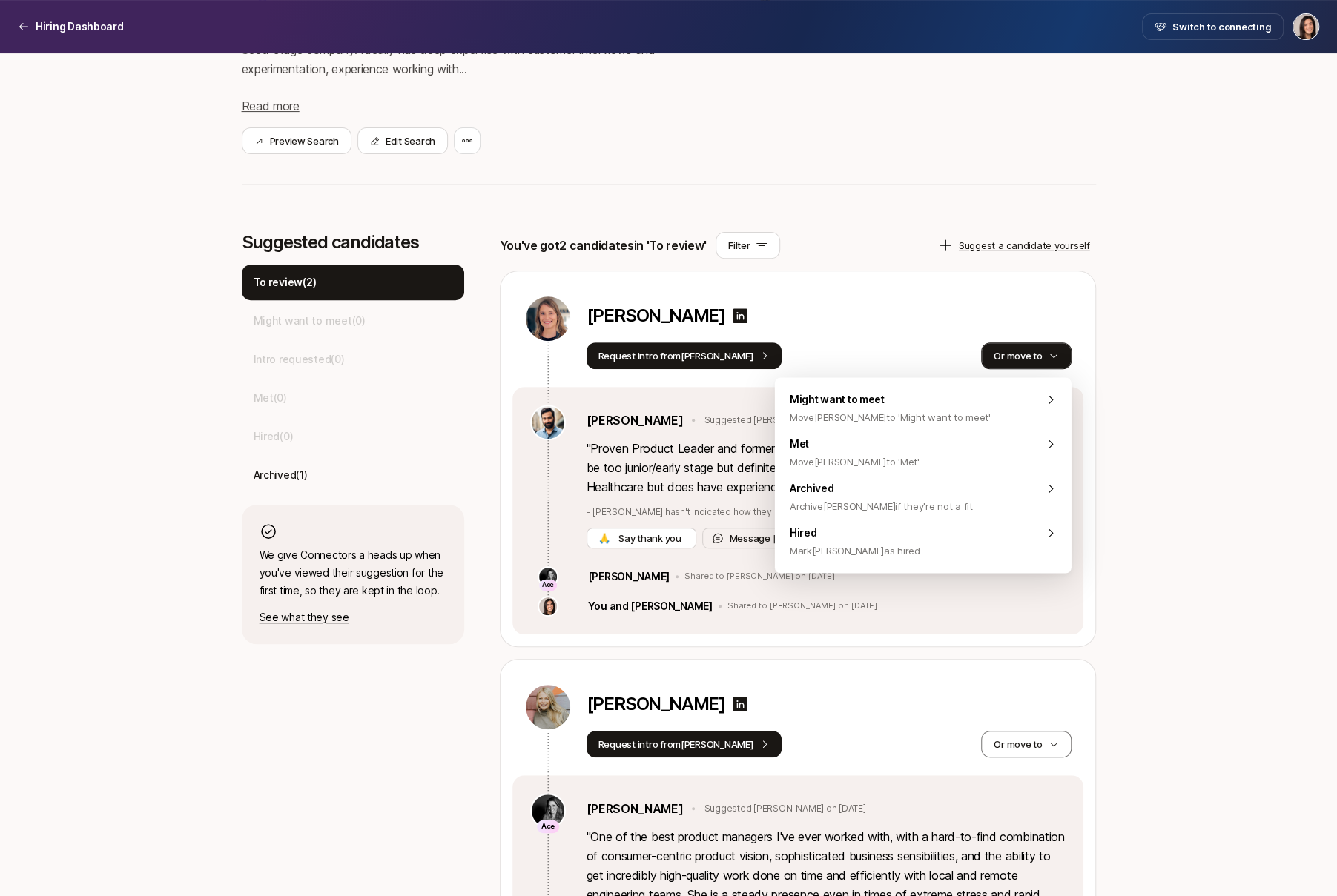
click at [1047, 343] on button "Or move to" at bounding box center [1026, 356] width 90 height 26
click at [964, 499] on div "Archived Archive [PERSON_NAME] if they're not a fit" at bounding box center [924, 497] width 297 height 45
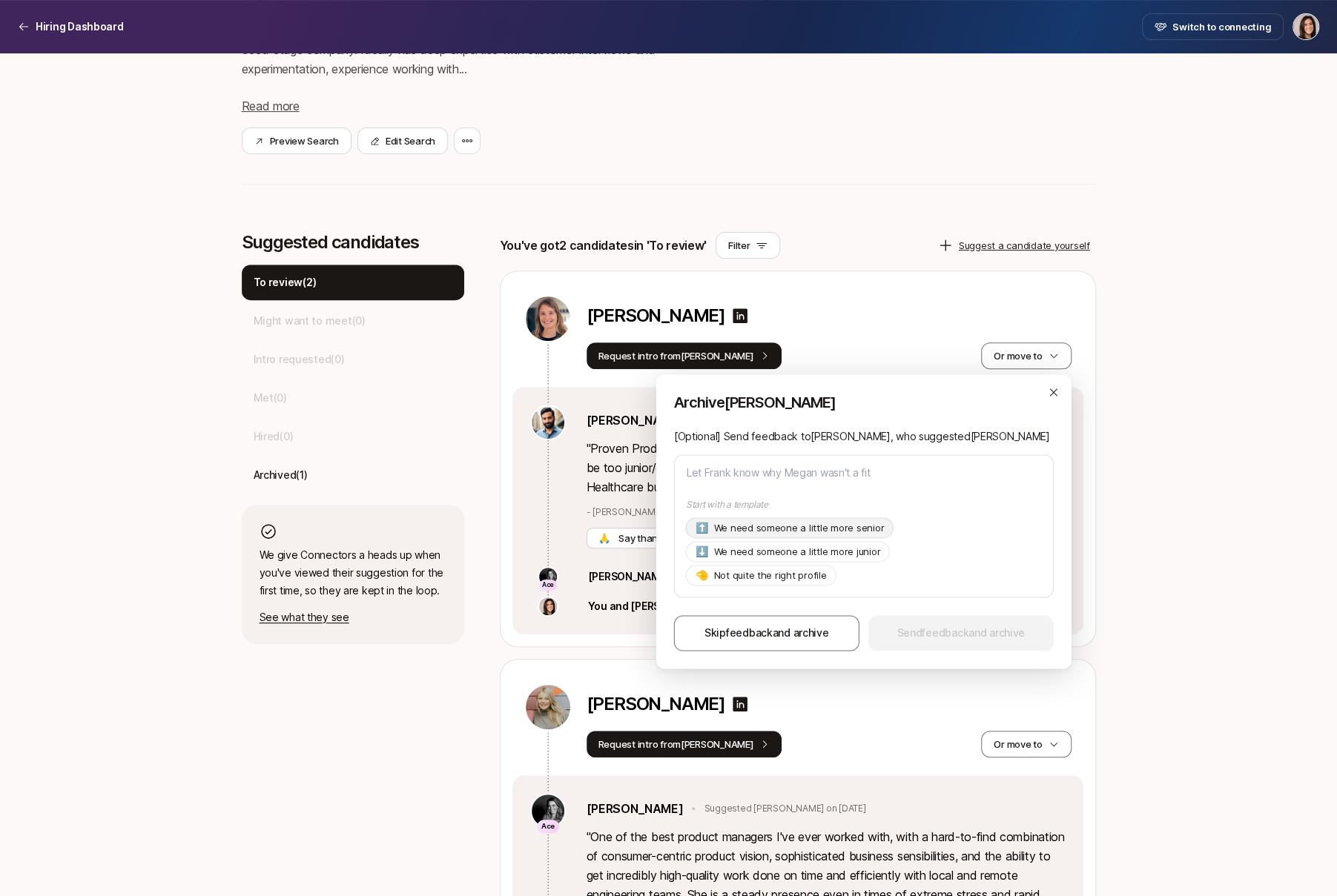
click at [846, 537] on div "⬆️ We need someone a little more senior" at bounding box center [790, 529] width 208 height 21
type textarea "x"
type textarea "Hi [PERSON_NAME], Thanks so much for suggesting [PERSON_NAME]! As of now we're …"
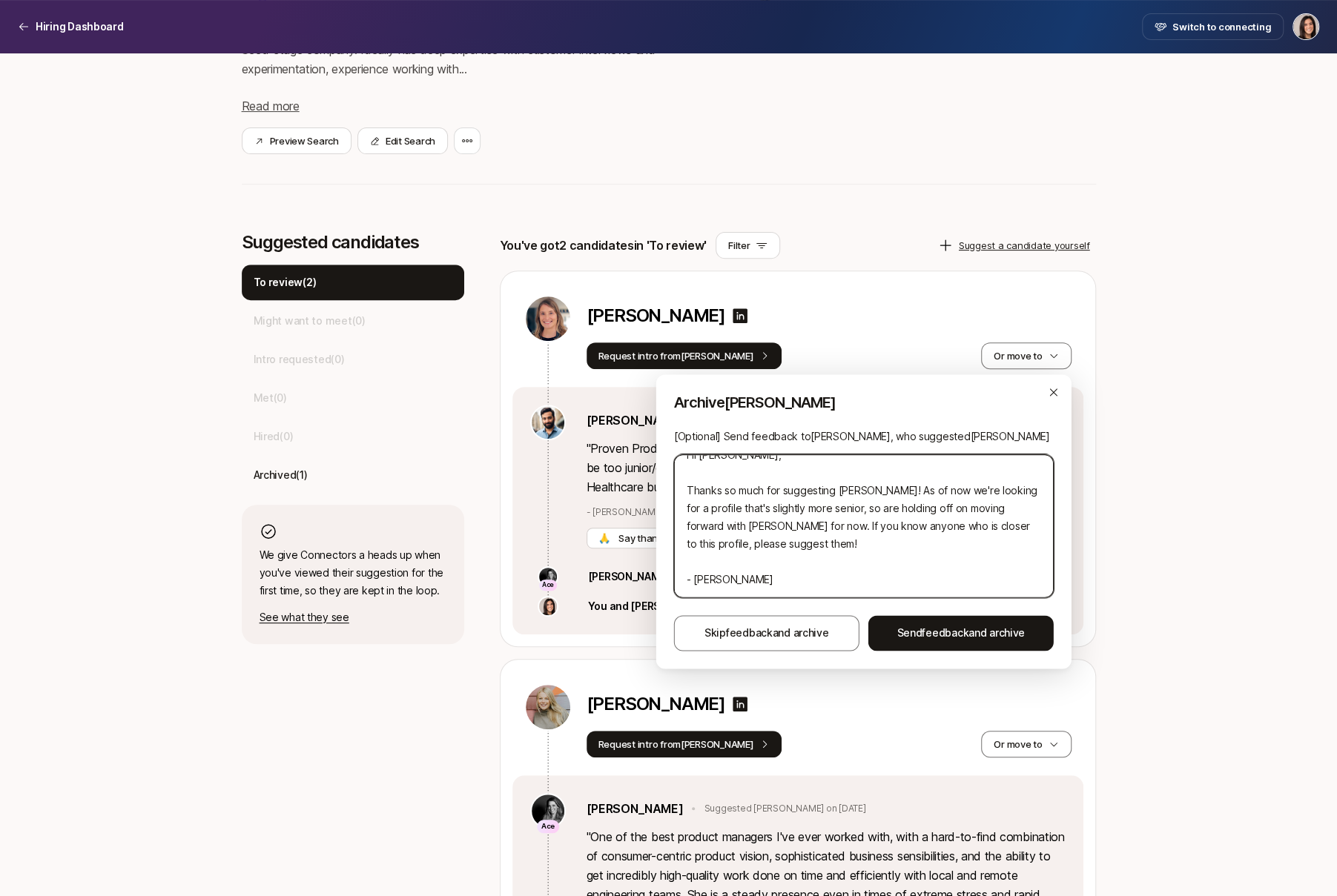
scroll to position [0, 0]
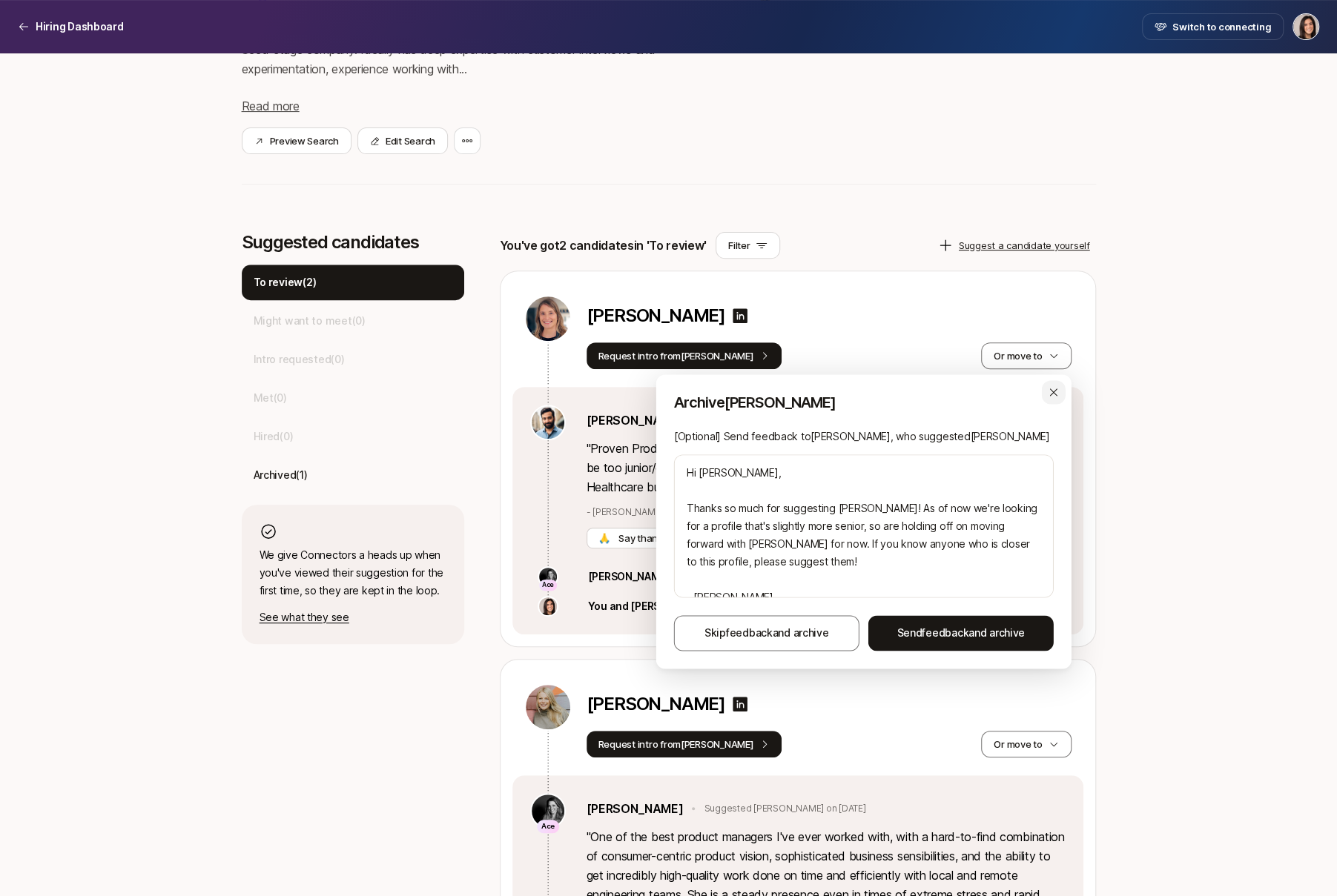
click at [1048, 392] on icon "button" at bounding box center [1054, 392] width 12 height 12
type textarea "x"
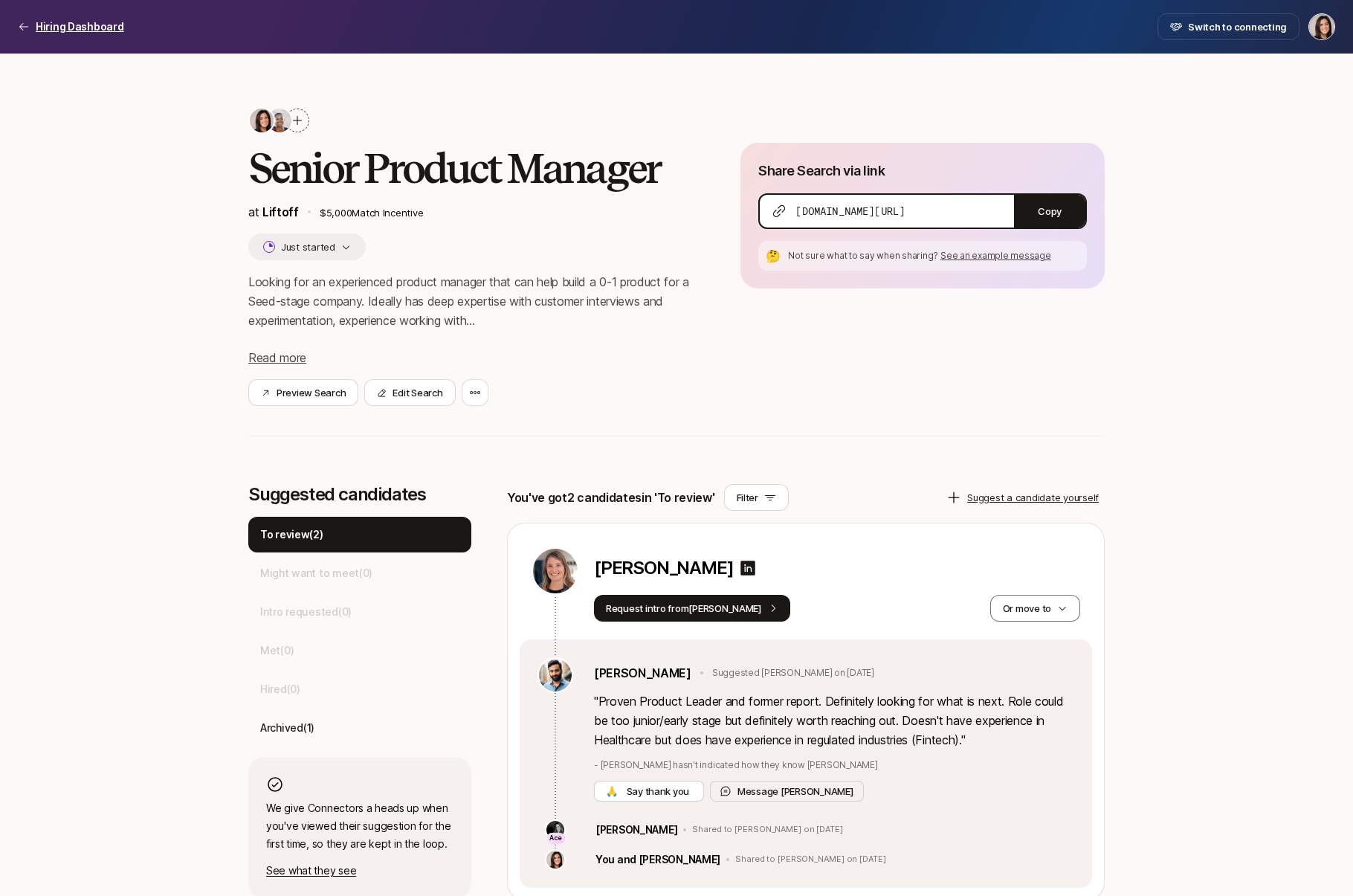
click at [74, 28] on p "Hiring Dashboard" at bounding box center [79, 27] width 88 height 18
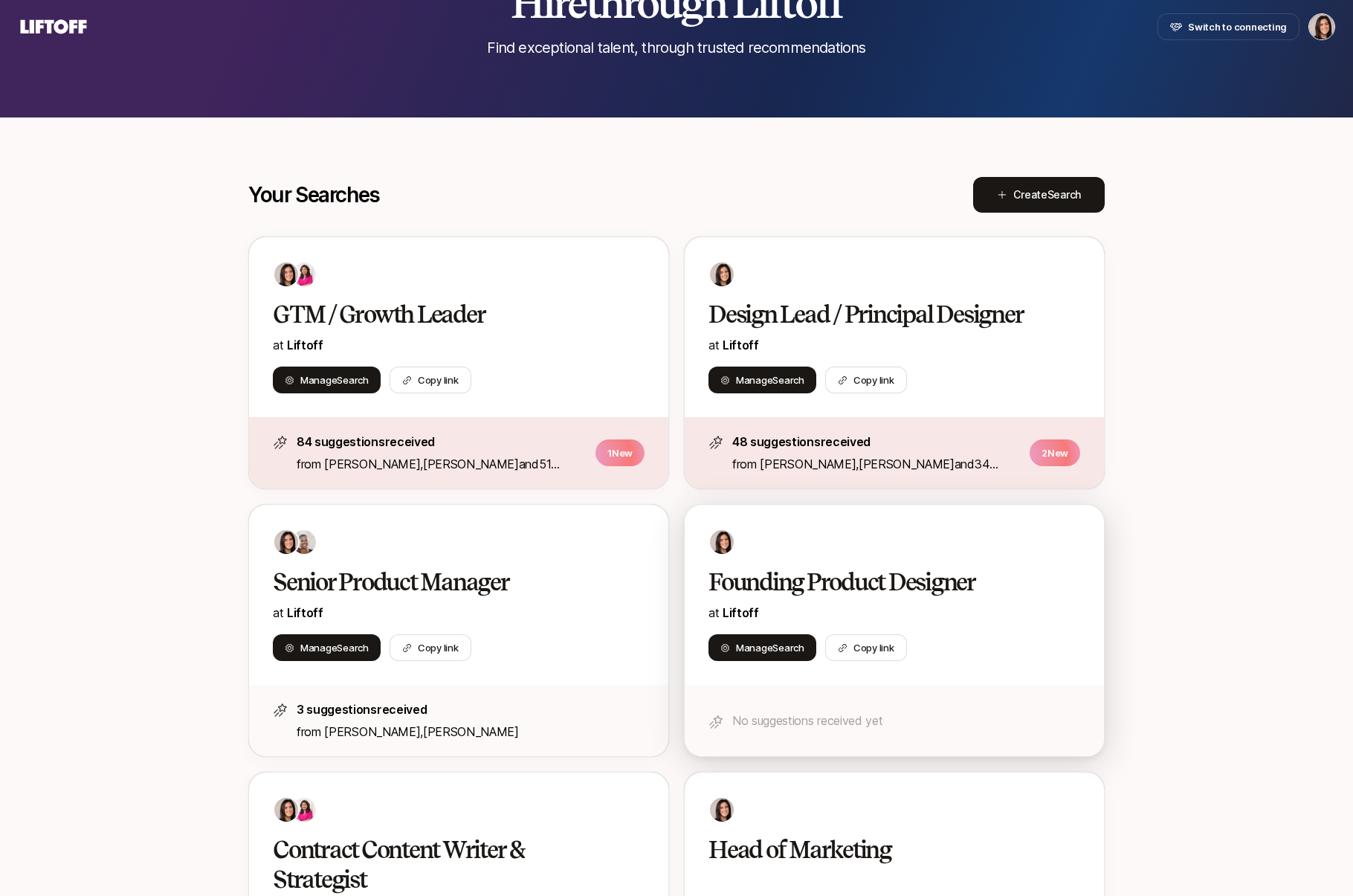
scroll to position [129, 0]
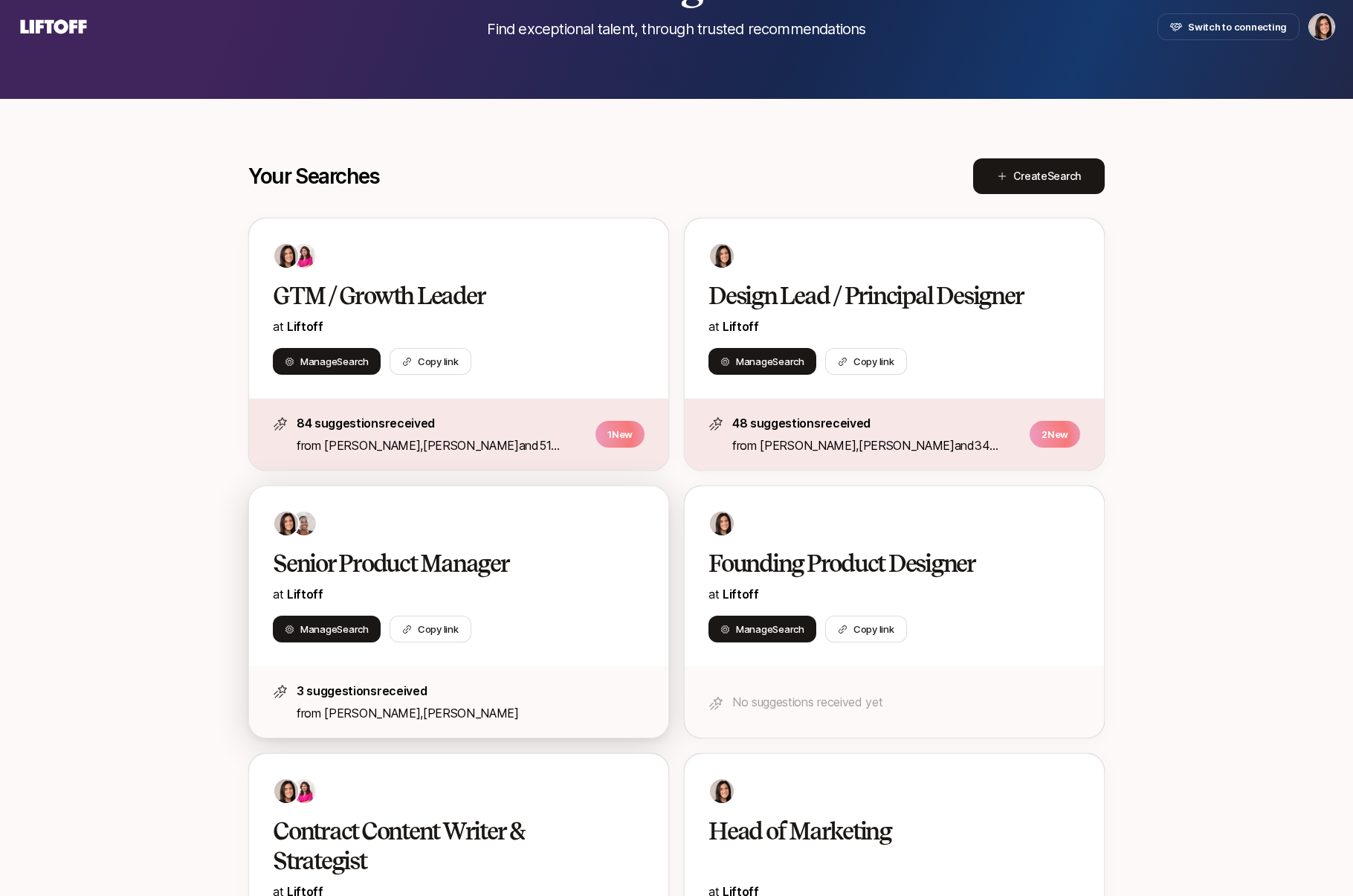
click at [619, 540] on div "Senior Product Manager at Liftoff Manage Search Copy link" at bounding box center [459, 576] width 420 height 180
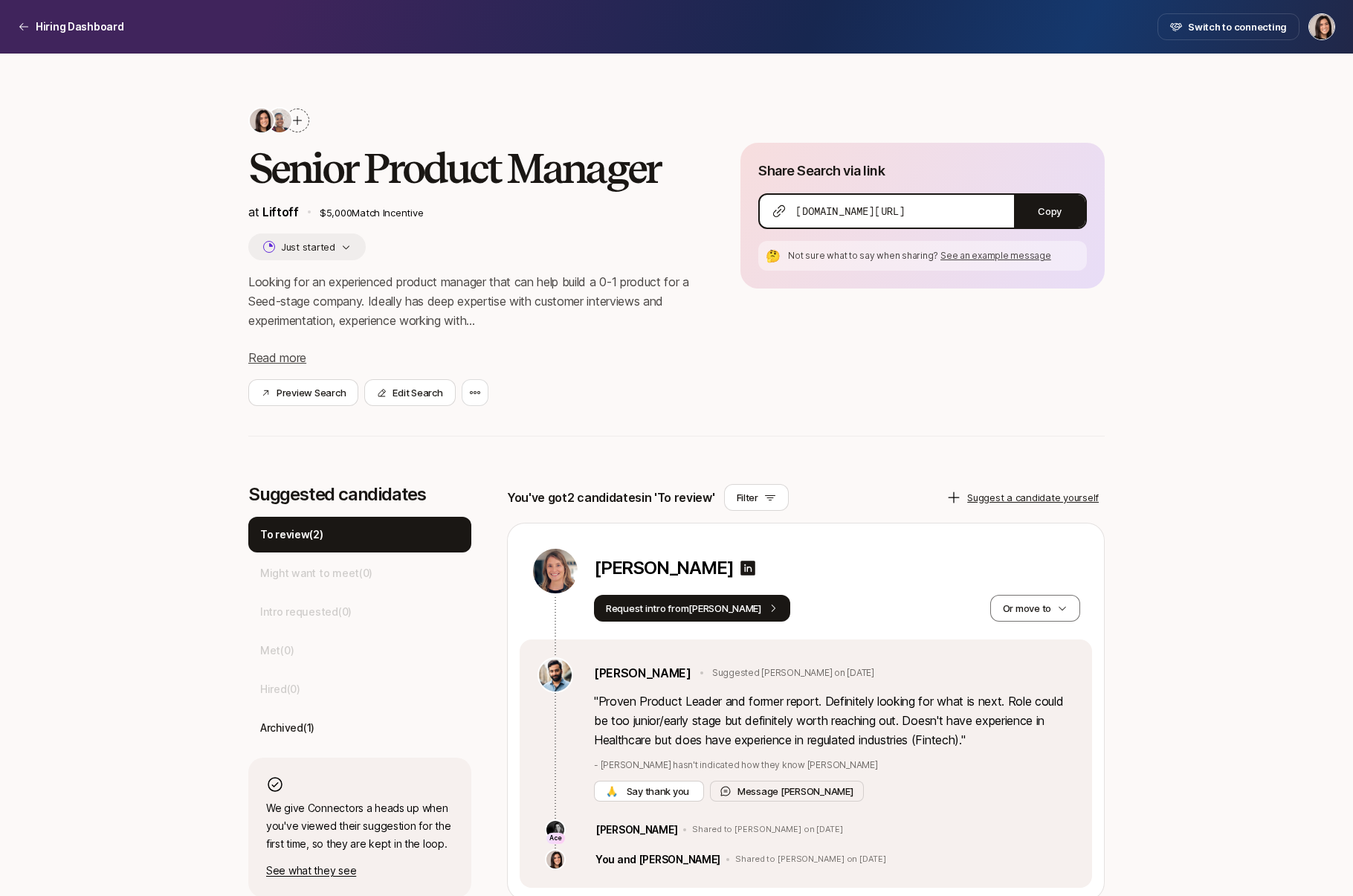
click at [300, 118] on icon at bounding box center [297, 120] width 12 height 12
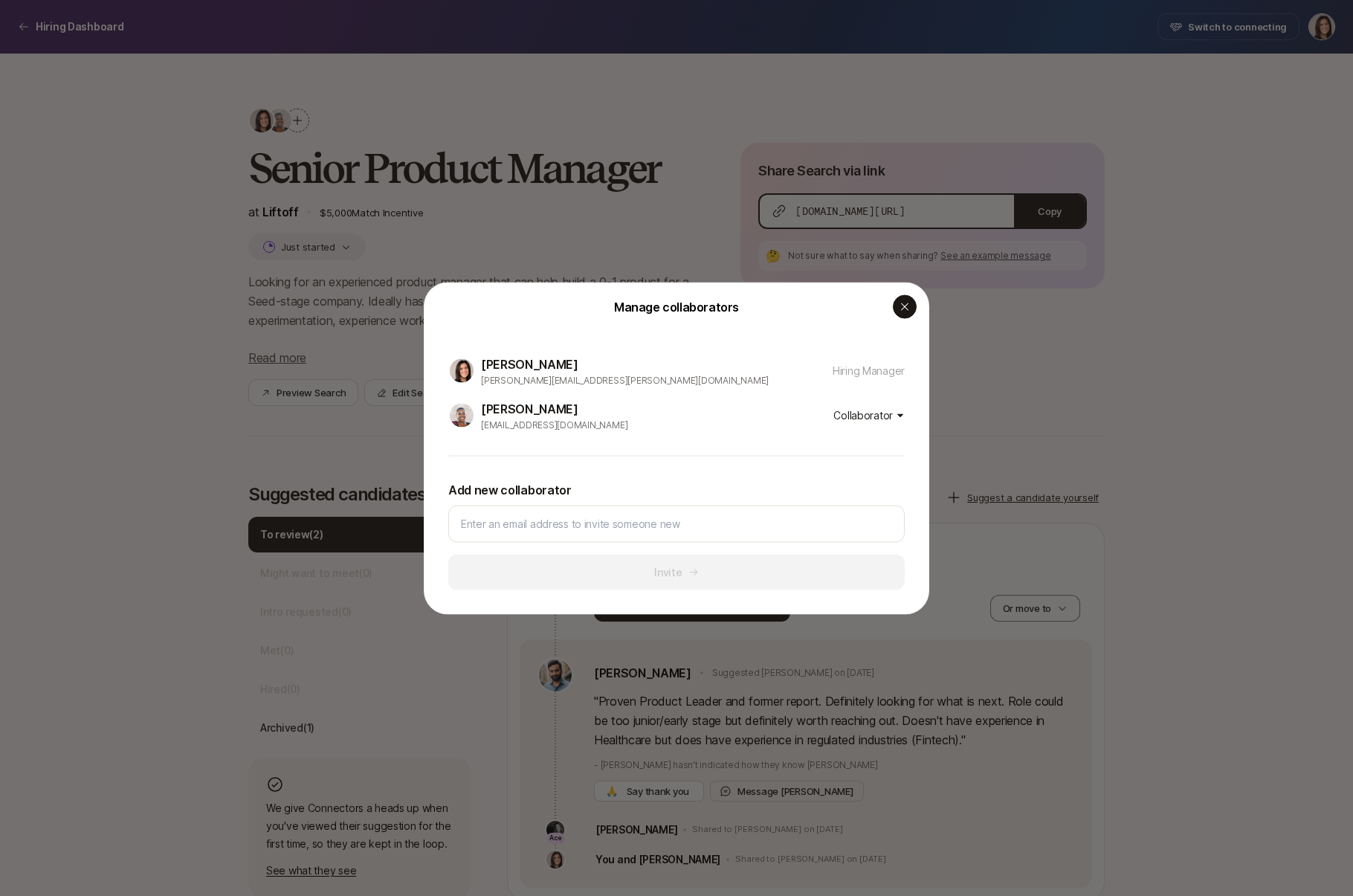
click at [908, 310] on icon "button" at bounding box center [905, 307] width 7 height 7
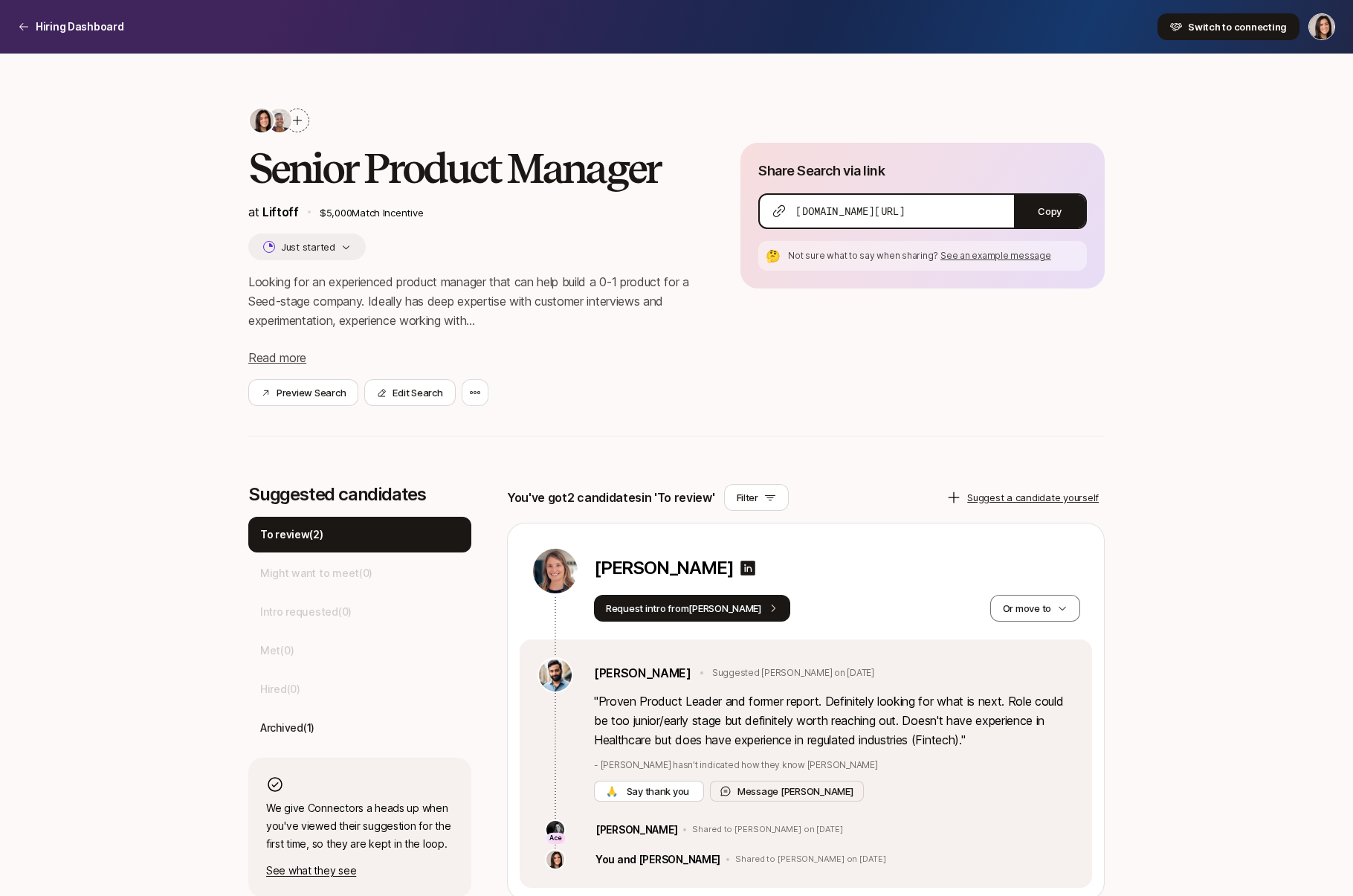
click at [1197, 22] on span "Switch to connecting" at bounding box center [1237, 26] width 99 height 15
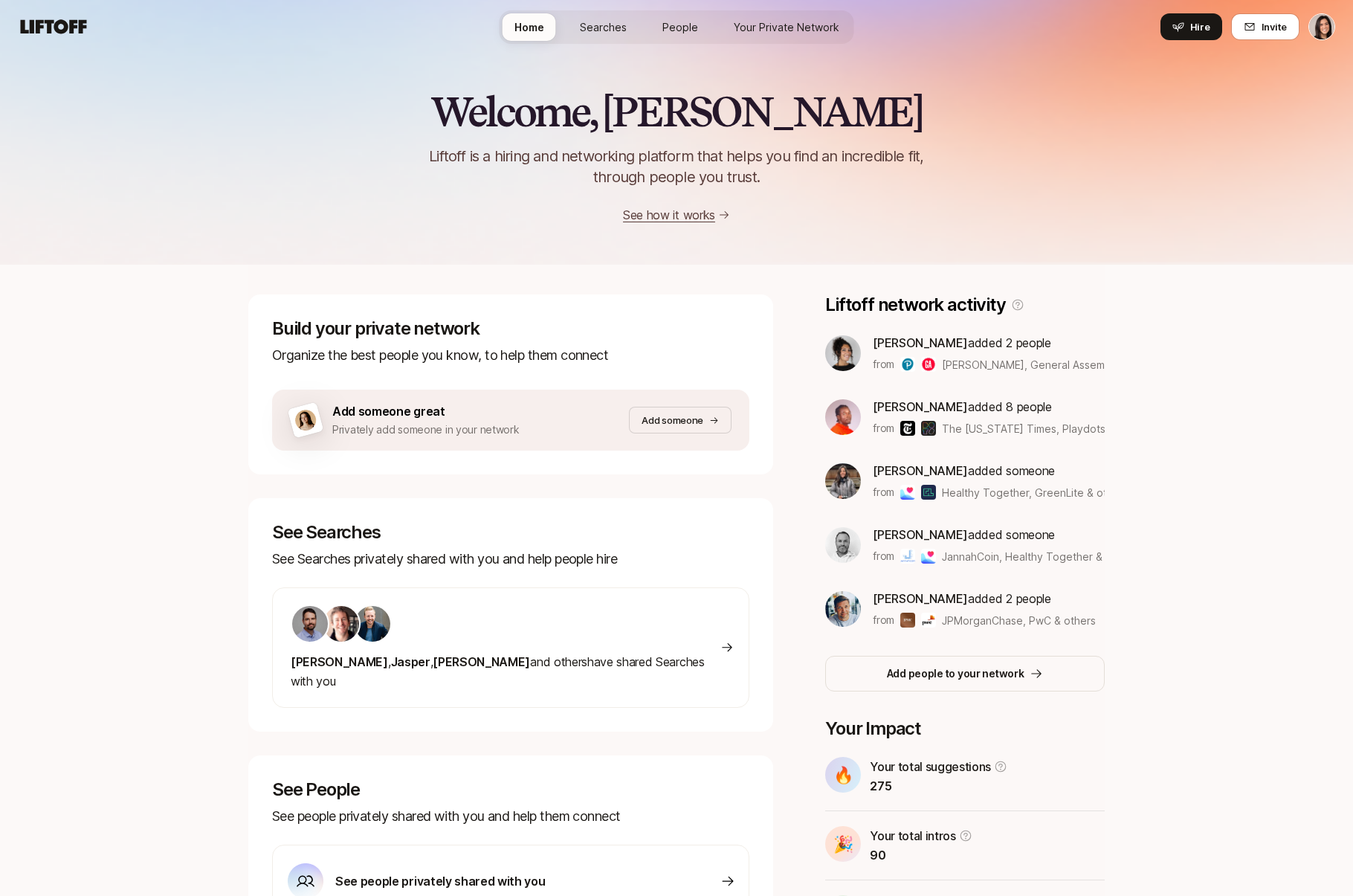
click at [601, 26] on span "Searches" at bounding box center [603, 26] width 47 height 16
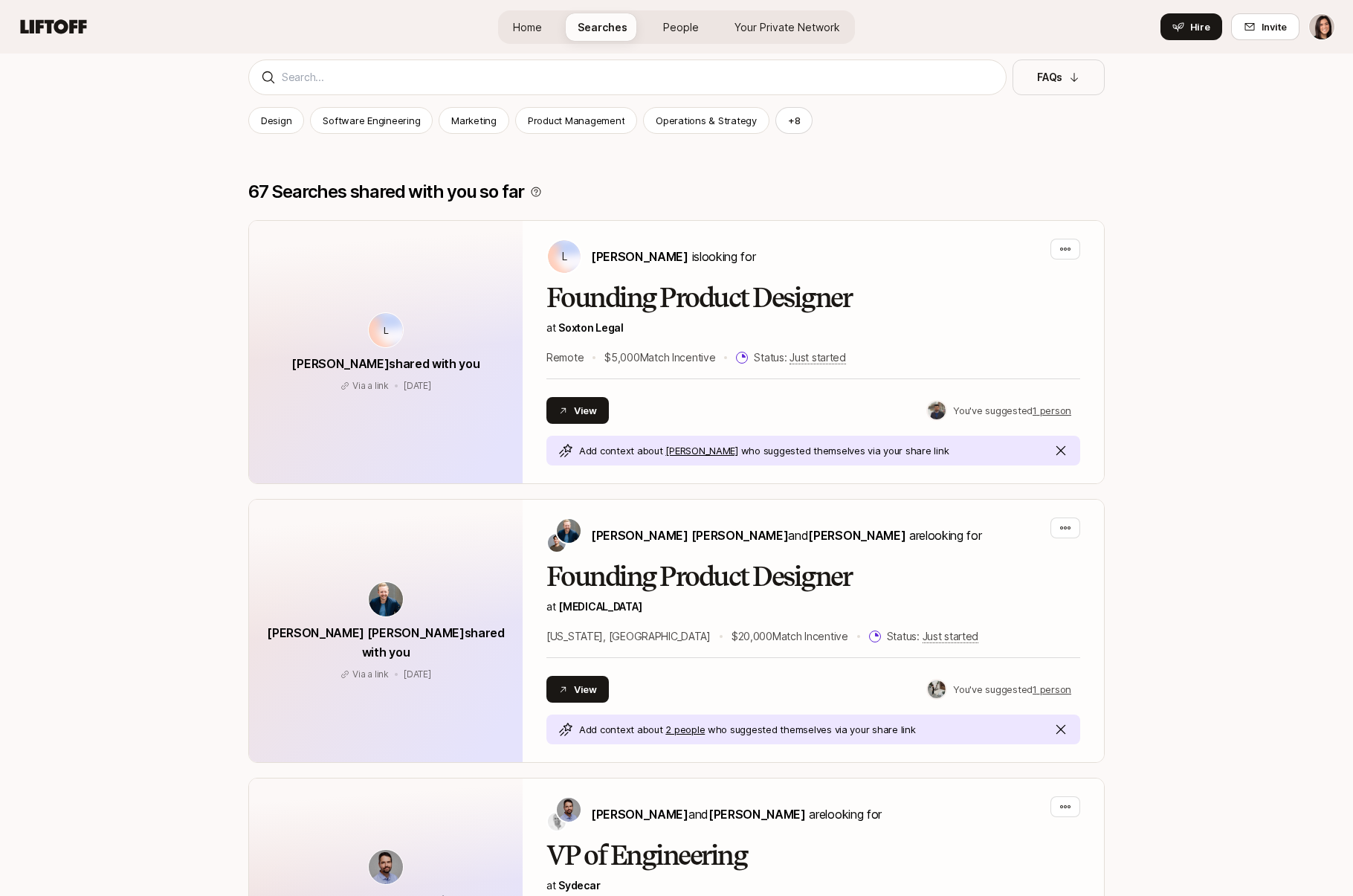
scroll to position [461, 0]
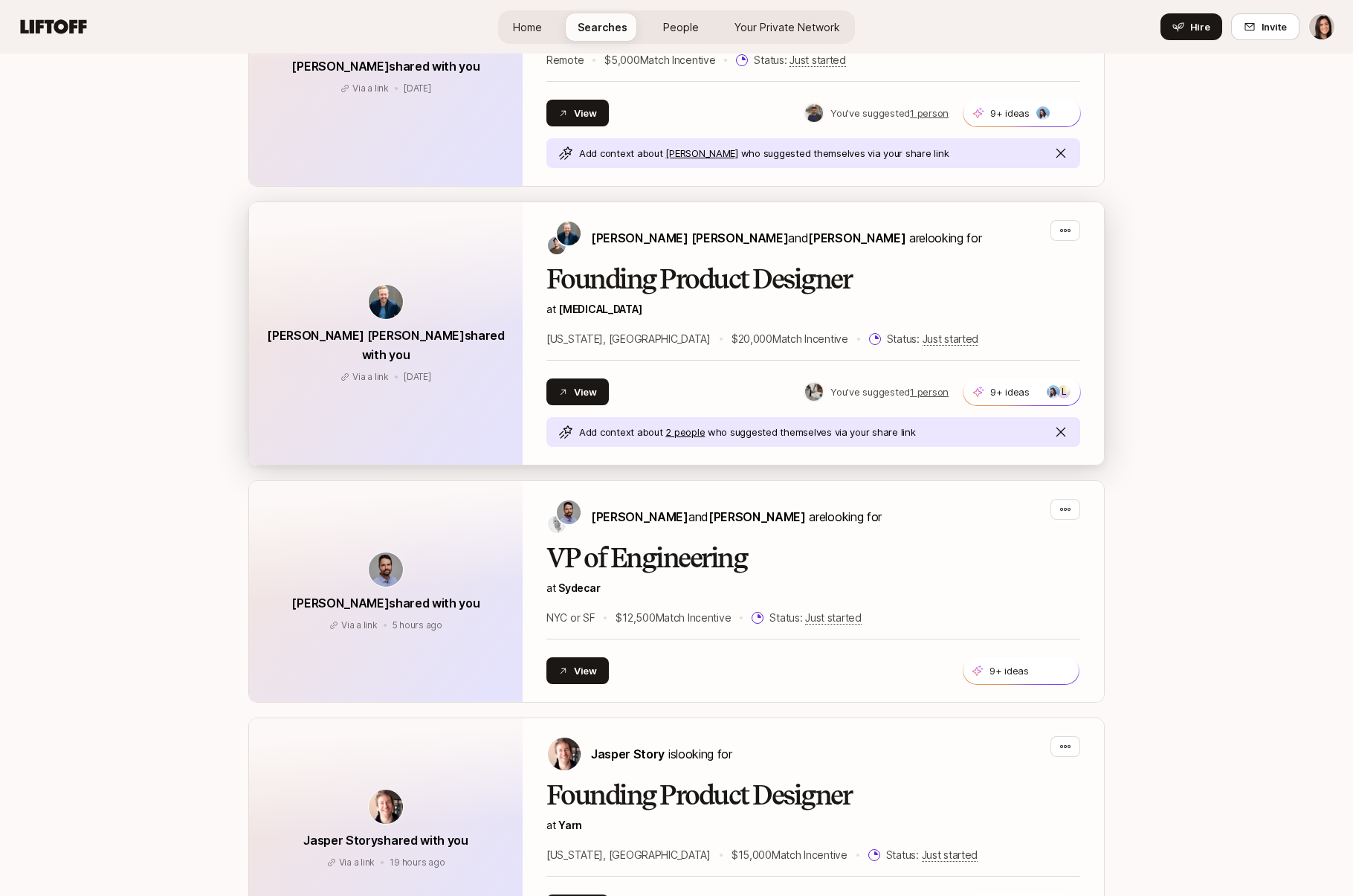
click at [689, 248] on div "[PERSON_NAME] [PERSON_NAME] and [PERSON_NAME] are looking for" at bounding box center [764, 237] width 435 height 36
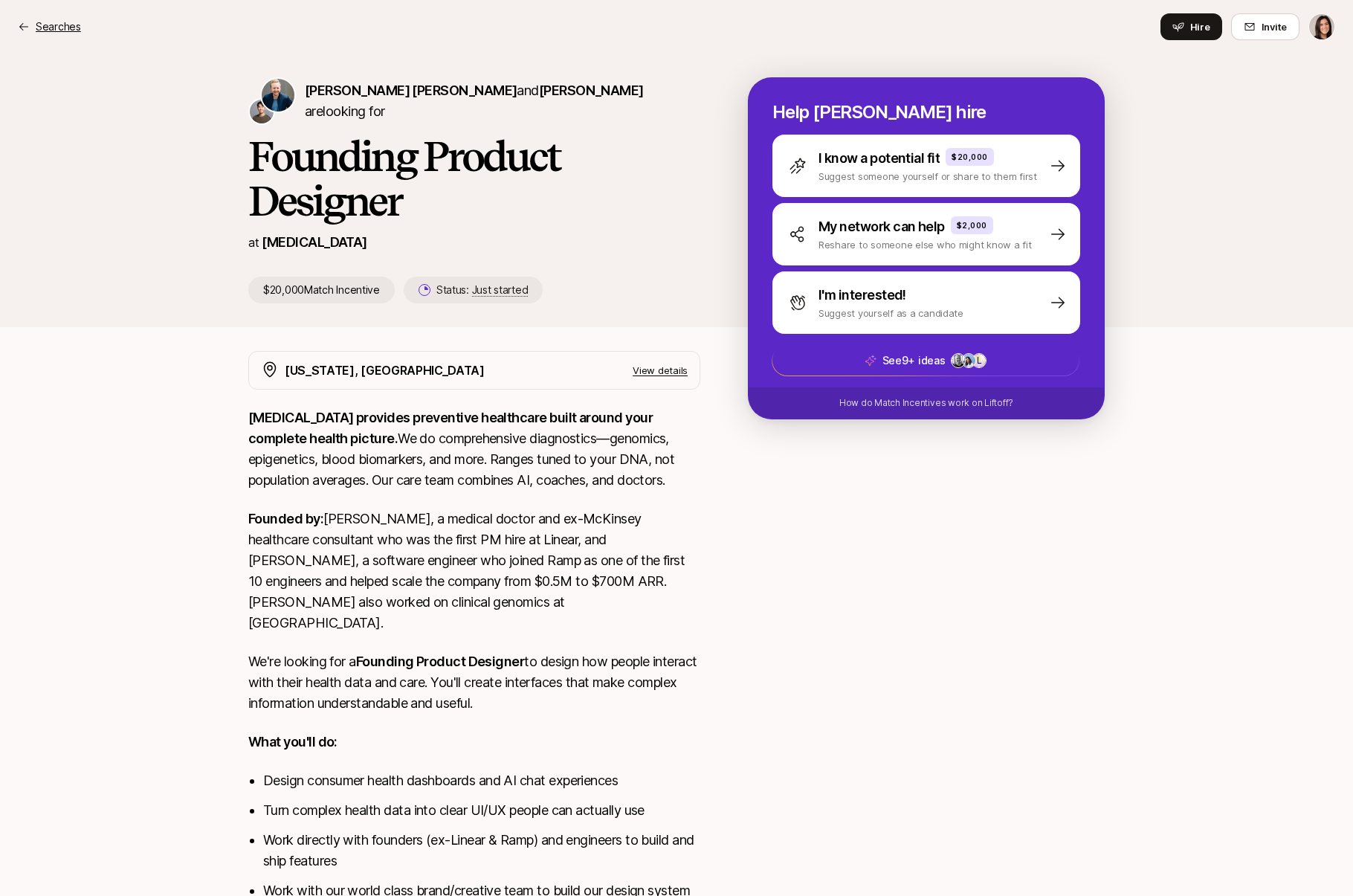
click at [45, 30] on p "Searches" at bounding box center [58, 27] width 46 height 18
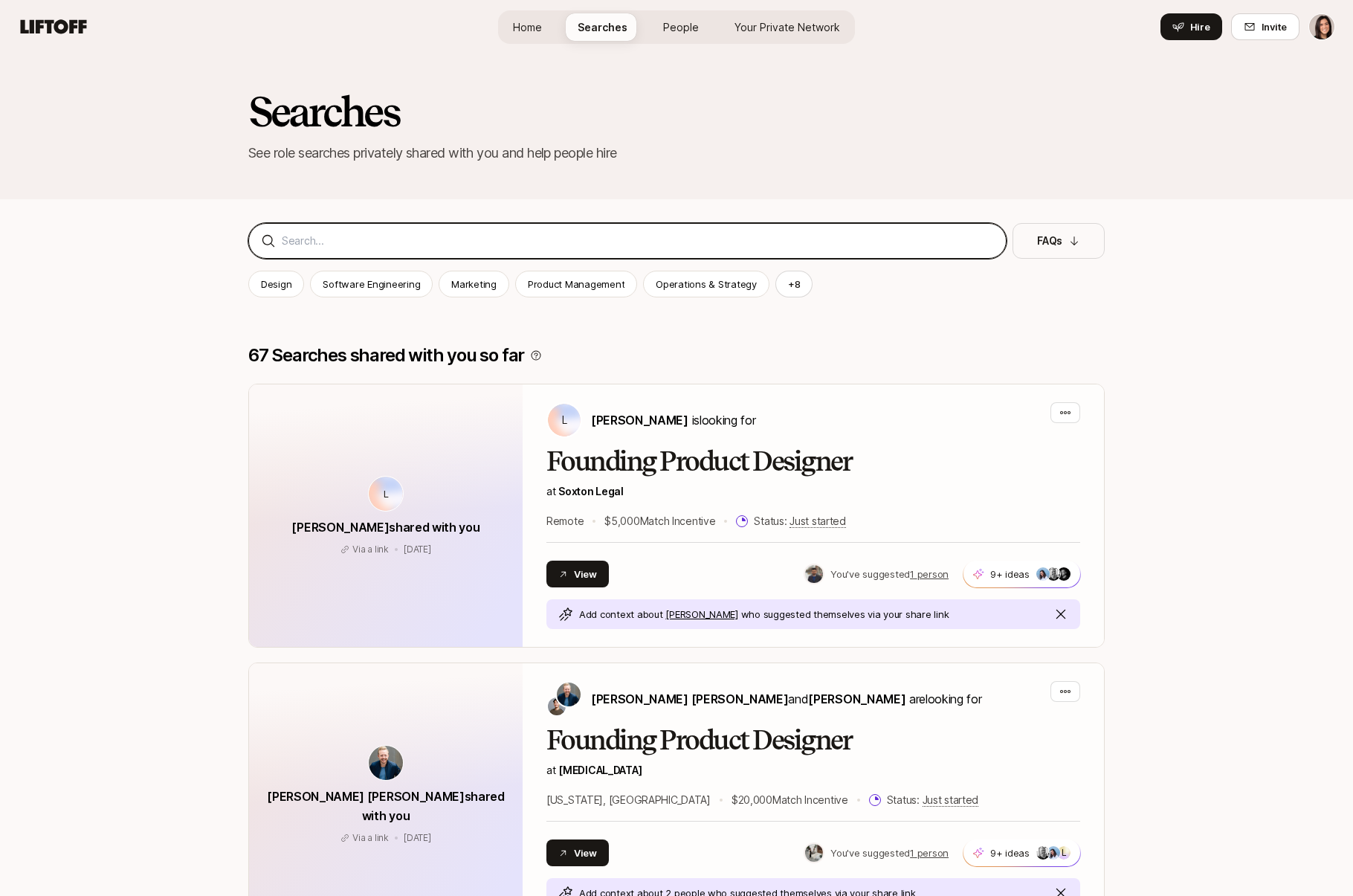
click at [467, 233] on input at bounding box center [638, 241] width 713 height 18
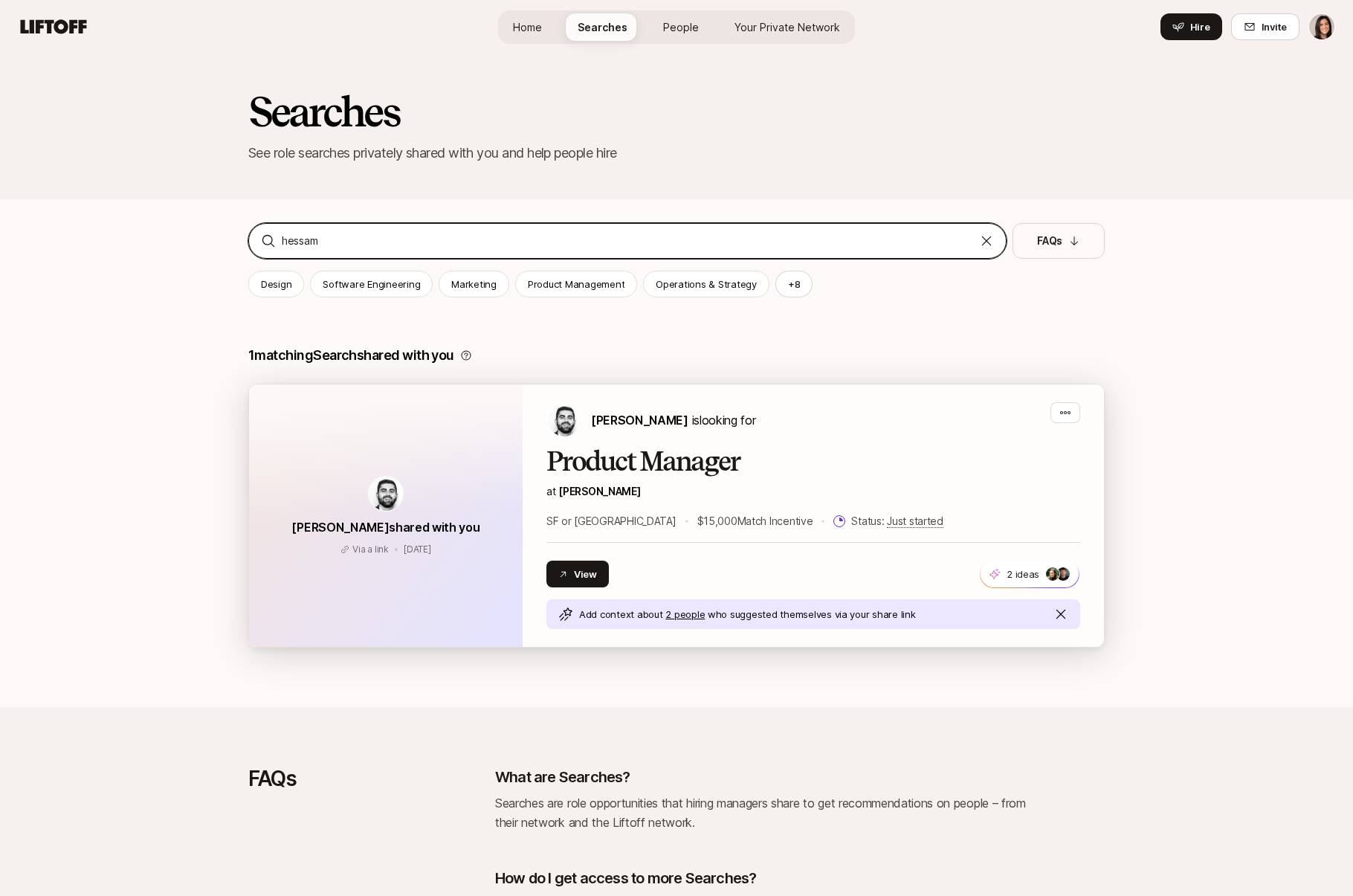
type input "hessam"
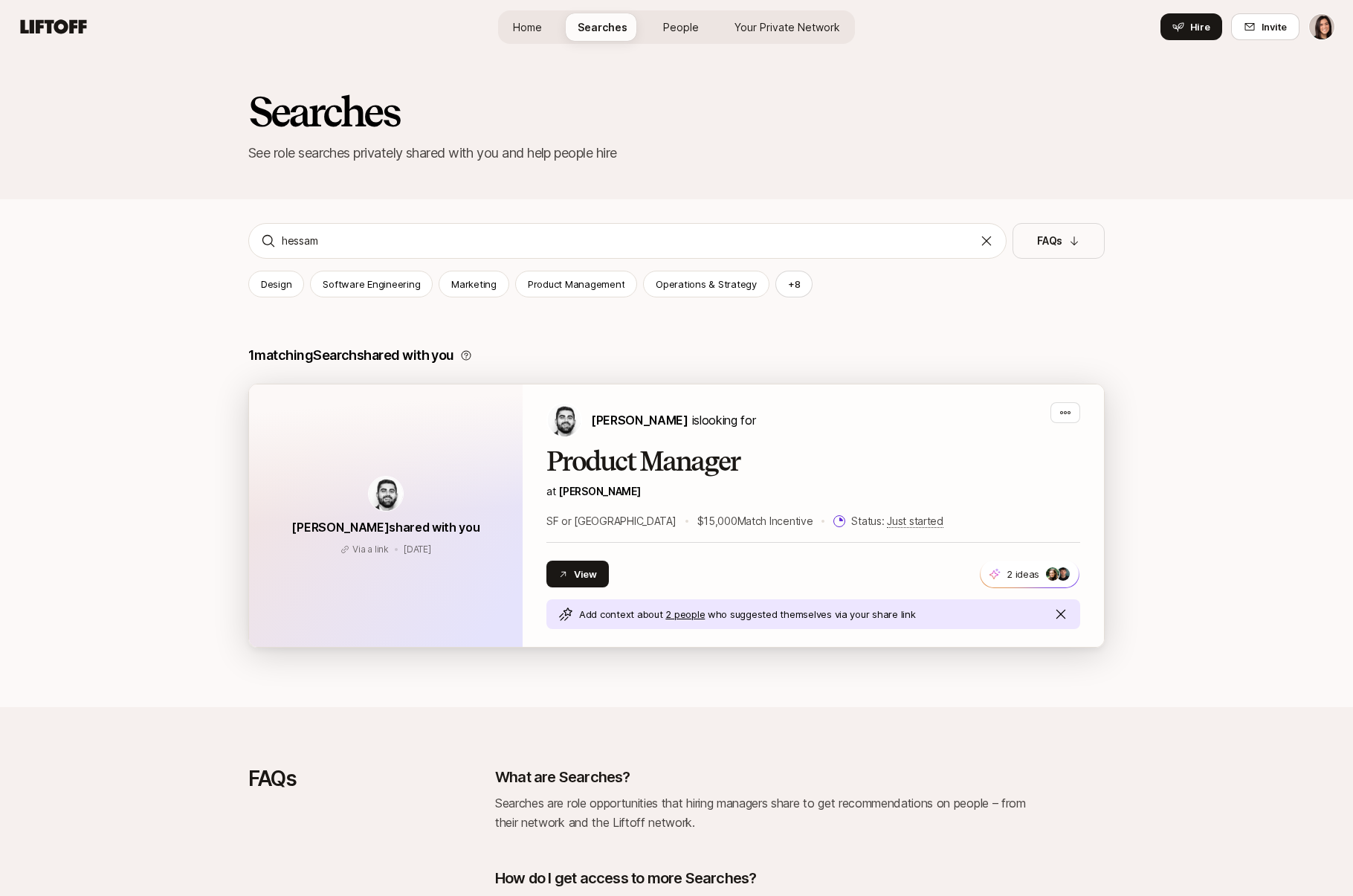
click at [703, 432] on div "[PERSON_NAME] is looking for" at bounding box center [650, 420] width 209 height 36
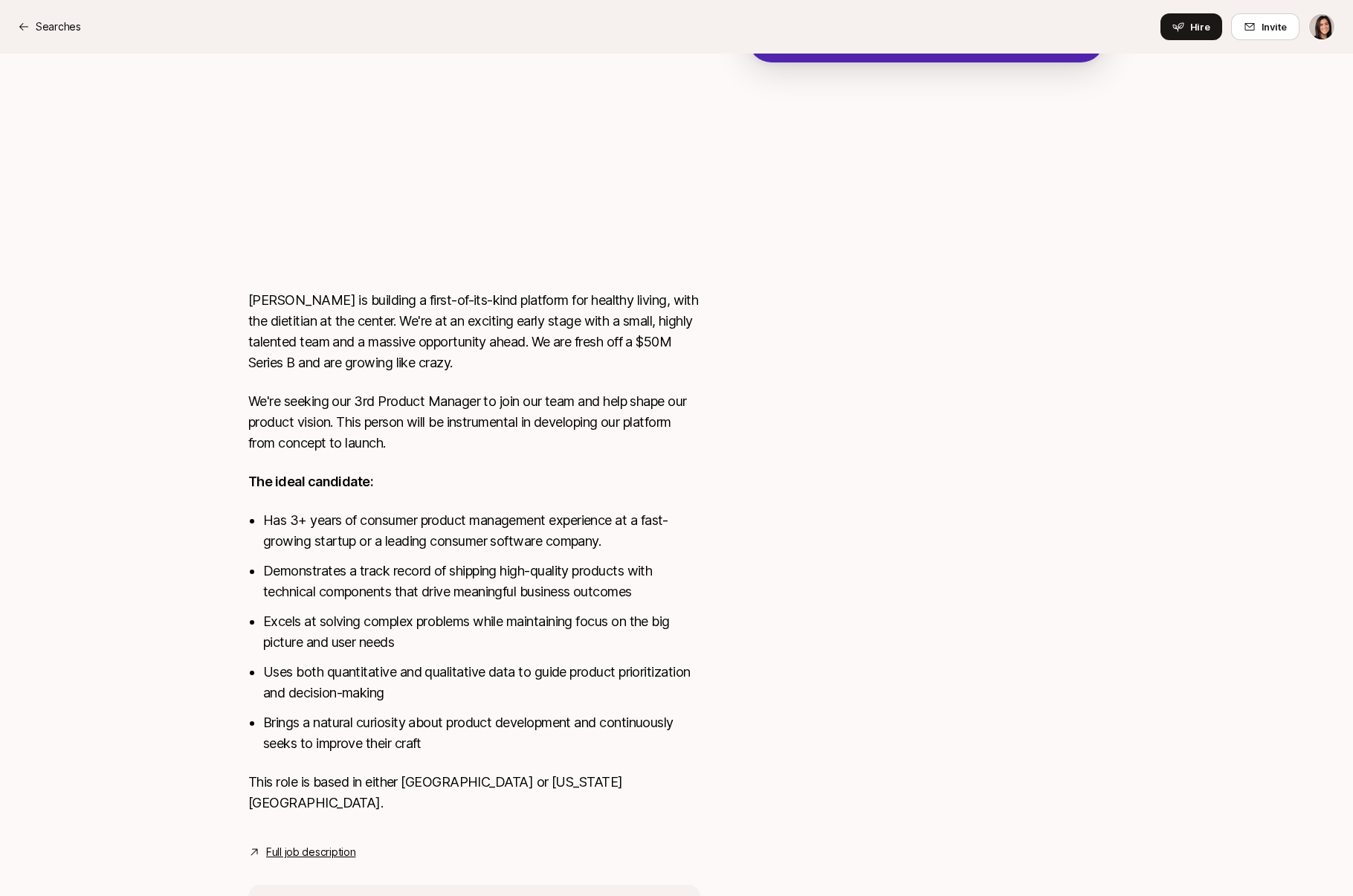
scroll to position [289, 0]
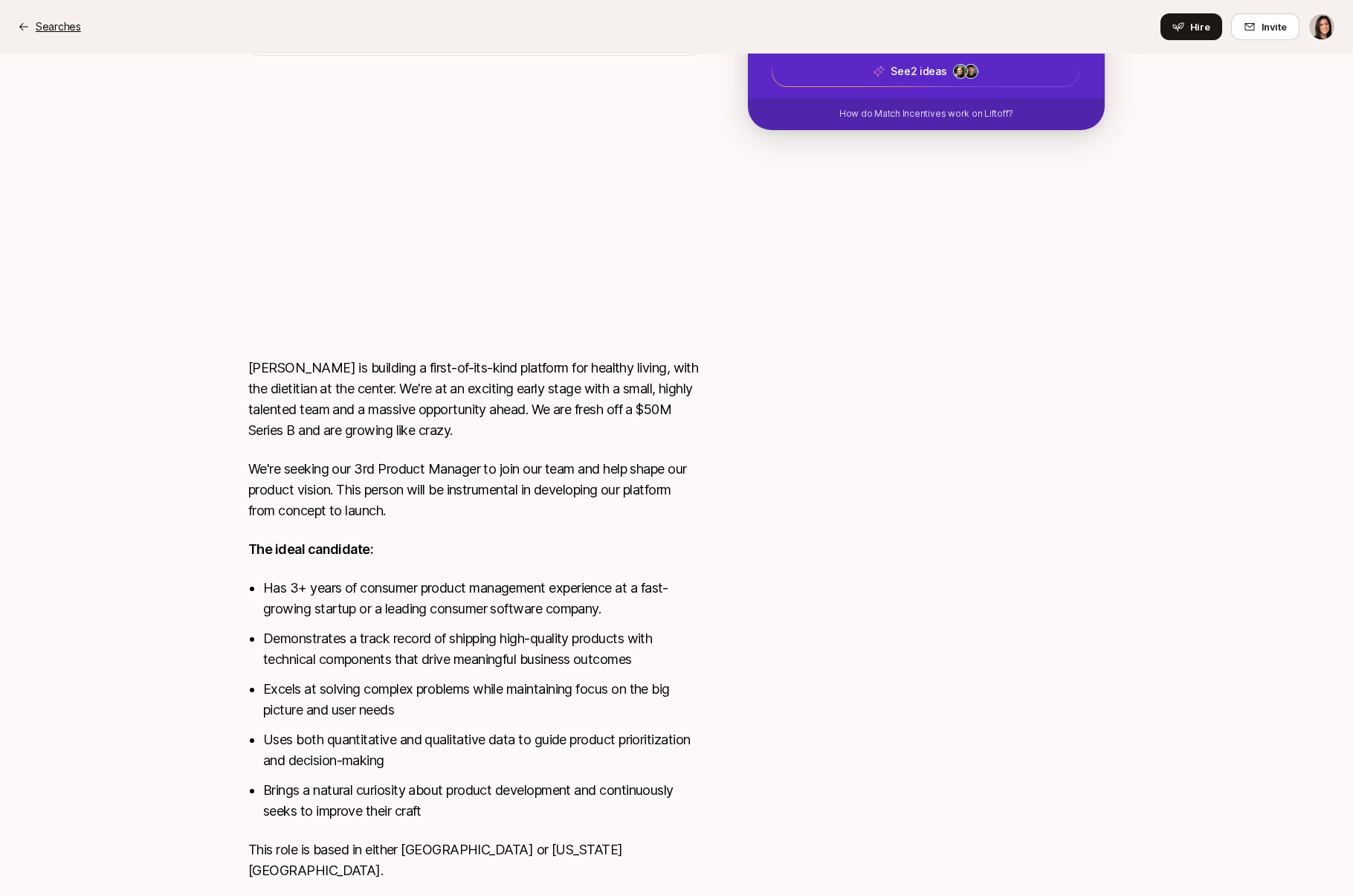
click at [39, 28] on p "Searches" at bounding box center [58, 27] width 46 height 18
